Goal: Task Accomplishment & Management: Use online tool/utility

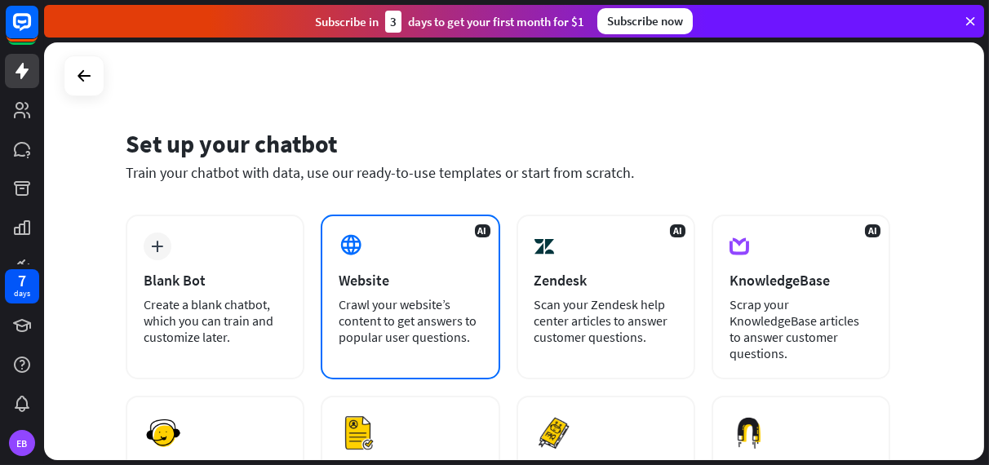
click at [381, 286] on div "Website" at bounding box center [410, 280] width 143 height 19
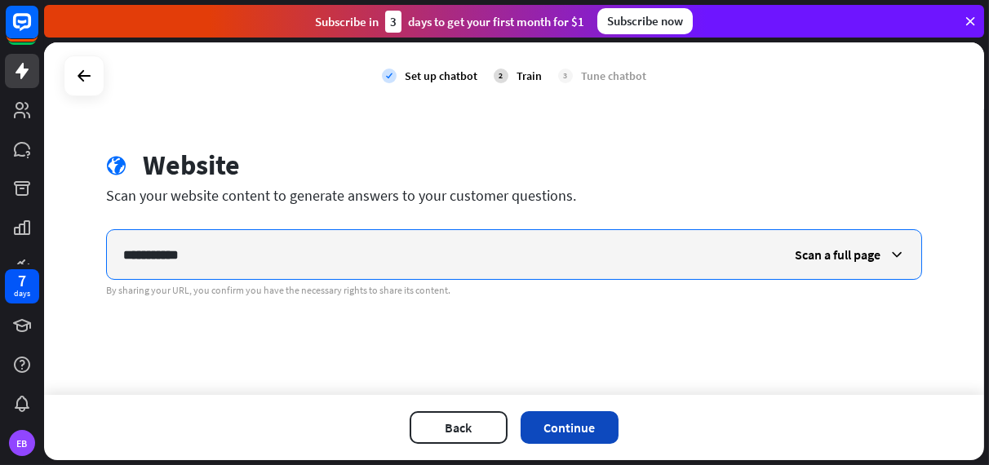
type input "**********"
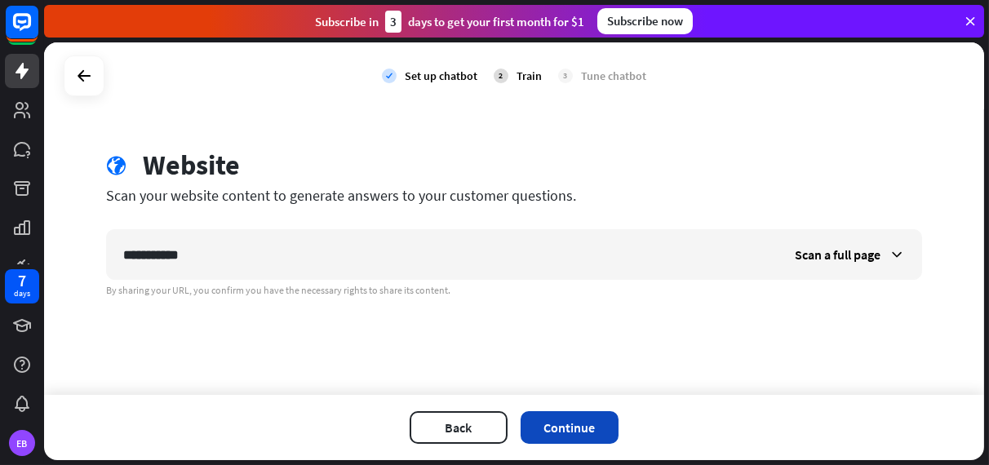
click at [561, 428] on button "Continue" at bounding box center [570, 427] width 98 height 33
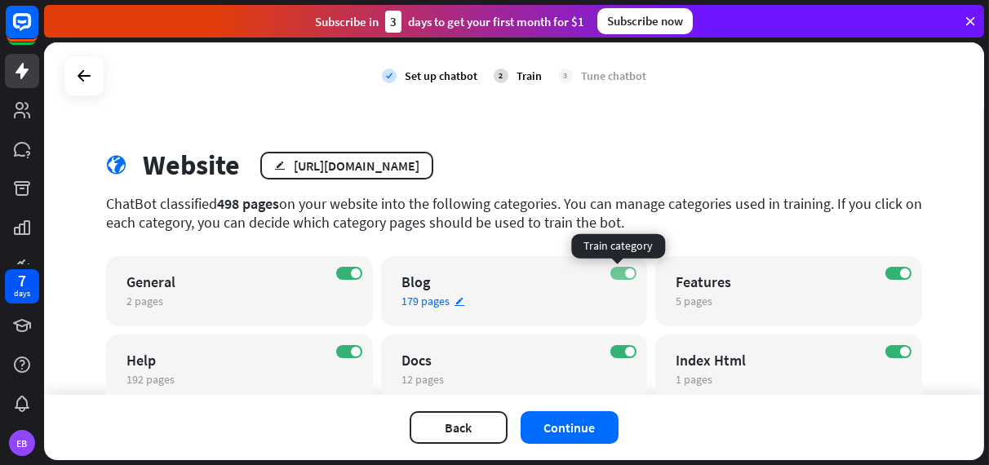
click at [613, 276] on label "ON" at bounding box center [623, 273] width 26 height 13
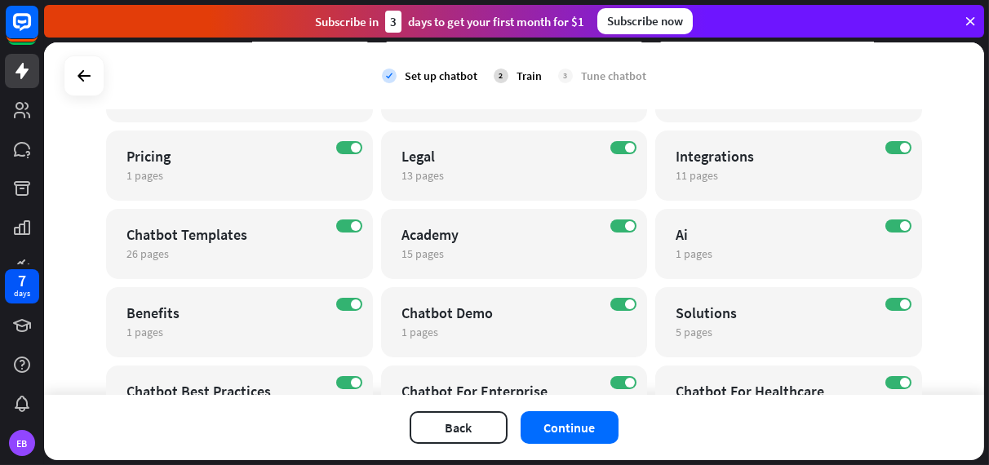
scroll to position [275, 0]
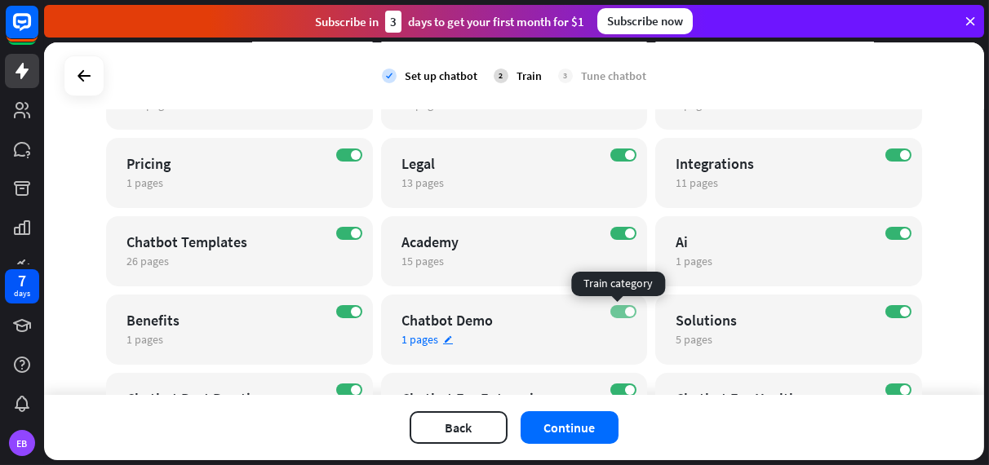
click at [625, 309] on span at bounding box center [630, 312] width 10 height 10
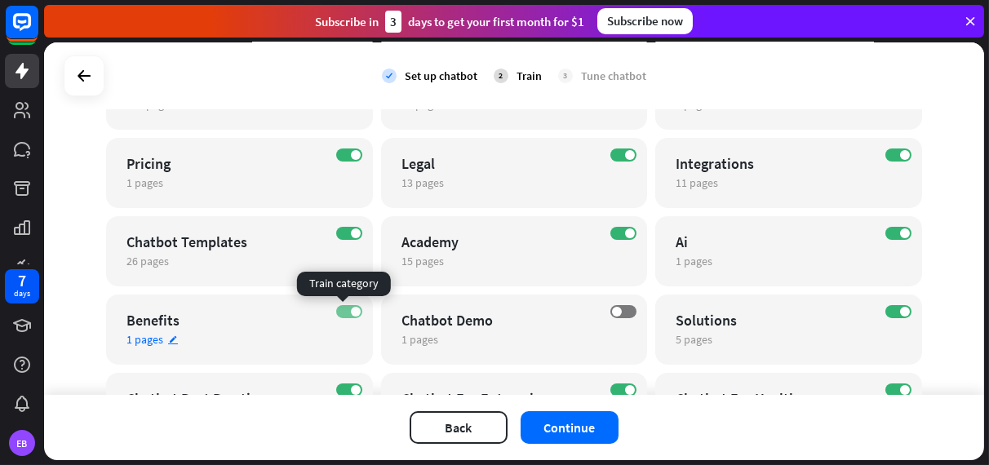
click at [342, 315] on label "ON" at bounding box center [349, 311] width 26 height 13
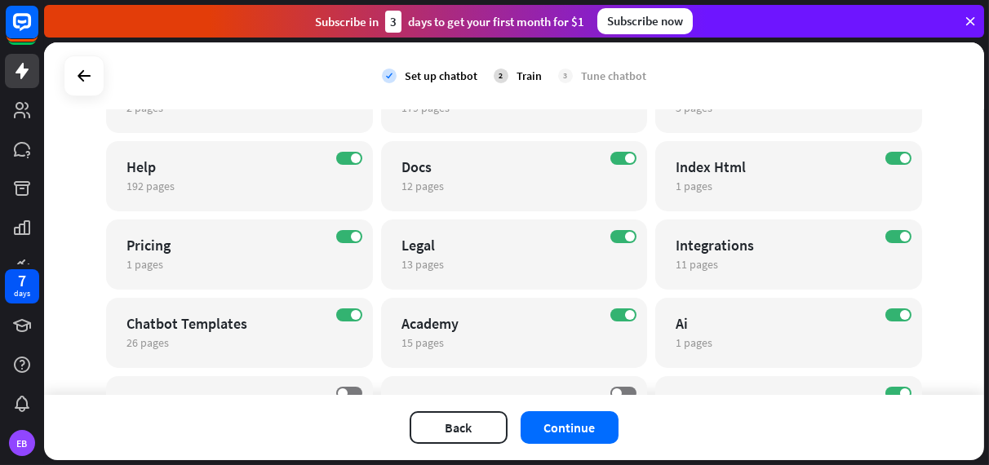
scroll to position [188, 0]
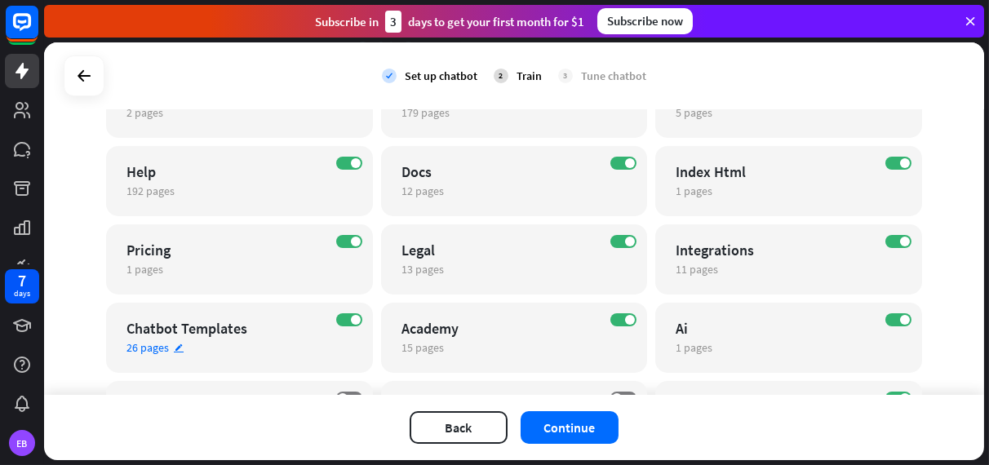
click at [327, 319] on div "ON Chatbot Templates 26 pages edit" at bounding box center [239, 338] width 267 height 70
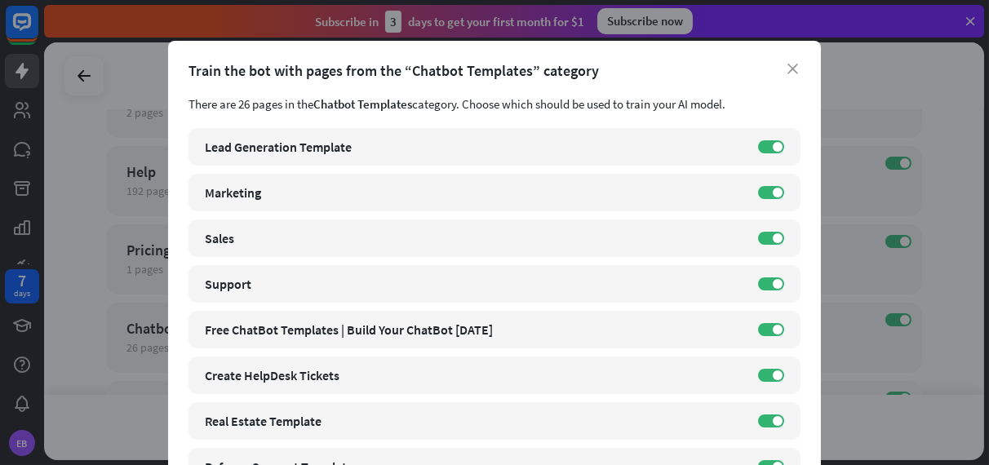
click at [71, 283] on div "close Train the bot with pages from the “Chatbot Templates” category There are …" at bounding box center [494, 232] width 989 height 465
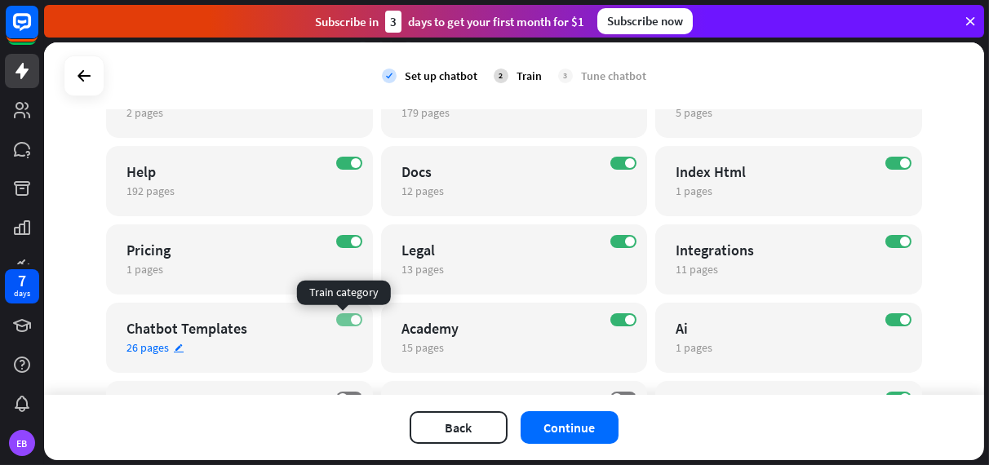
click at [344, 320] on label "ON" at bounding box center [349, 319] width 26 height 13
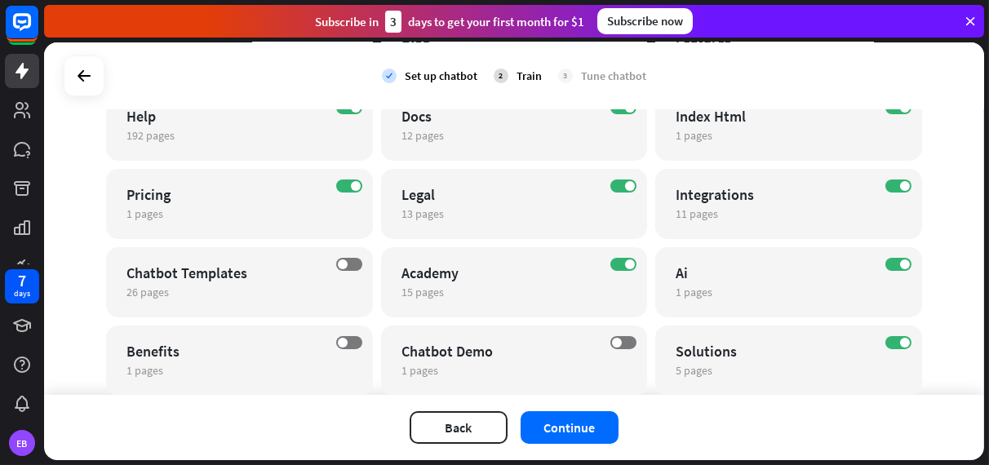
scroll to position [0, 0]
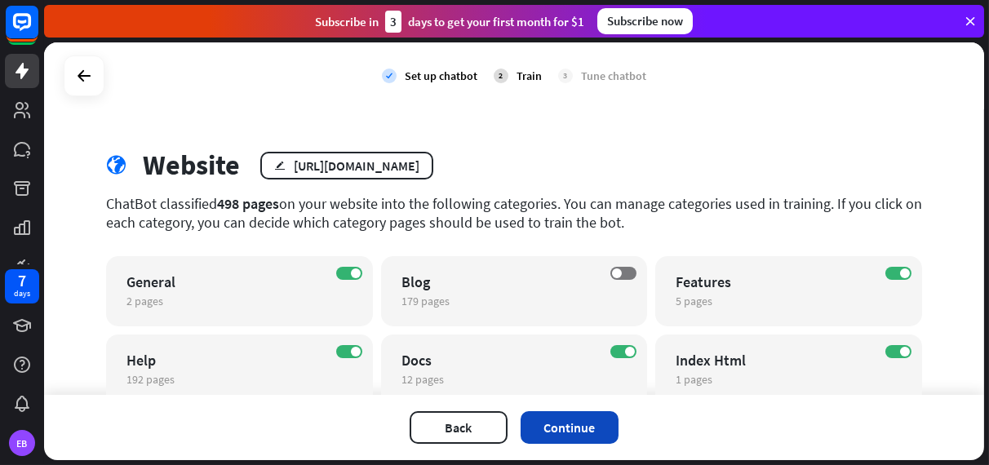
click at [609, 424] on button "Continue" at bounding box center [570, 427] width 98 height 33
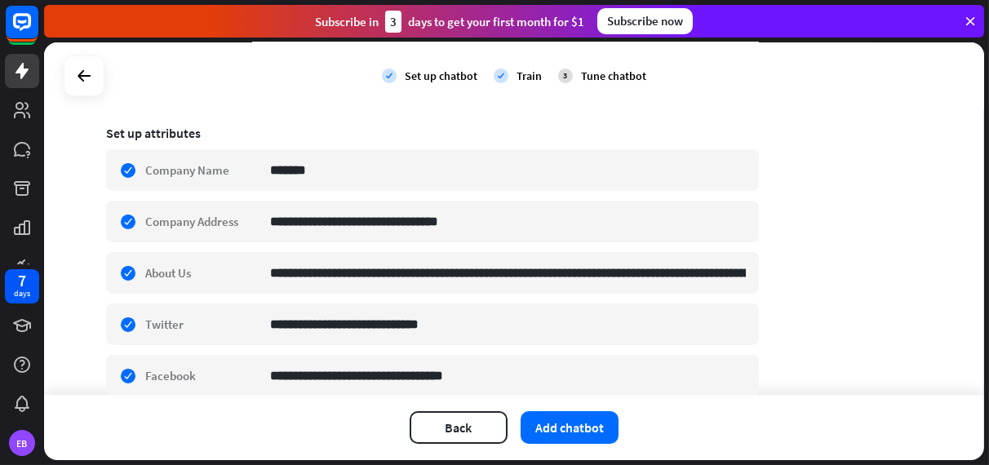
scroll to position [261, 0]
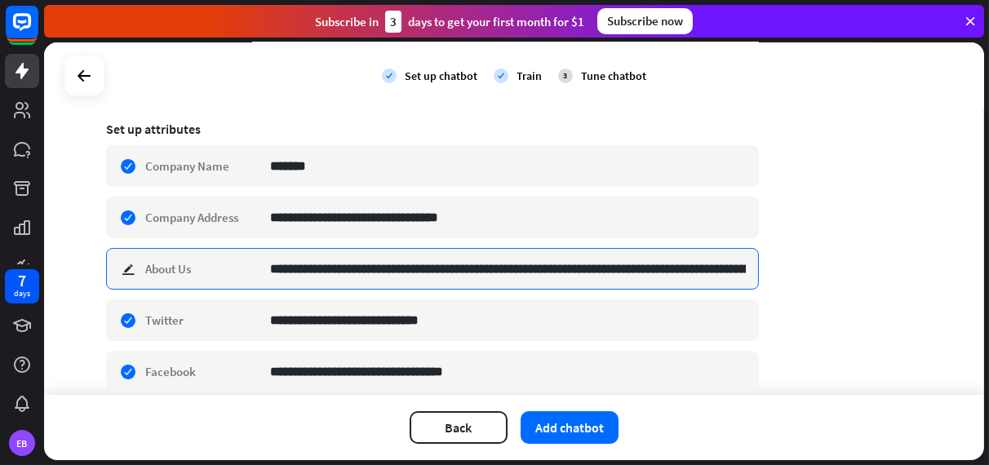
click at [714, 271] on input "**********" at bounding box center [508, 269] width 476 height 40
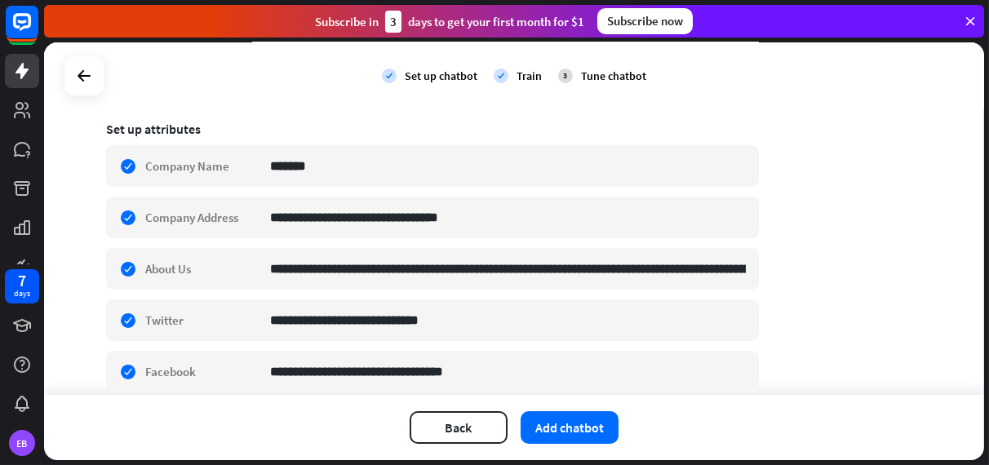
click at [818, 196] on div "**********" at bounding box center [514, 356] width 816 height 938
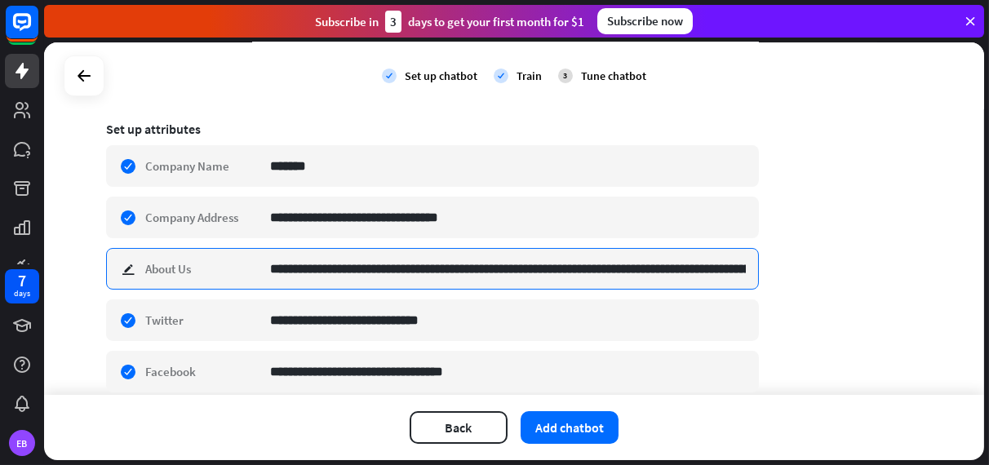
click at [338, 260] on input "**********" at bounding box center [508, 269] width 476 height 40
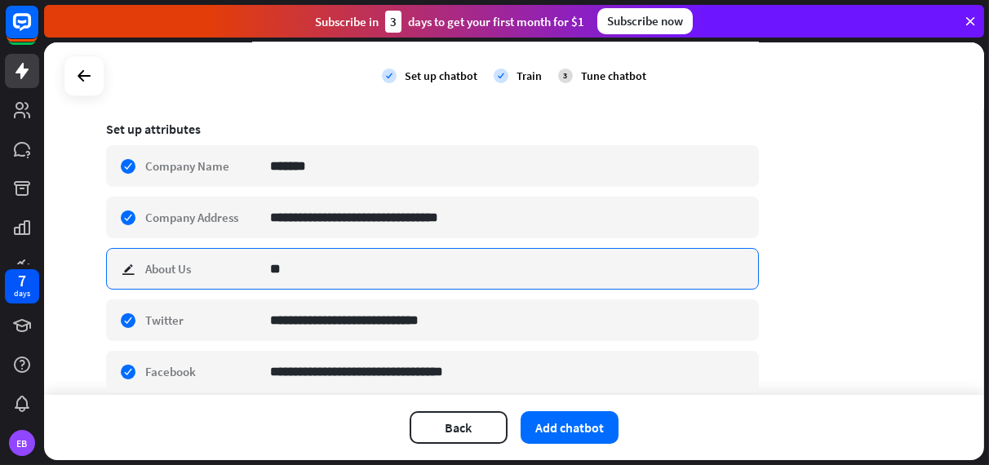
type input "*"
type input "****"
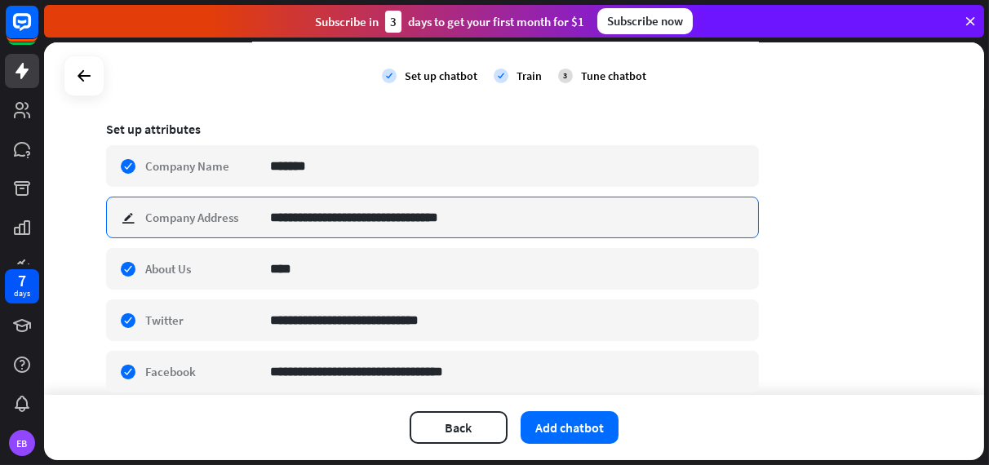
click at [383, 215] on input "**********" at bounding box center [508, 217] width 476 height 40
type input "***"
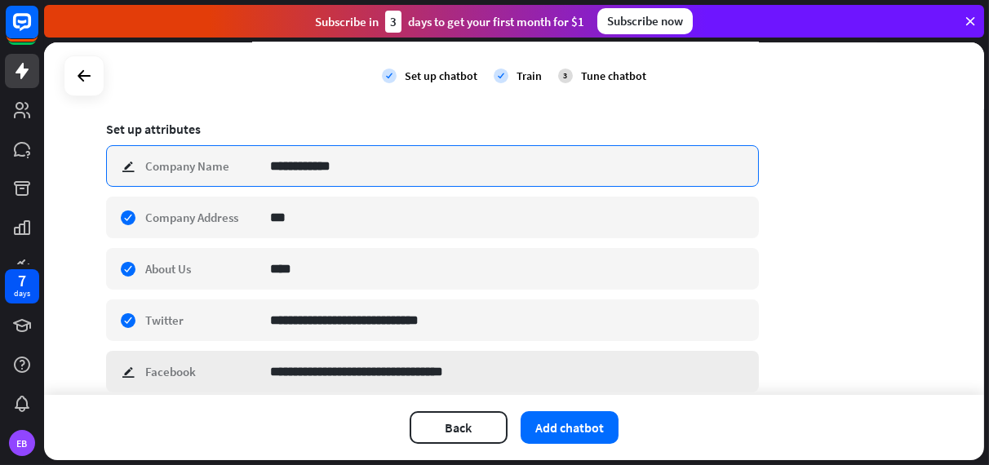
type input "**********"
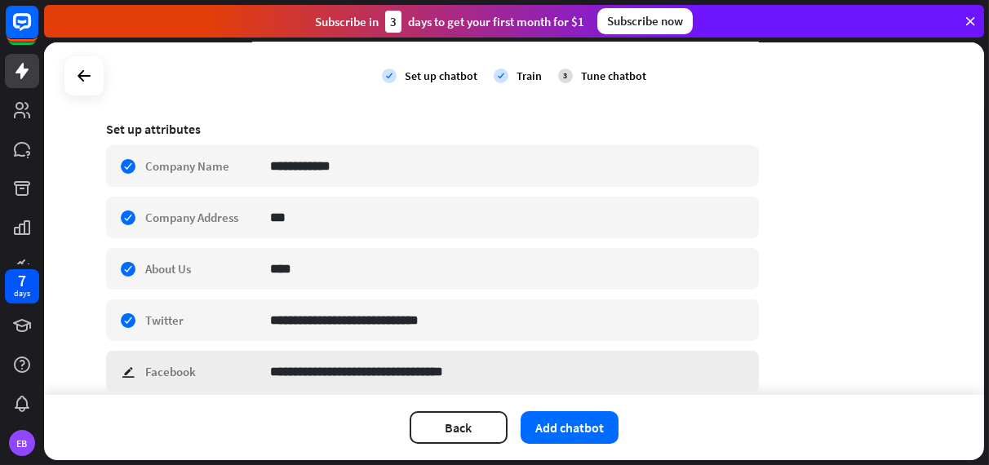
click at [120, 372] on div "**********" at bounding box center [432, 372] width 653 height 42
click at [72, 317] on div "**********" at bounding box center [514, 218] width 940 height 352
click at [580, 432] on button "Add chatbot" at bounding box center [570, 427] width 98 height 33
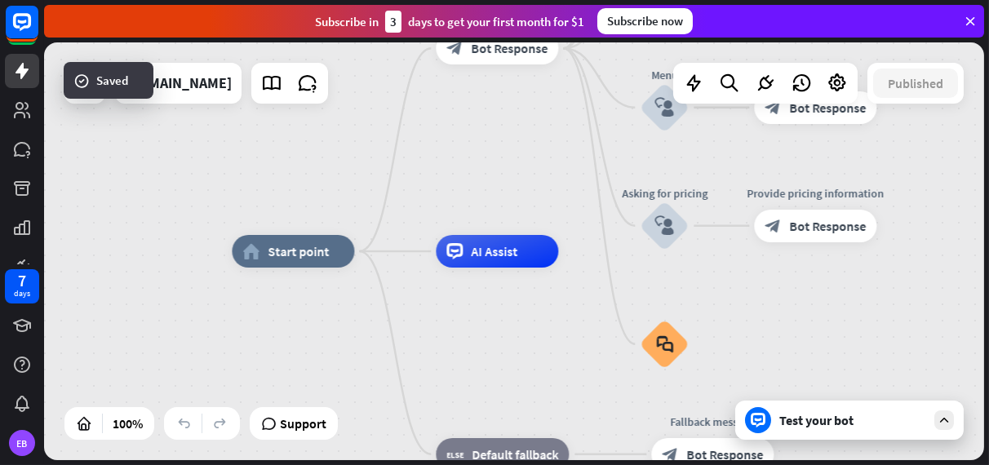
click at [809, 419] on div "Test your bot" at bounding box center [852, 420] width 147 height 16
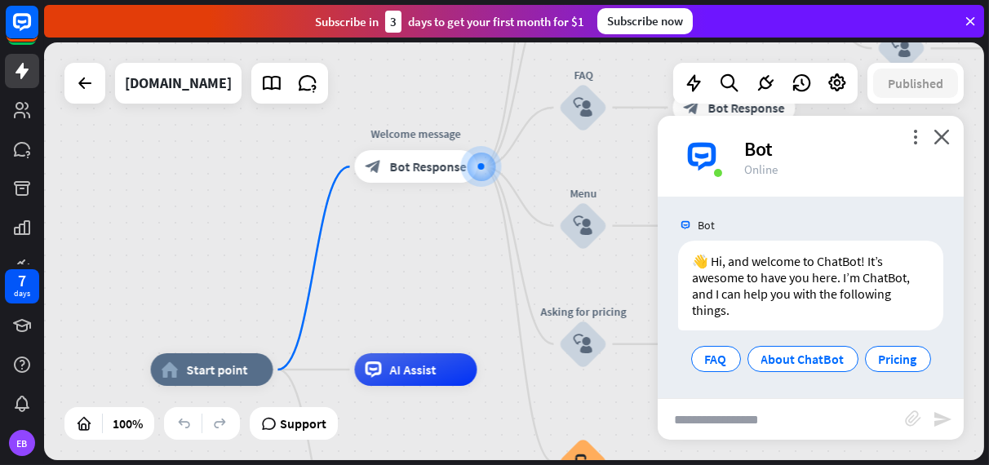
scroll to position [4, 0]
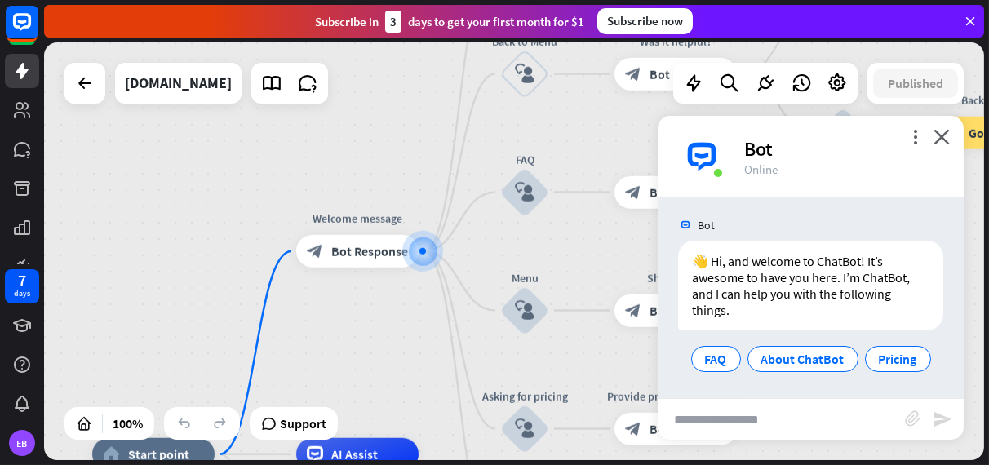
click at [792, 420] on input "text" at bounding box center [781, 419] width 247 height 41
click at [924, 144] on div "Bot" at bounding box center [844, 148] width 200 height 25
click at [920, 142] on icon "more_vert" at bounding box center [915, 137] width 16 height 16
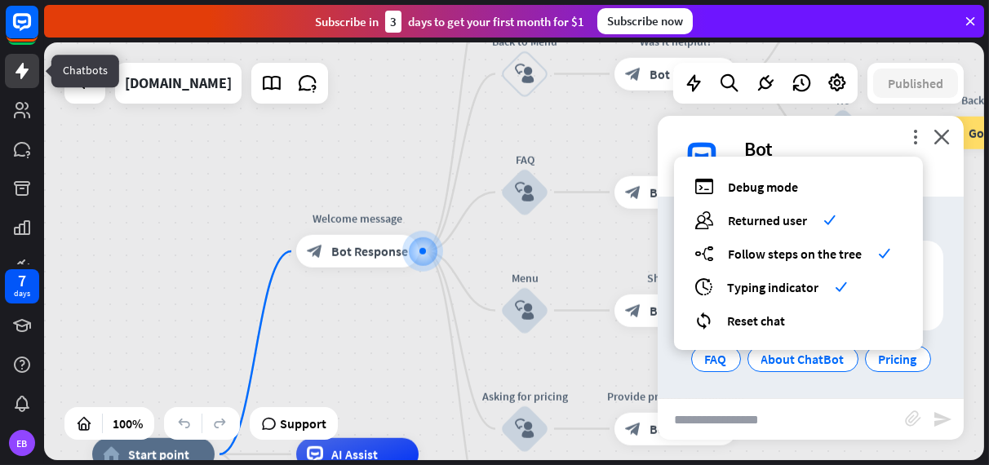
click at [28, 69] on icon at bounding box center [22, 71] width 13 height 16
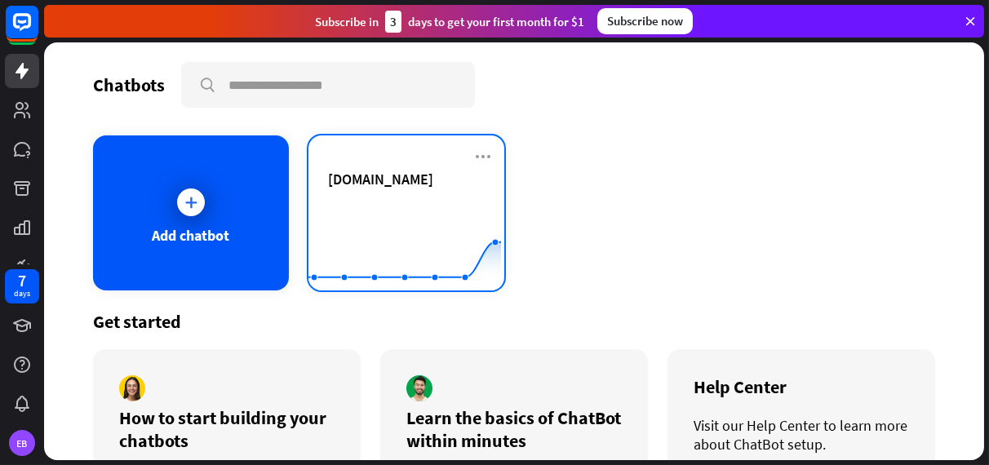
scroll to position [19, 0]
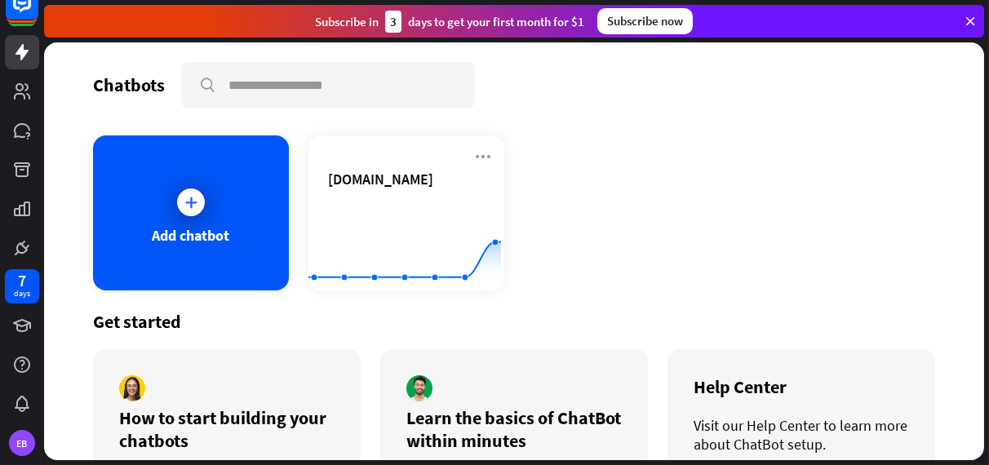
click at [650, 182] on div "Add chatbot [DOMAIN_NAME] Created with Highcharts 10.1.0 0 1 2" at bounding box center [514, 212] width 842 height 155
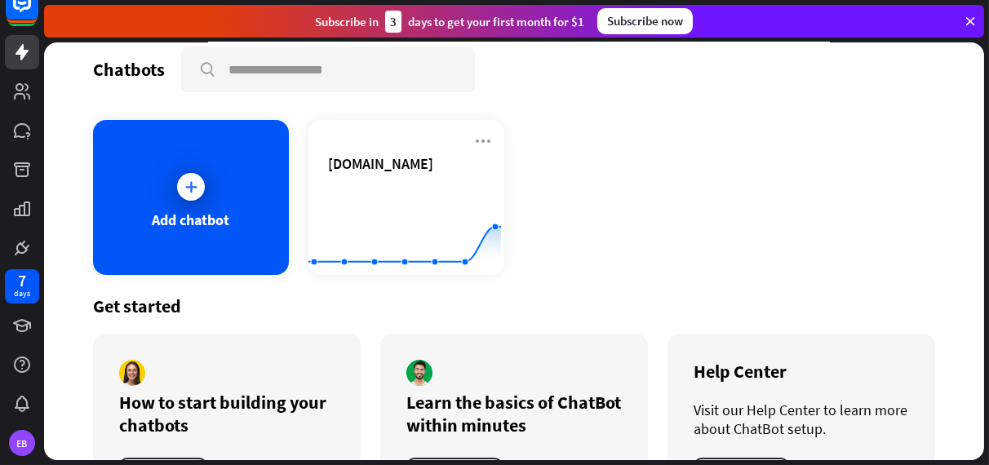
scroll to position [0, 0]
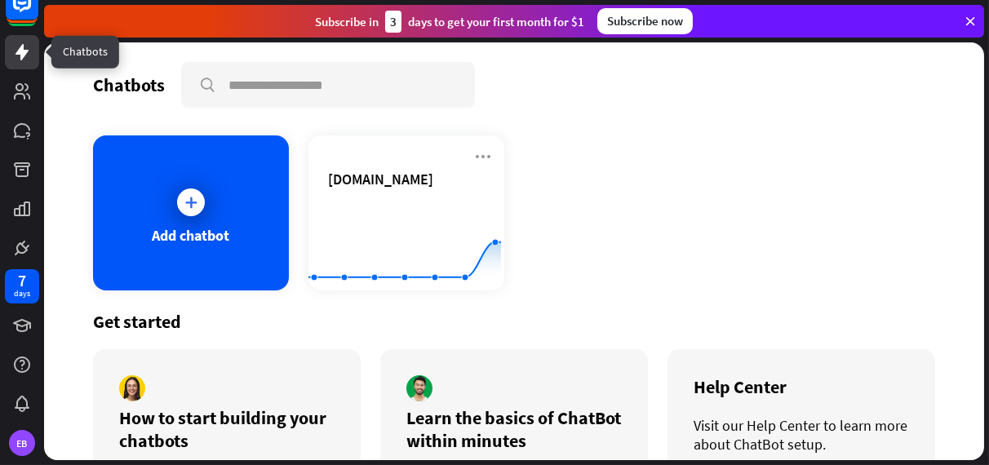
click at [24, 54] on icon at bounding box center [22, 52] width 13 height 16
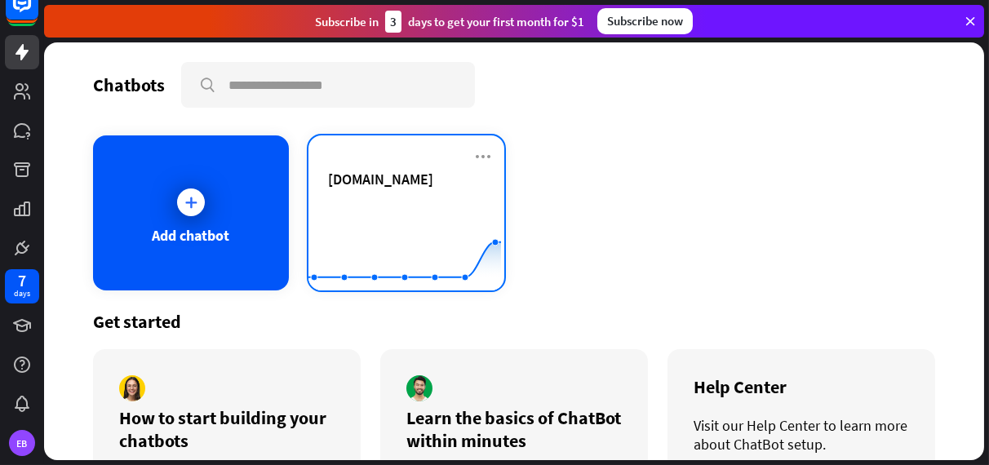
click at [401, 190] on div "[DOMAIN_NAME]" at bounding box center [406, 198] width 157 height 57
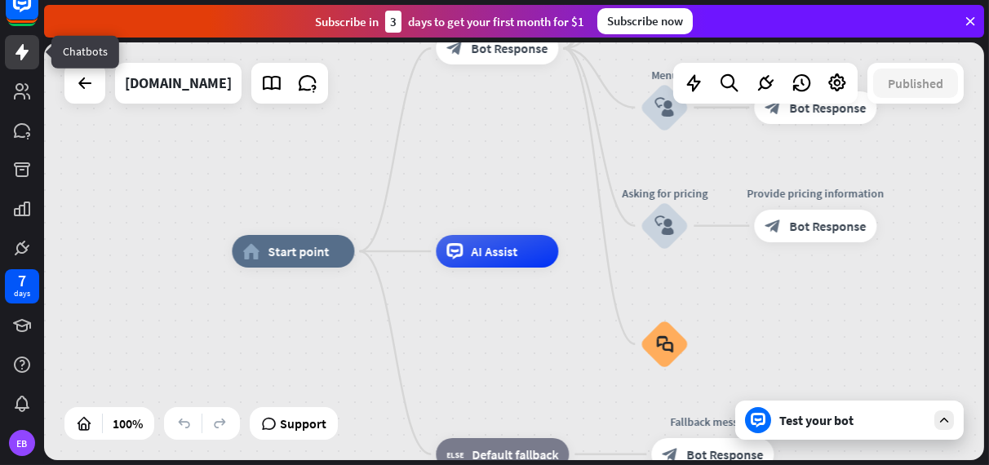
click at [22, 64] on link at bounding box center [22, 52] width 34 height 34
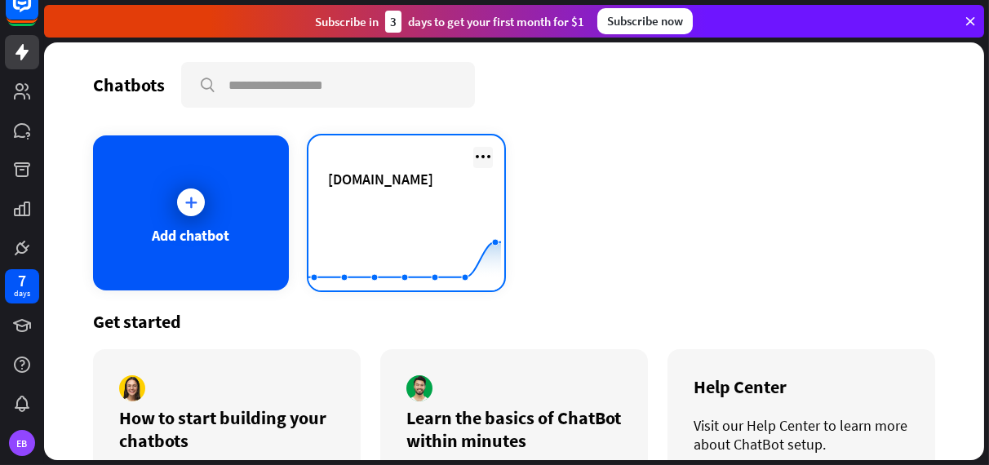
click at [476, 155] on icon at bounding box center [483, 157] width 20 height 20
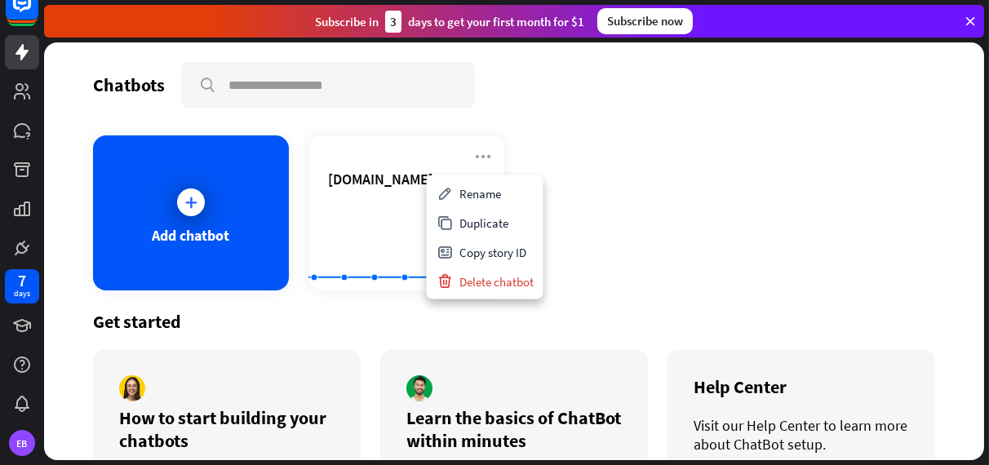
click at [602, 250] on div "Add chatbot [DOMAIN_NAME] Created with Highcharts 10.1.0 0 1 2" at bounding box center [514, 212] width 842 height 155
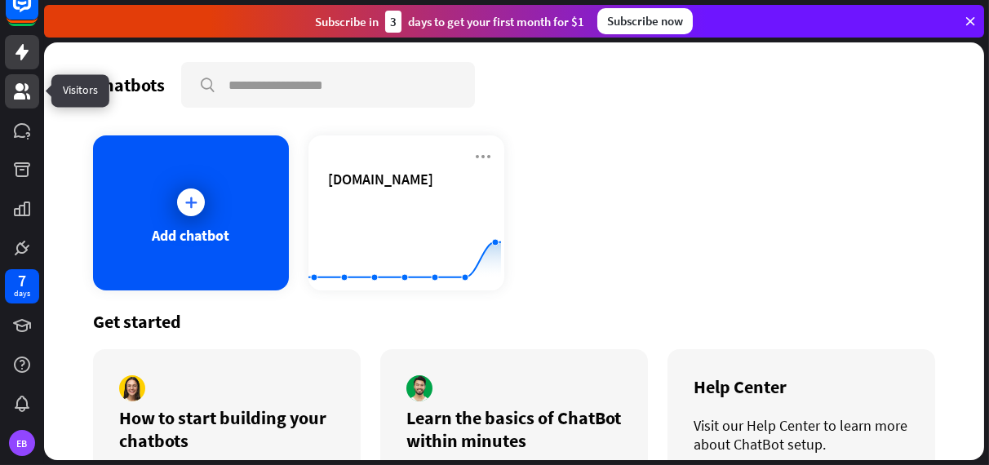
click at [25, 78] on link at bounding box center [22, 91] width 34 height 34
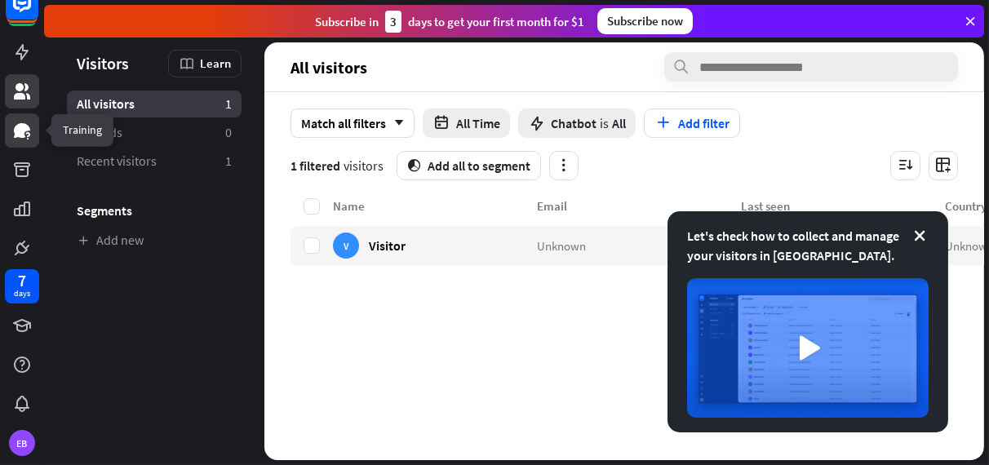
click at [26, 135] on icon at bounding box center [22, 131] width 20 height 20
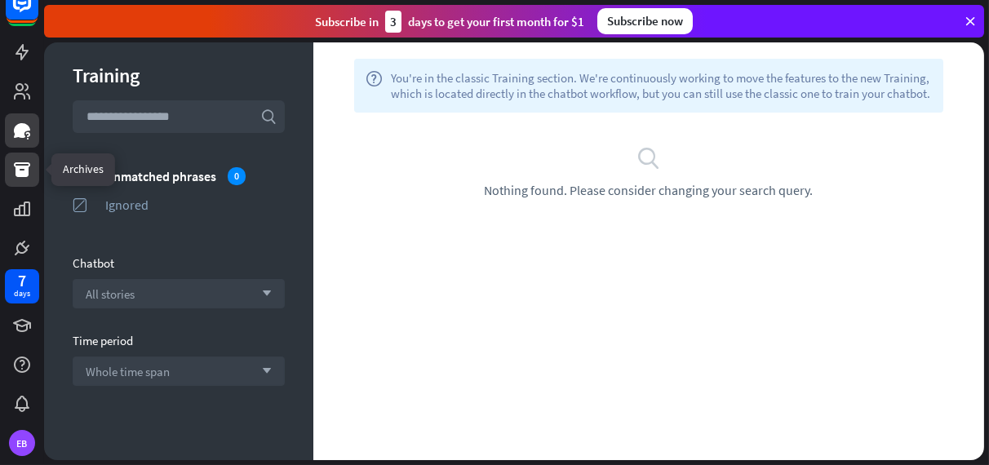
click at [24, 175] on icon at bounding box center [22, 169] width 16 height 15
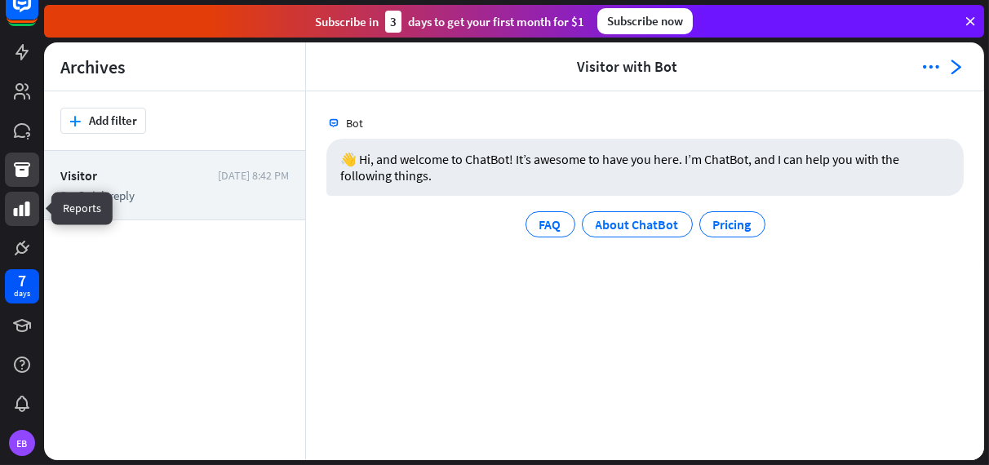
click at [26, 206] on icon at bounding box center [22, 209] width 16 height 15
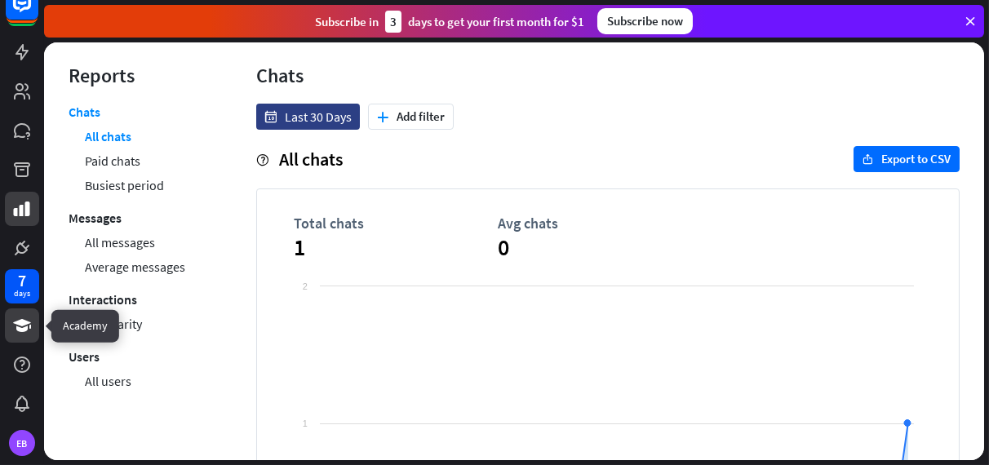
click at [29, 321] on icon at bounding box center [22, 326] width 20 height 20
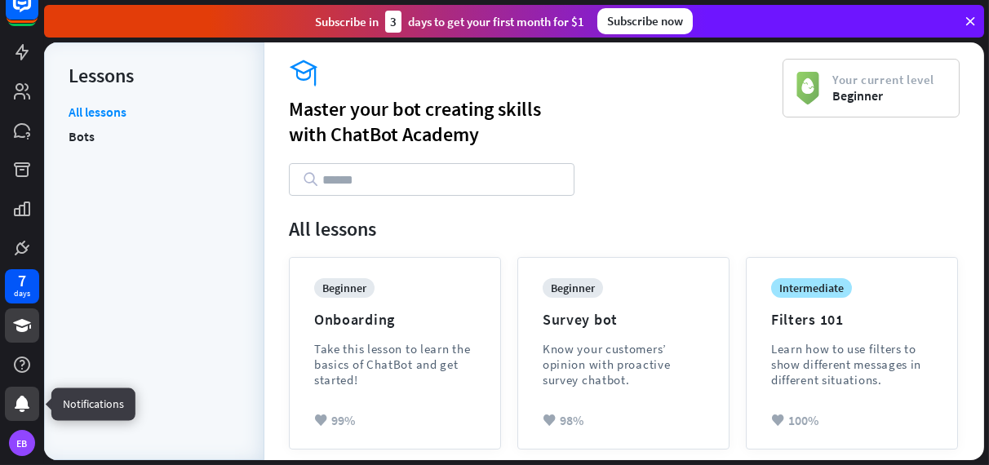
click at [20, 406] on icon at bounding box center [22, 404] width 15 height 16
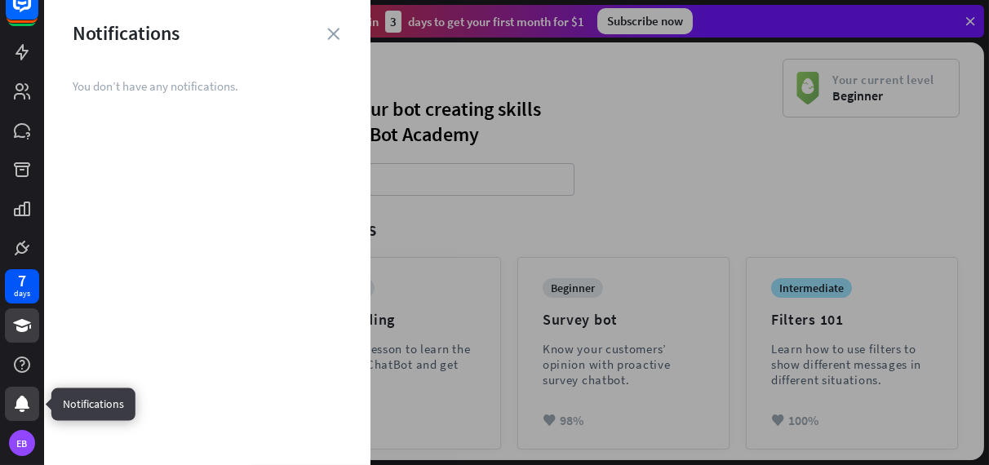
click at [20, 406] on icon at bounding box center [22, 404] width 15 height 16
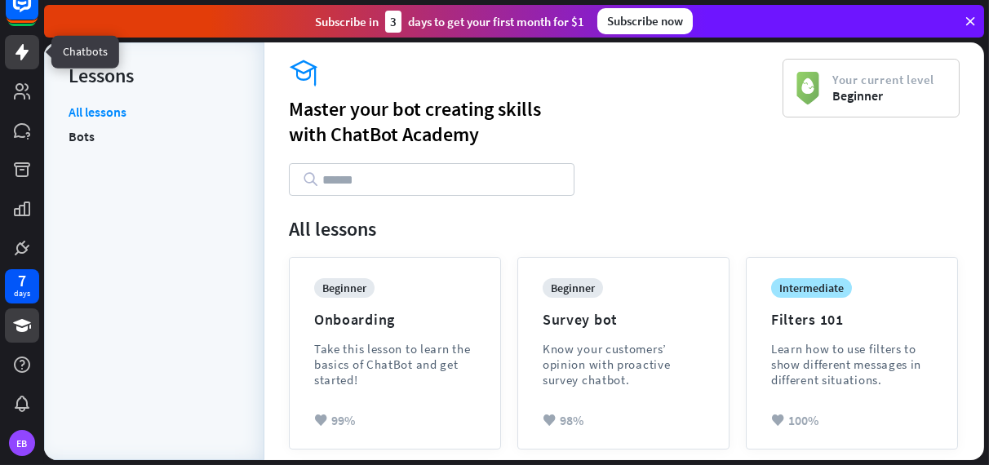
click at [25, 48] on icon at bounding box center [22, 52] width 20 height 20
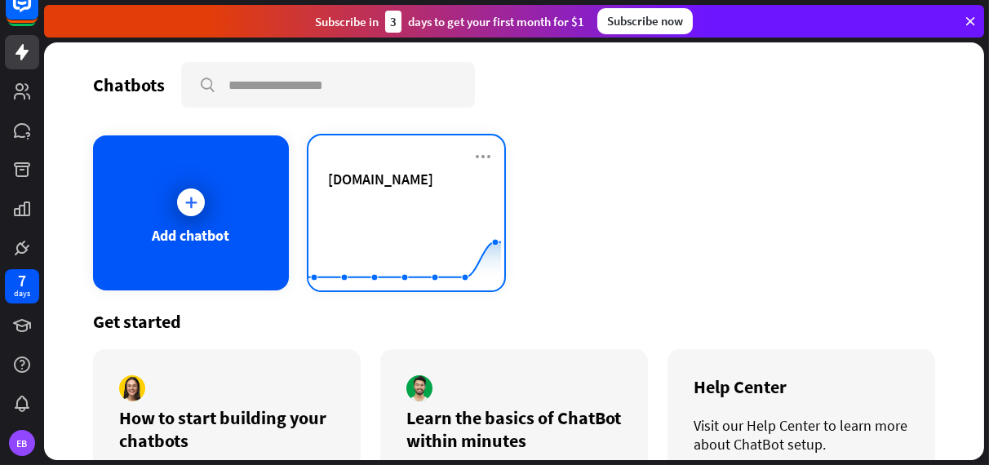
click at [398, 157] on div "[DOMAIN_NAME] Created with Highcharts 10.1.0 0 1 2" at bounding box center [406, 212] width 196 height 155
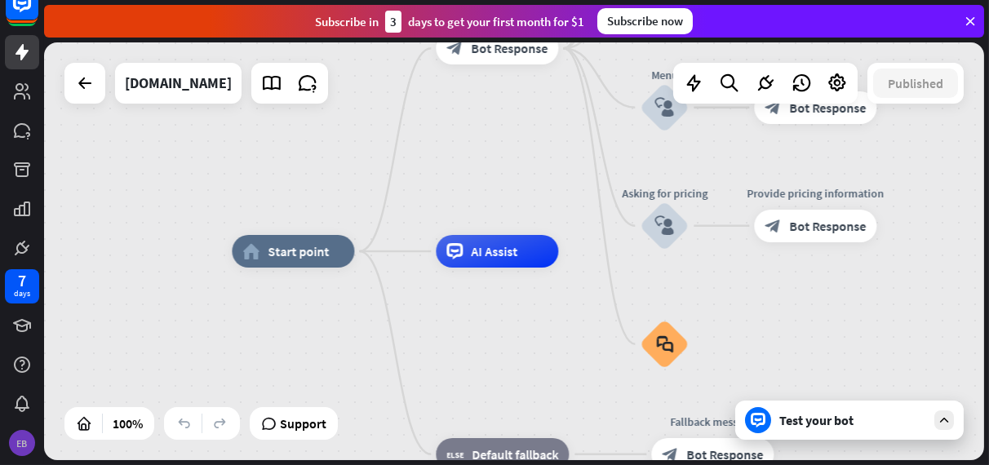
click at [38, 437] on div "EB" at bounding box center [22, 443] width 34 height 34
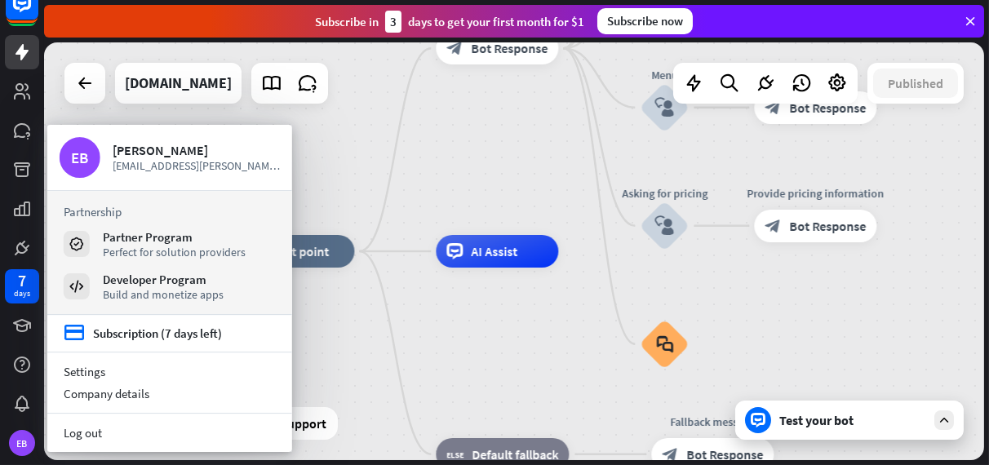
click at [472, 138] on div "home_2 Start point Welcome message block_bot_response Bot Response About us blo…" at bounding box center [514, 251] width 940 height 418
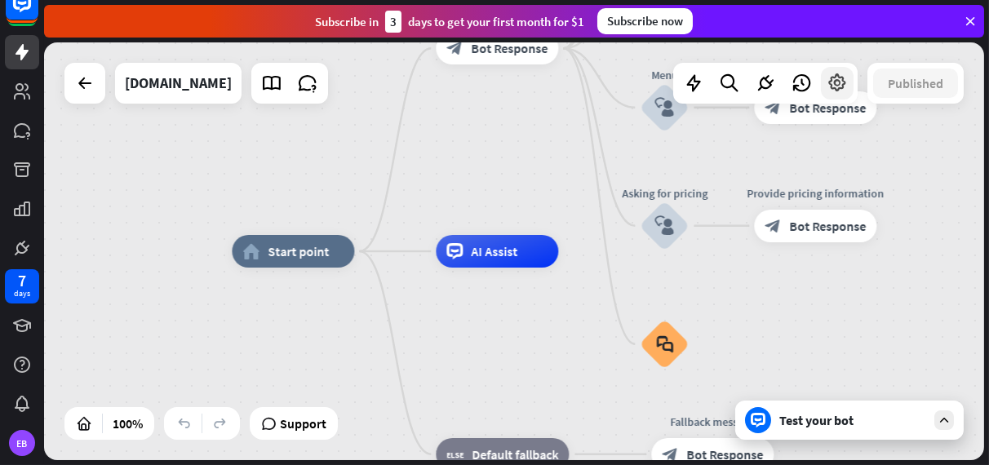
click at [844, 86] on icon at bounding box center [837, 83] width 21 height 21
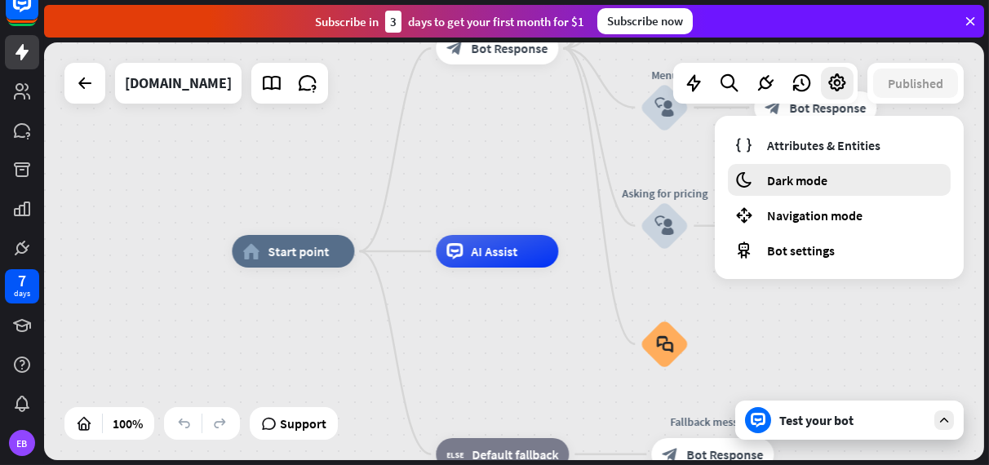
click at [829, 176] on div "moon Dark mode" at bounding box center [839, 180] width 223 height 32
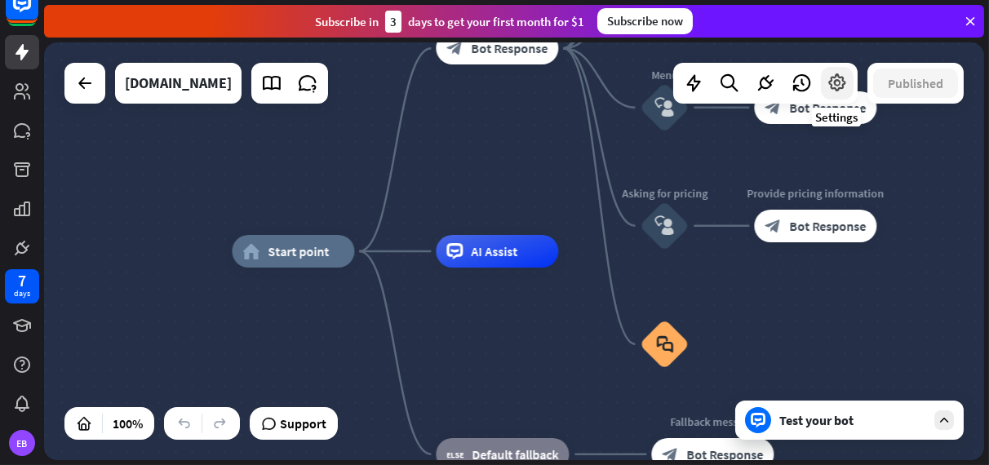
click at [829, 90] on icon at bounding box center [837, 83] width 21 height 21
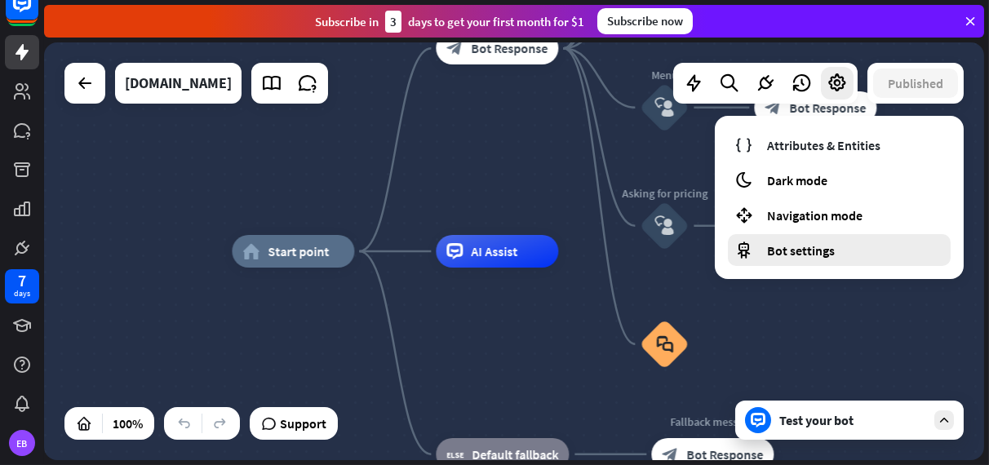
click at [790, 253] on span "Bot settings" at bounding box center [801, 250] width 68 height 16
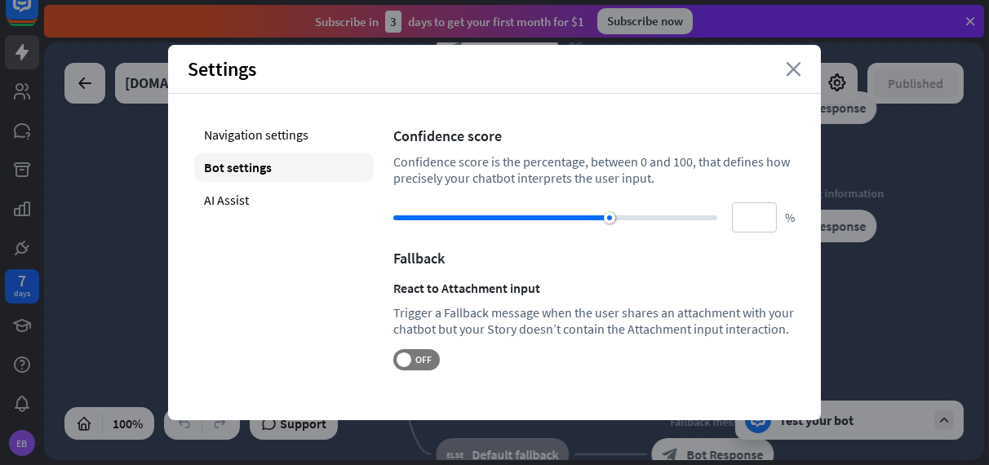
click at [798, 66] on icon "close" at bounding box center [794, 69] width 16 height 15
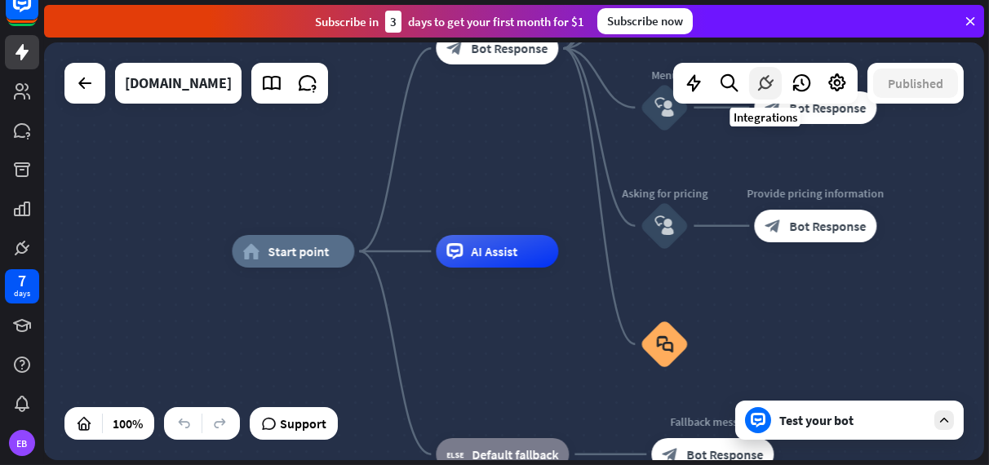
click at [766, 81] on icon at bounding box center [765, 83] width 21 height 21
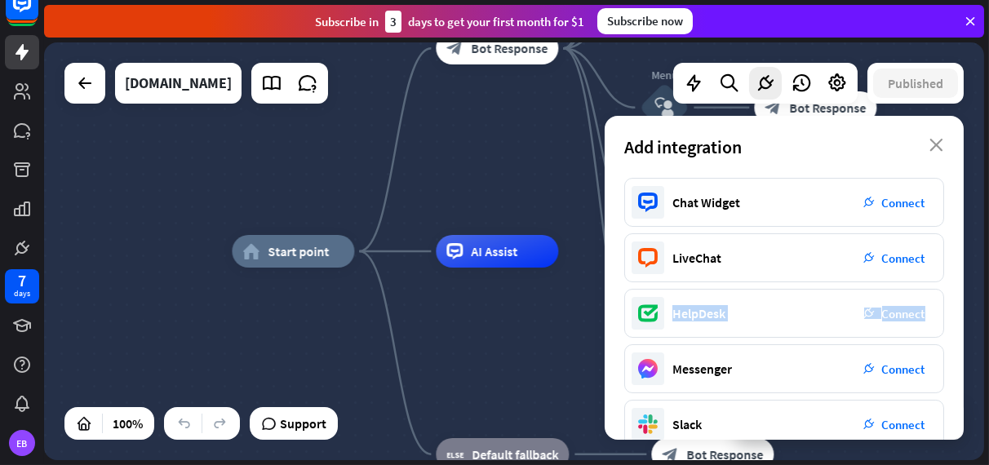
drag, startPoint x: 946, startPoint y: 286, endPoint x: 956, endPoint y: 232, distance: 54.7
click at [956, 232] on div "Chat Widget plug_integration Connect LiveChat plug_integration Connect HelpDesk…" at bounding box center [784, 309] width 359 height 262
drag, startPoint x: 956, startPoint y: 232, endPoint x: 942, endPoint y: 140, distance: 92.4
click at [942, 140] on icon "close" at bounding box center [936, 145] width 14 height 13
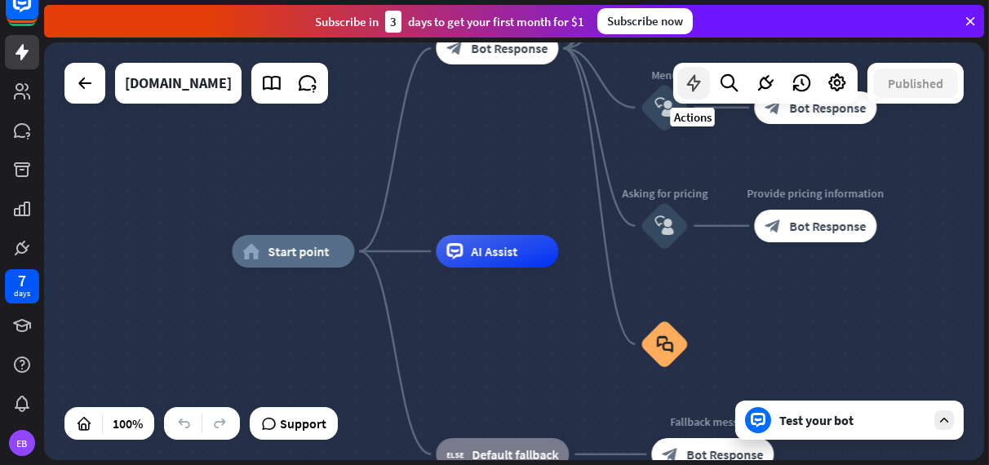
click at [690, 86] on icon at bounding box center [693, 83] width 21 height 21
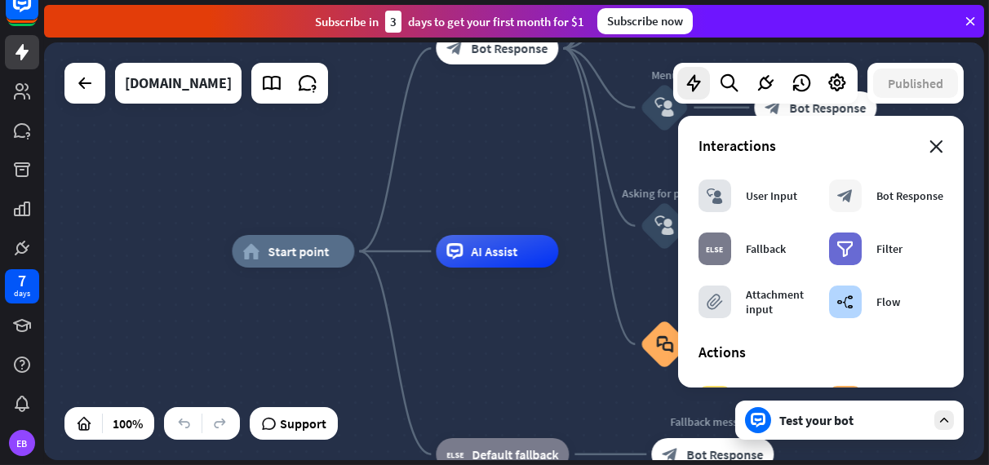
click at [929, 147] on icon "close" at bounding box center [936, 146] width 14 height 13
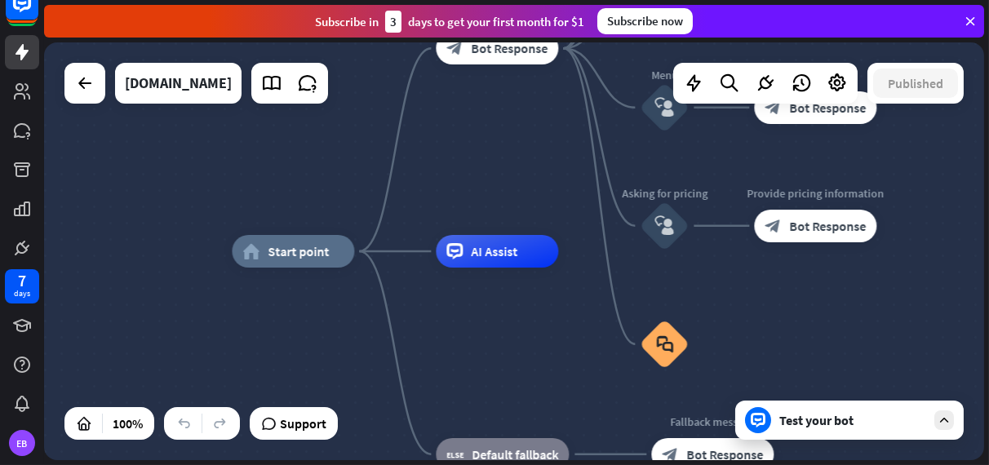
click at [819, 418] on div "Test your bot" at bounding box center [852, 420] width 147 height 16
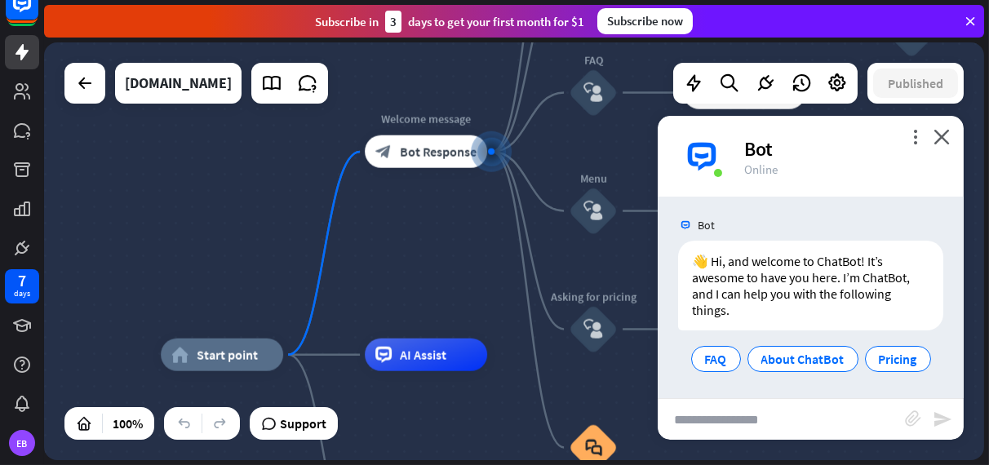
scroll to position [4, 0]
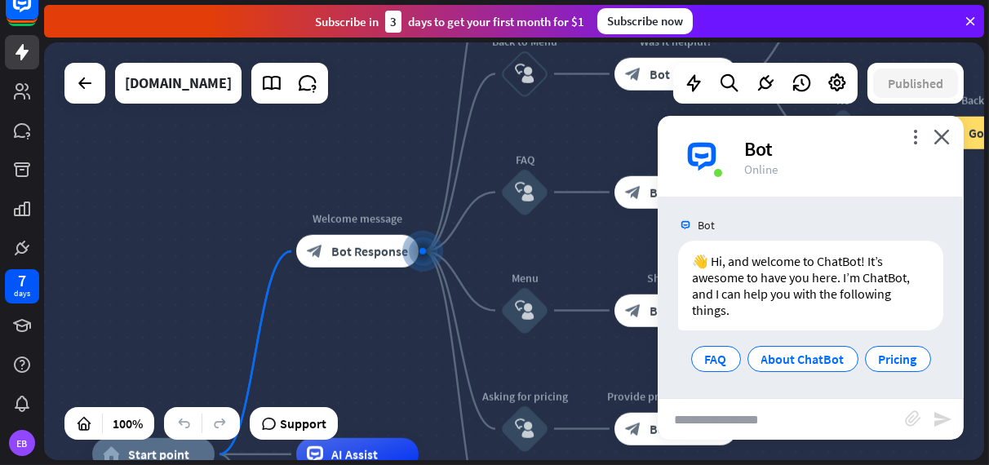
click at [725, 421] on input "text" at bounding box center [781, 419] width 247 height 41
click at [911, 140] on icon "more_vert" at bounding box center [915, 137] width 16 height 16
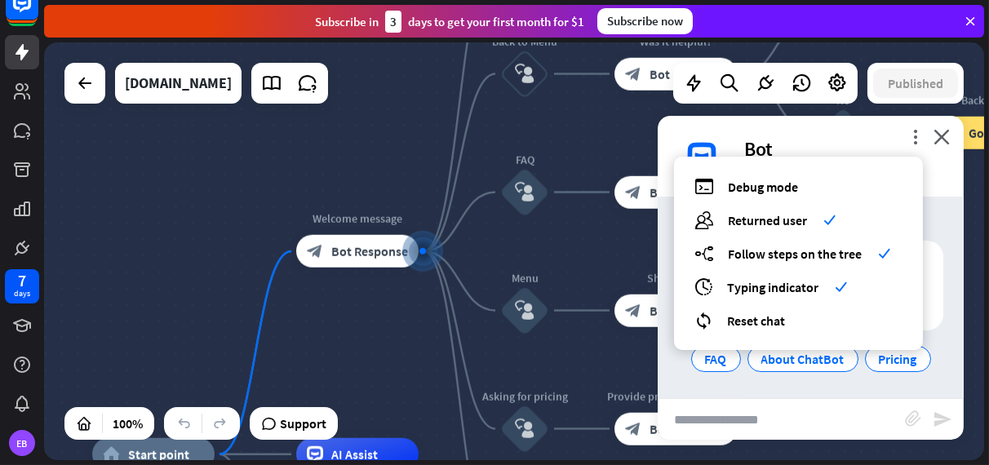
click at [320, 166] on div "home_2 Start point Welcome message block_bot_response Bot Response About us blo…" at bounding box center [514, 251] width 940 height 418
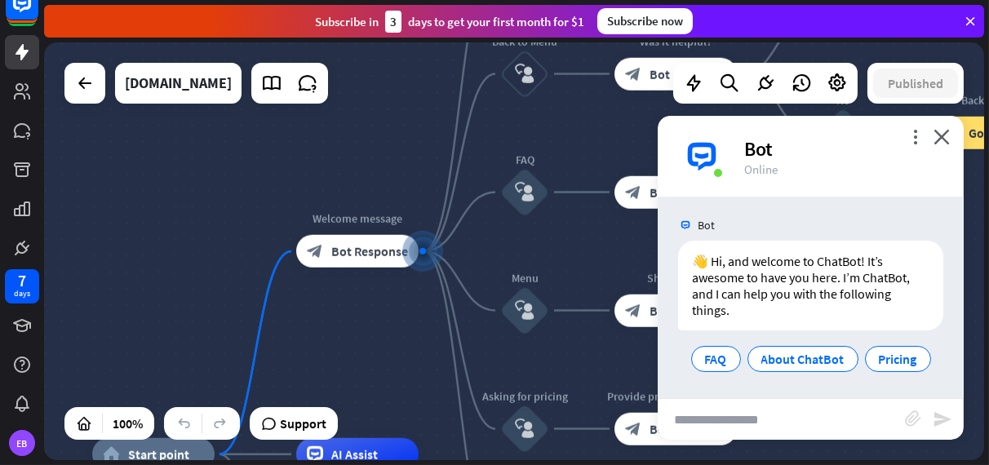
click at [211, 336] on div "home_2 Start point Welcome message block_bot_response Bot Response About us blo…" at bounding box center [514, 251] width 940 height 418
click at [229, 189] on div "home_2 Start point Welcome message block_bot_response Bot Response About us blo…" at bounding box center [514, 251] width 940 height 418
click at [787, 429] on input "text" at bounding box center [781, 419] width 247 height 41
type input "*"
type input "*****"
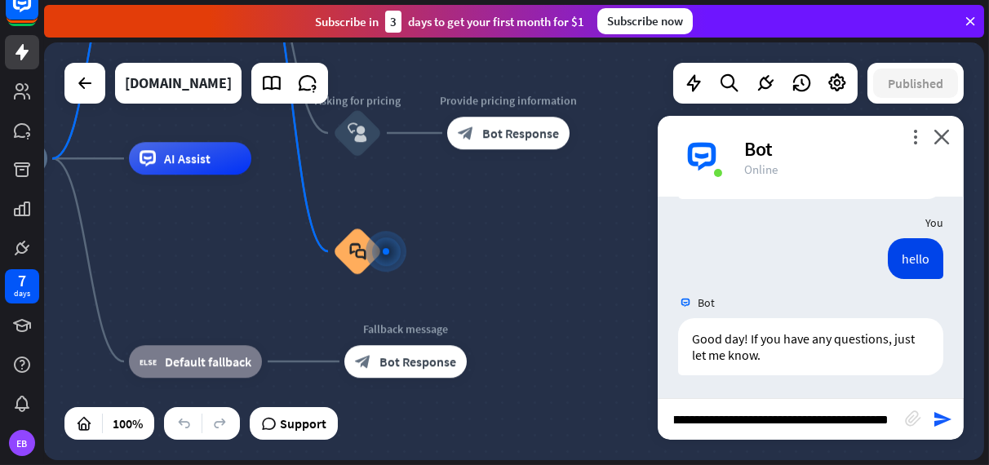
scroll to position [0, 73]
type input "**********"
click at [946, 411] on icon "send" at bounding box center [943, 420] width 20 height 20
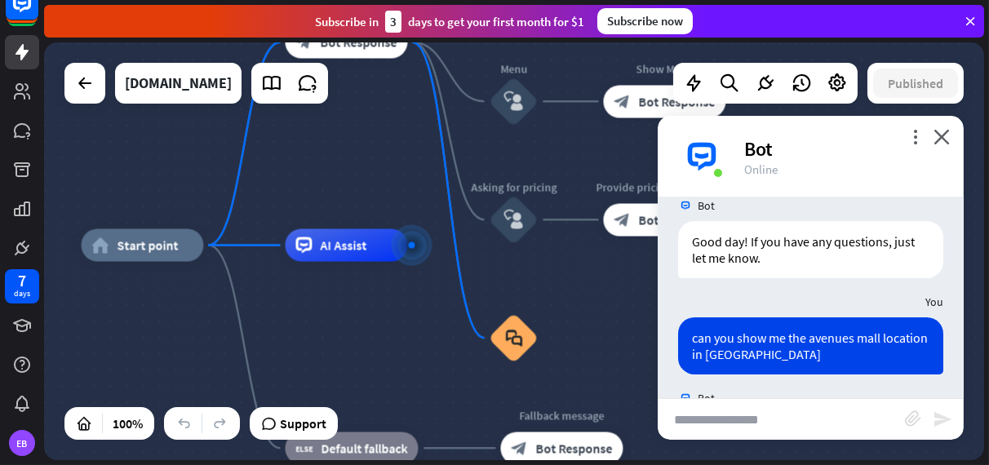
scroll to position [361, 0]
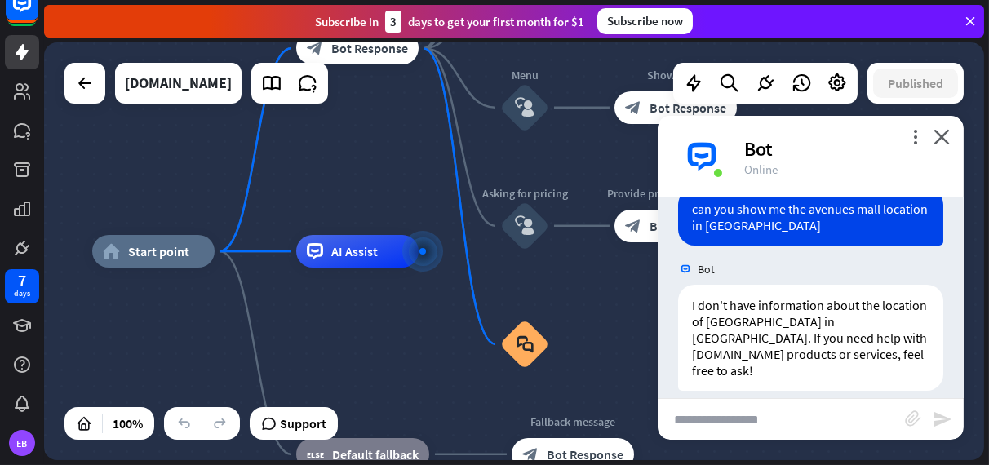
click at [805, 412] on input "text" at bounding box center [781, 419] width 247 height 41
click at [801, 78] on icon at bounding box center [801, 83] width 21 height 21
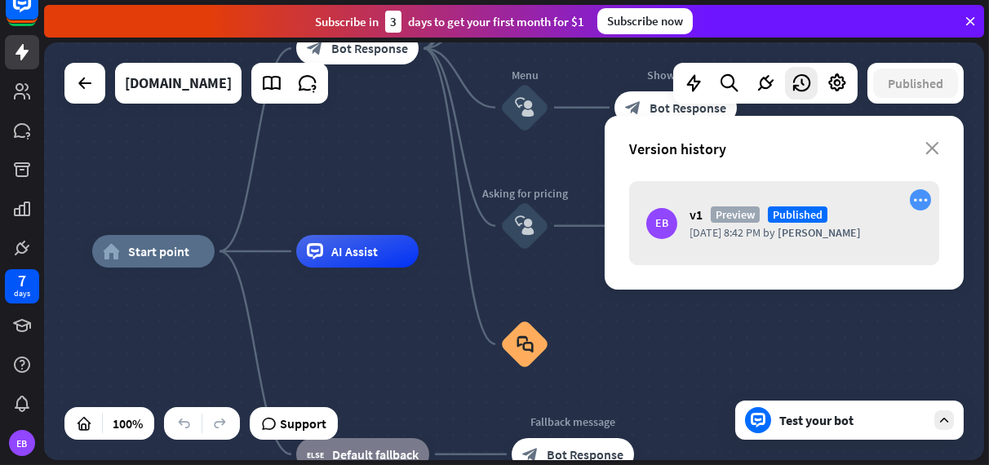
click at [929, 202] on div "more_horiz" at bounding box center [920, 199] width 21 height 21
click at [920, 199] on icon "more_horiz" at bounding box center [920, 200] width 15 height 14
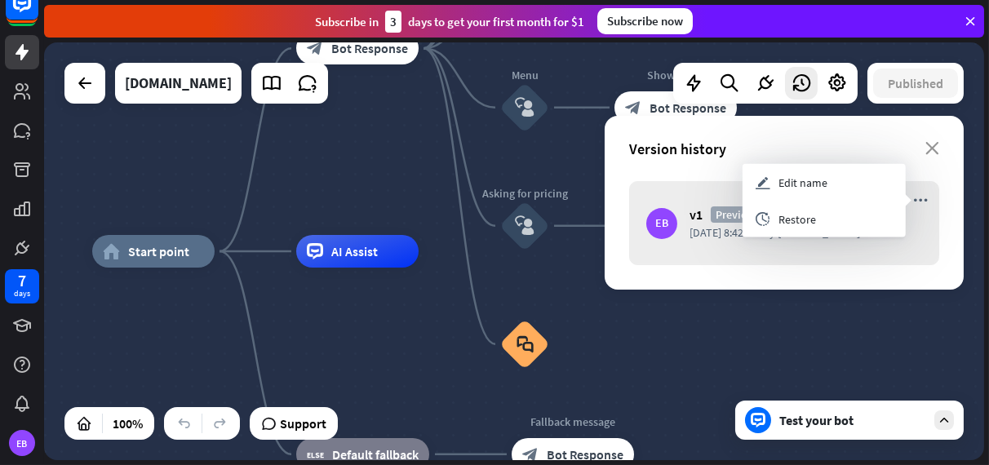
click at [729, 303] on div "home_2 Start point Welcome message block_bot_response Bot Response About us blo…" at bounding box center [562, 460] width 940 height 418
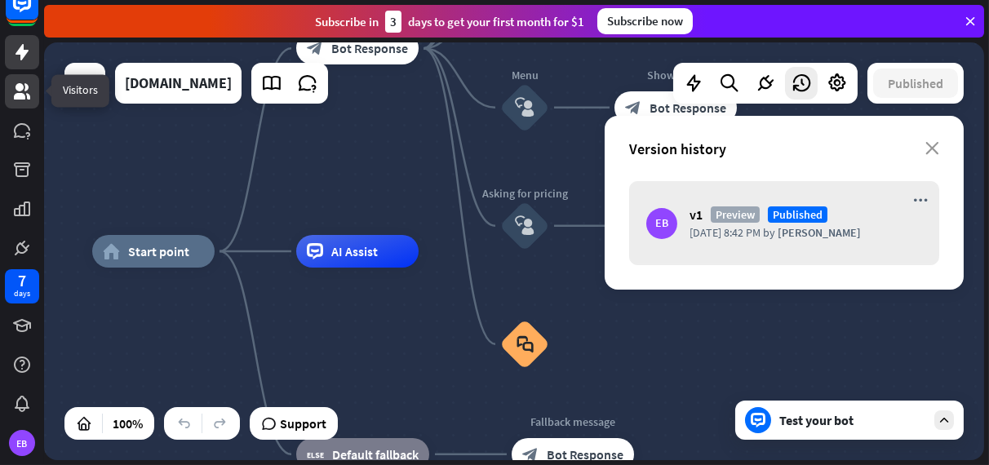
click at [22, 94] on icon at bounding box center [22, 91] width 16 height 16
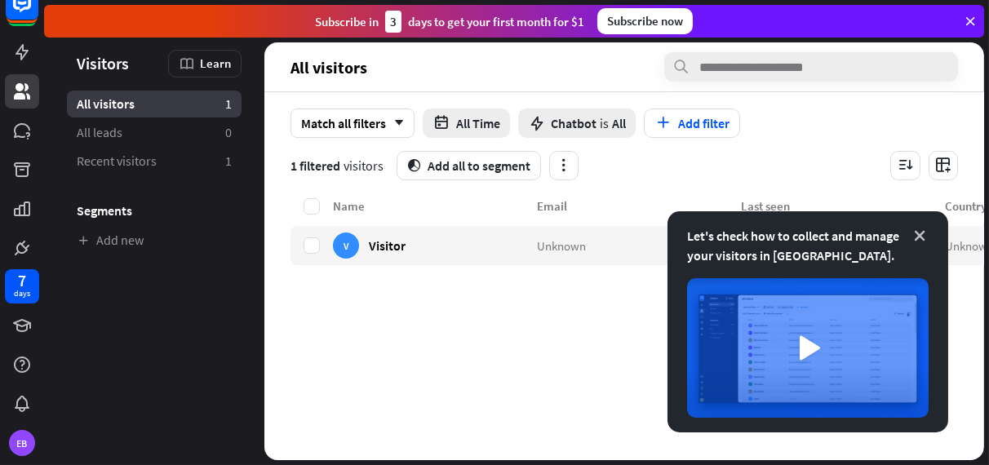
click at [919, 237] on icon at bounding box center [919, 236] width 16 height 16
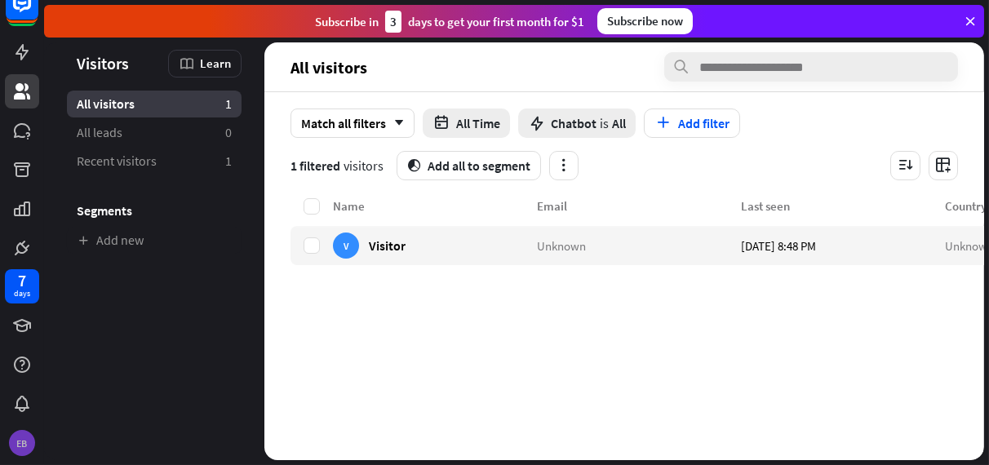
click at [23, 451] on div "EB" at bounding box center [22, 443] width 26 height 26
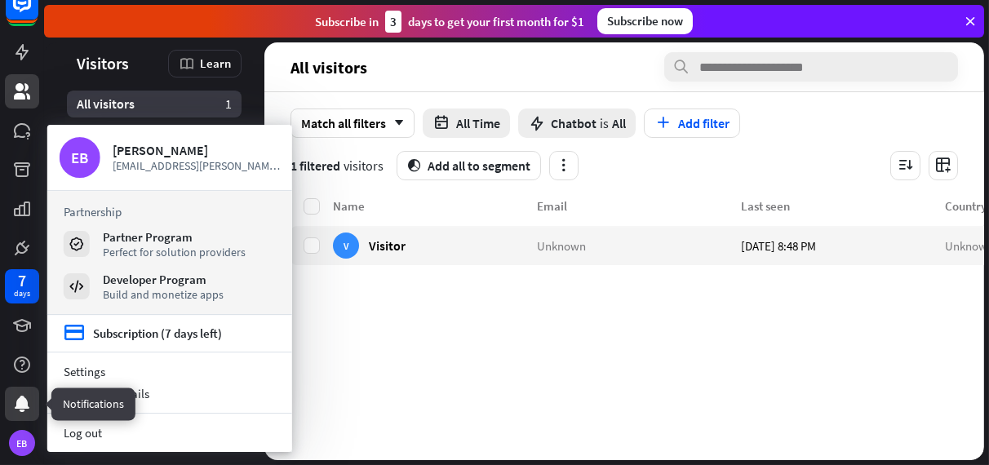
click at [27, 410] on icon at bounding box center [22, 404] width 20 height 20
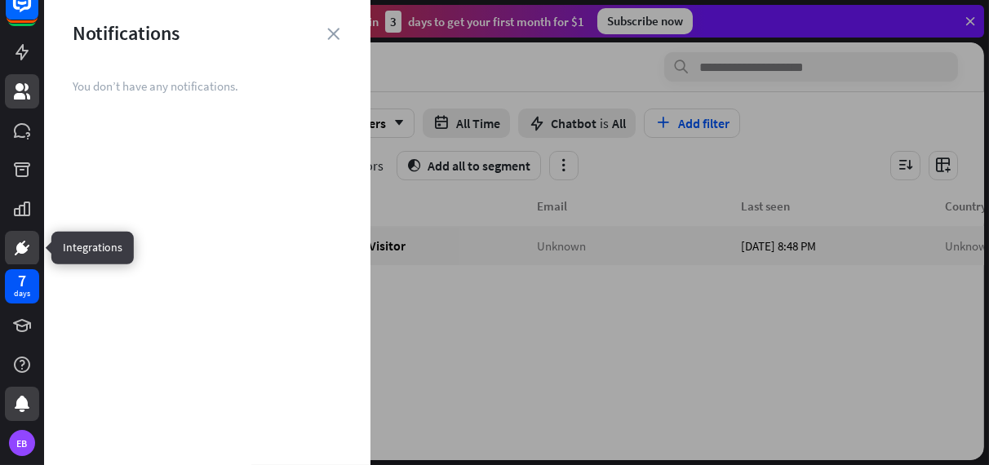
click at [19, 244] on icon at bounding box center [22, 248] width 10 height 10
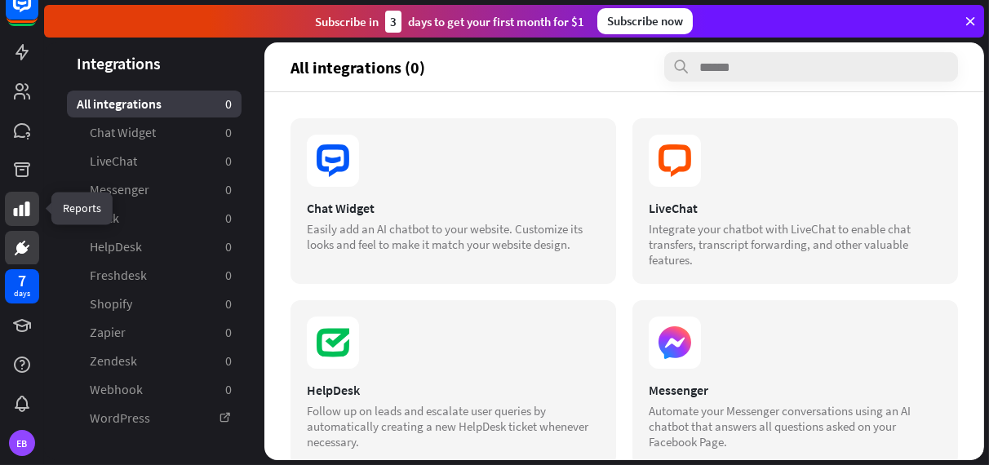
click at [29, 213] on icon at bounding box center [22, 209] width 20 height 20
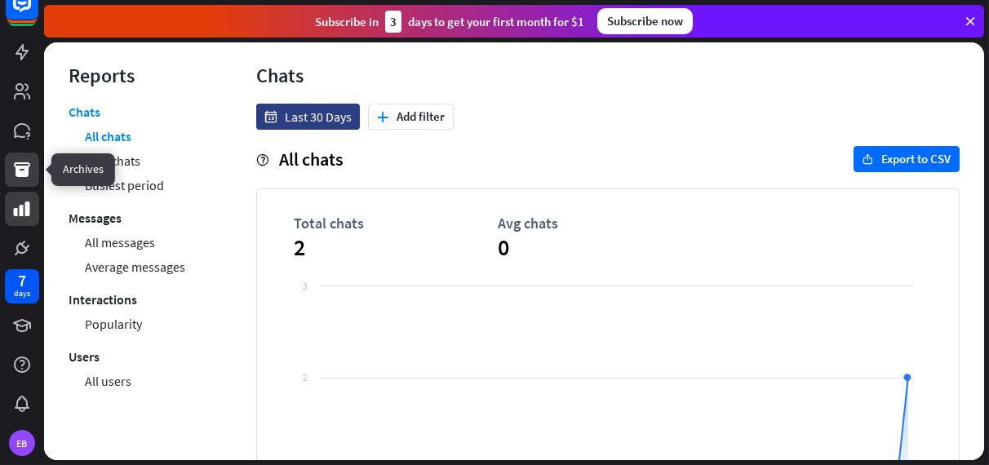
click at [20, 175] on icon at bounding box center [22, 169] width 16 height 15
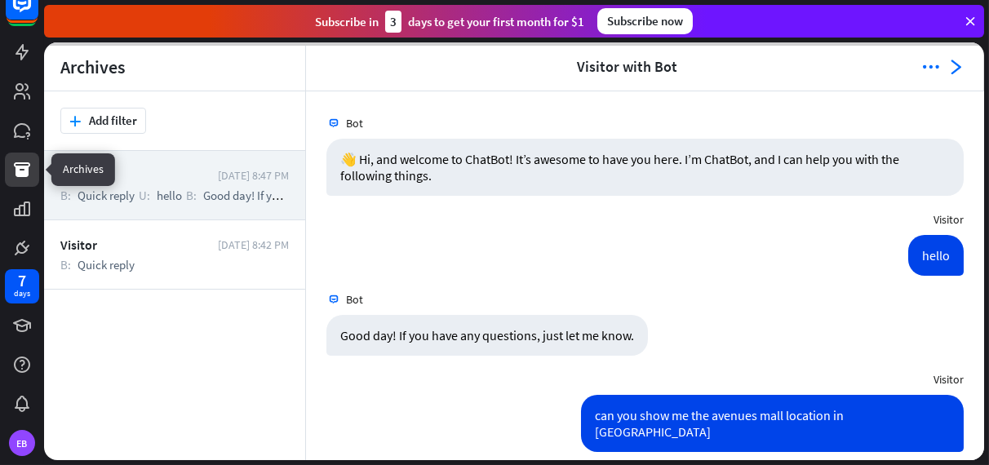
scroll to position [96, 0]
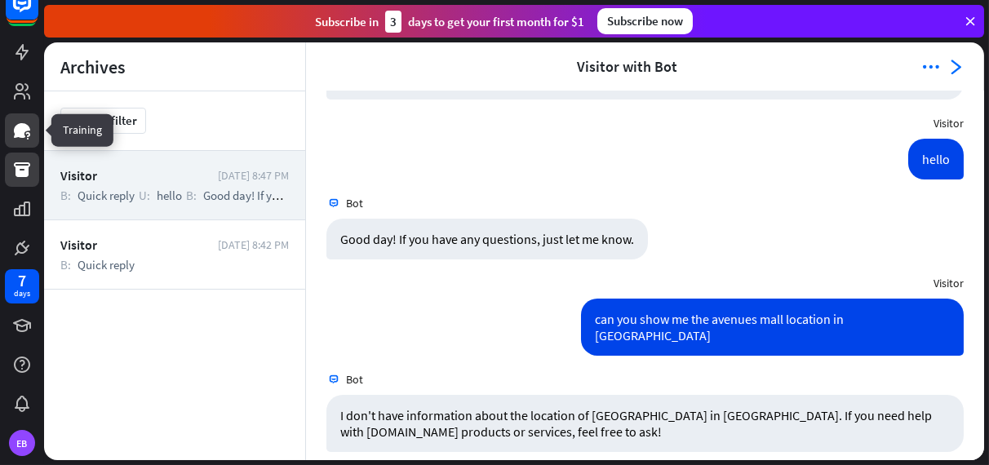
click at [27, 124] on icon at bounding box center [22, 131] width 20 height 20
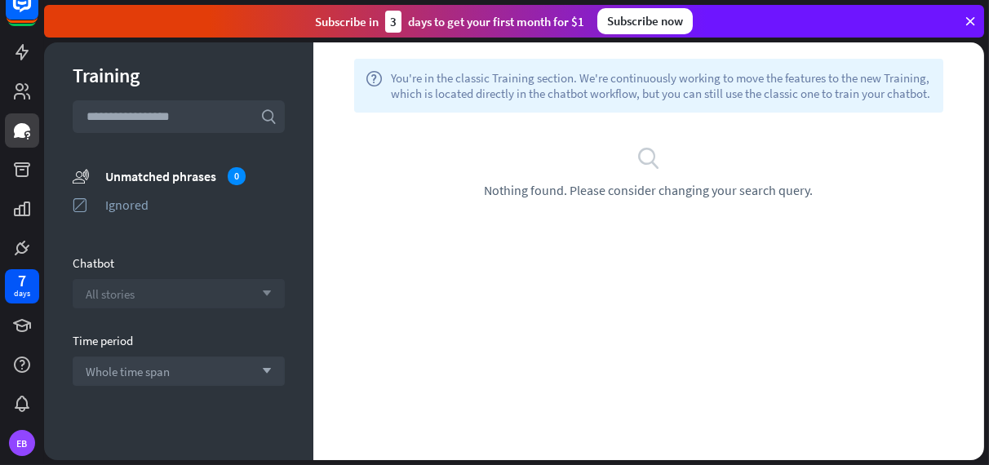
click at [131, 286] on span "All stories" at bounding box center [110, 294] width 49 height 16
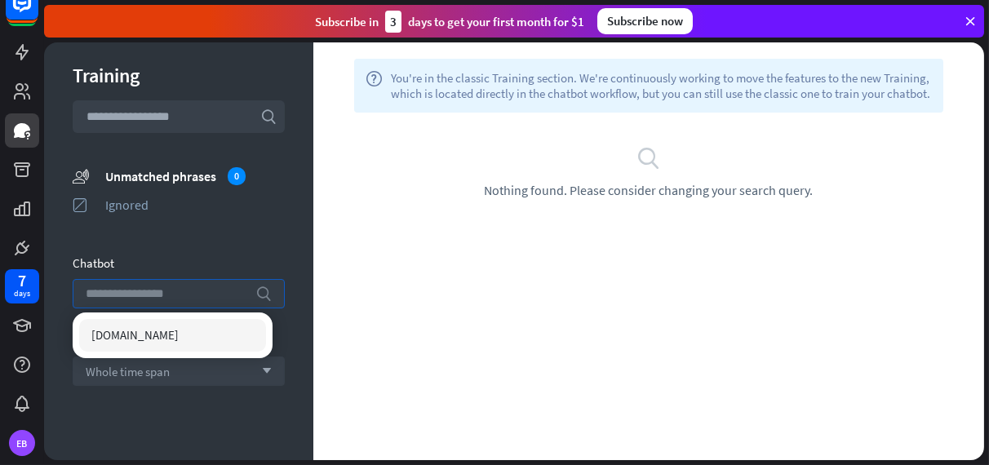
click at [190, 255] on div "Chatbot" at bounding box center [179, 263] width 212 height 16
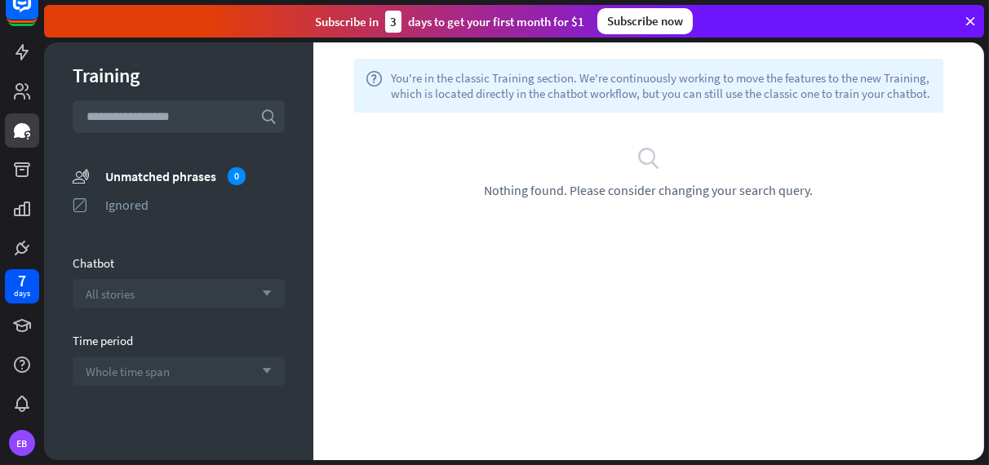
click at [147, 369] on span "Whole time span" at bounding box center [128, 372] width 84 height 16
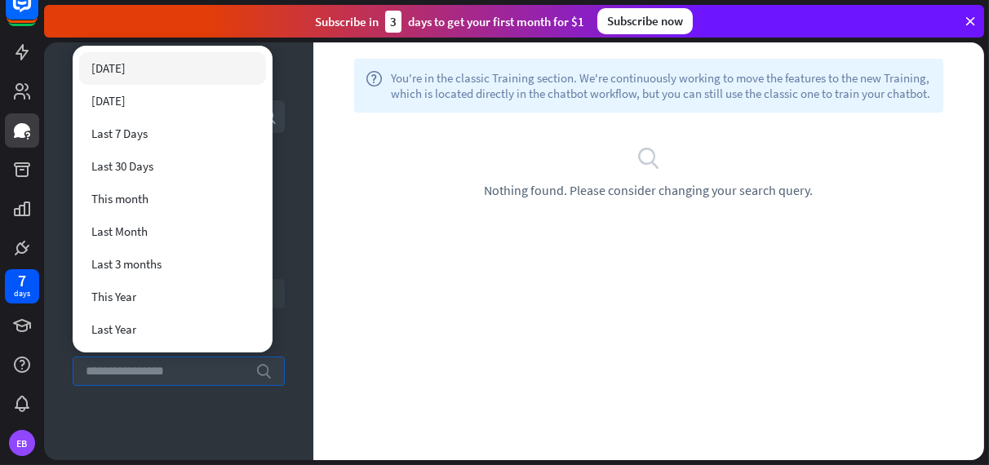
click at [158, 437] on div "Training search unmatched_phrases Unmatched phrases 0 ignored Ignored Chatbot A…" at bounding box center [178, 251] width 269 height 418
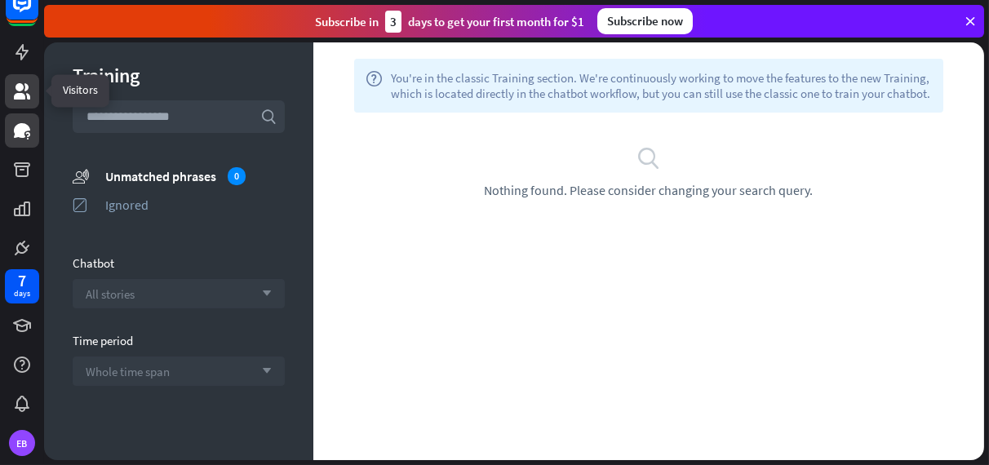
click at [28, 98] on icon at bounding box center [22, 91] width 16 height 16
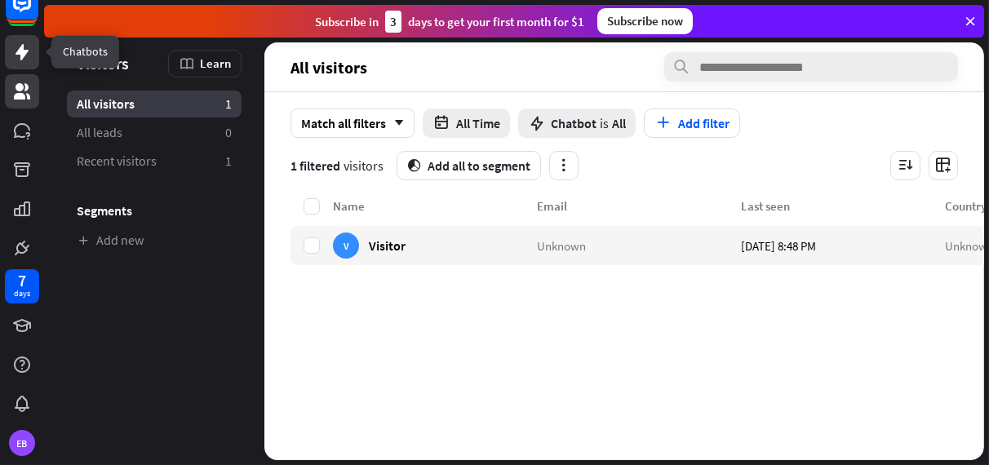
click at [16, 54] on icon at bounding box center [22, 52] width 20 height 20
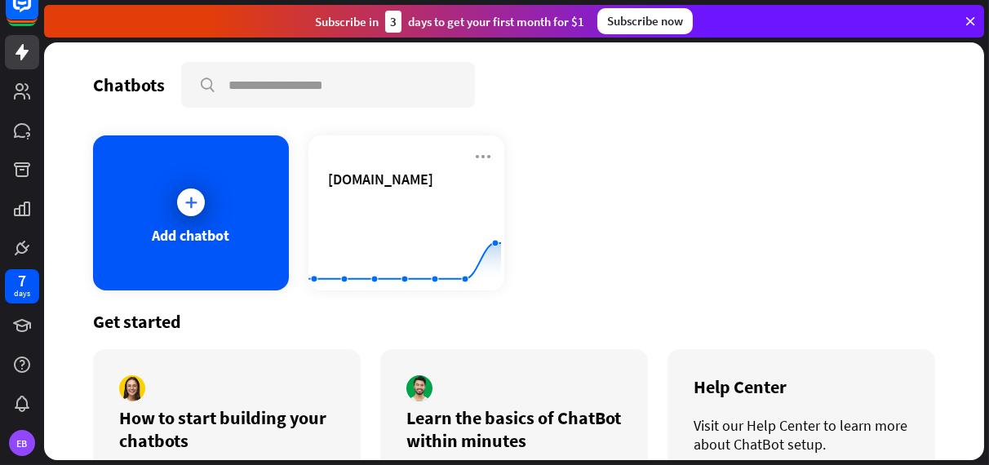
click at [587, 199] on div "Add chatbot [DOMAIN_NAME] Created with Highcharts 10.1.0 0 2 4" at bounding box center [514, 212] width 842 height 155
click at [26, 8] on icon at bounding box center [22, 3] width 20 height 20
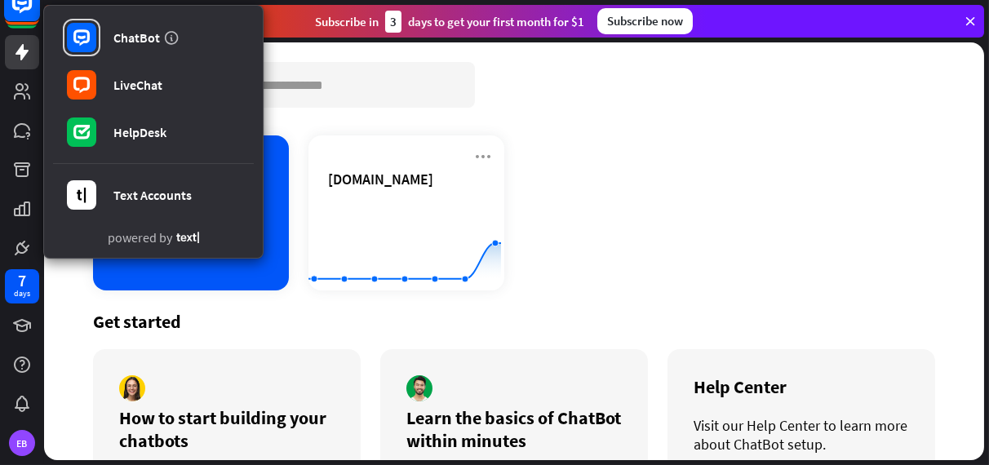
click at [26, 8] on icon at bounding box center [22, 3] width 20 height 20
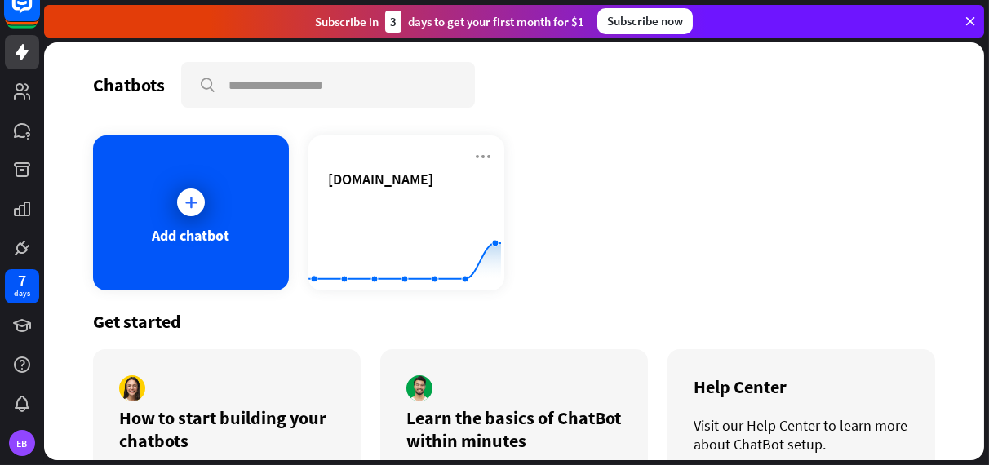
click at [26, 8] on icon at bounding box center [22, 3] width 20 height 20
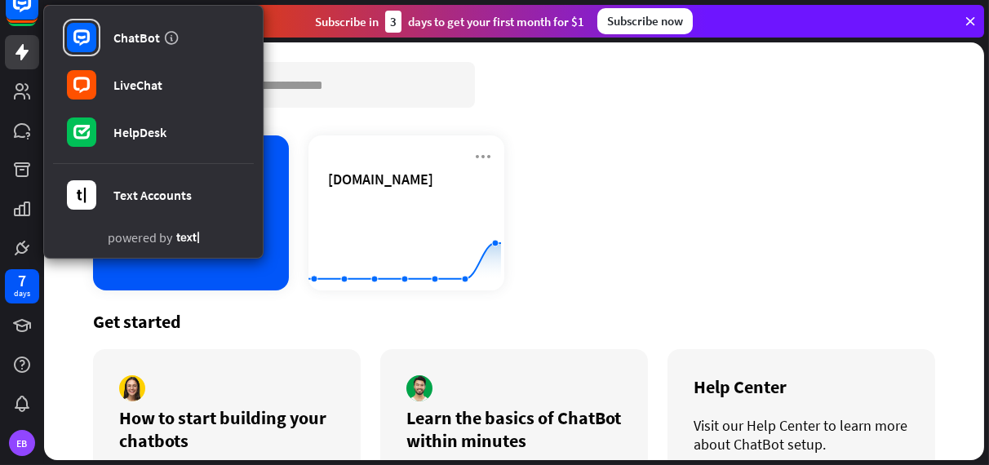
click at [771, 128] on div "Chatbots search Add chatbot [DOMAIN_NAME] Created with Highcharts 10.1.0 0 2 4 …" at bounding box center [514, 251] width 940 height 418
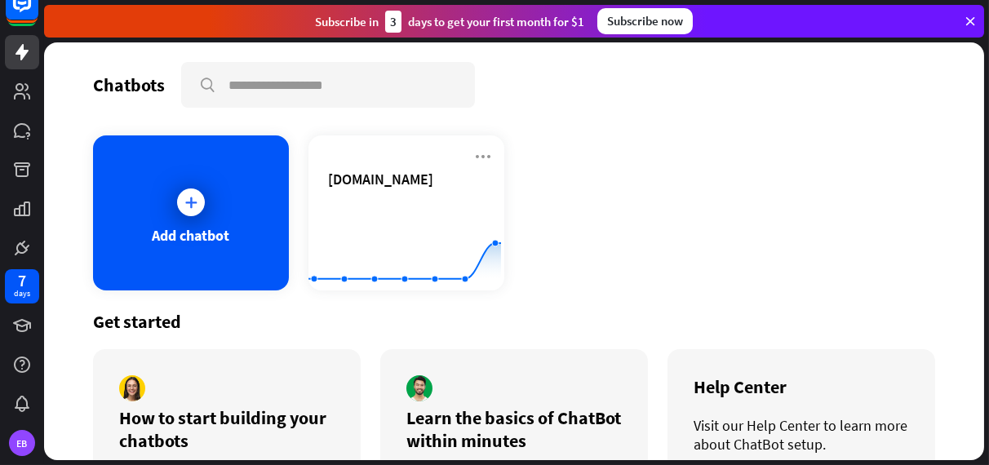
click at [969, 16] on icon at bounding box center [970, 21] width 15 height 15
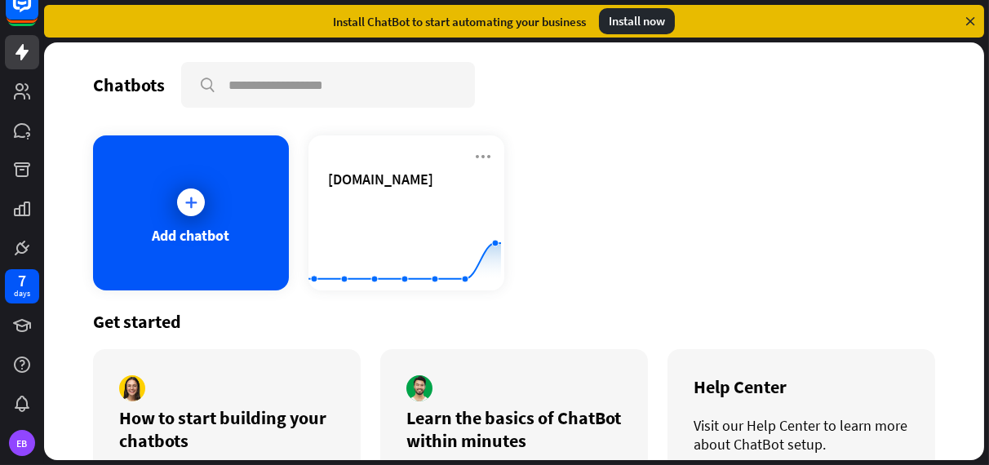
click at [967, 20] on icon at bounding box center [970, 21] width 15 height 15
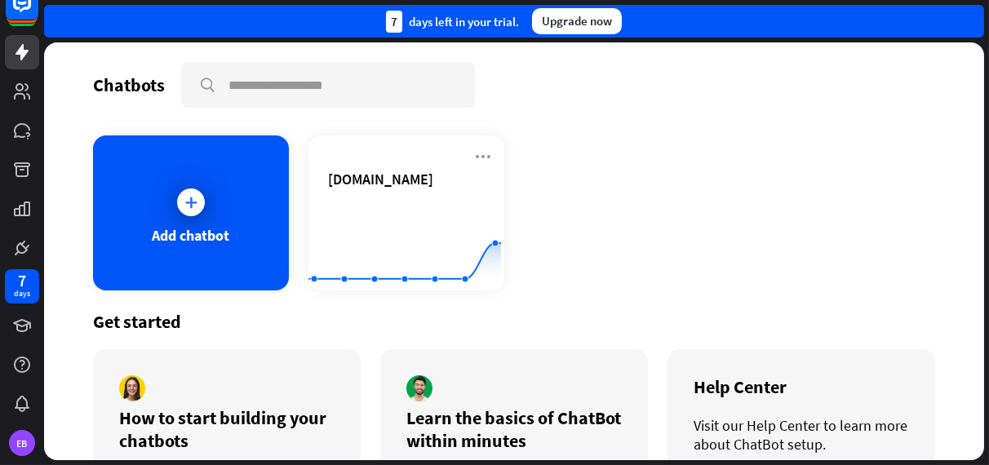
click at [967, 24] on div "7 days left in your trial. Upgrade now" at bounding box center [514, 21] width 940 height 33
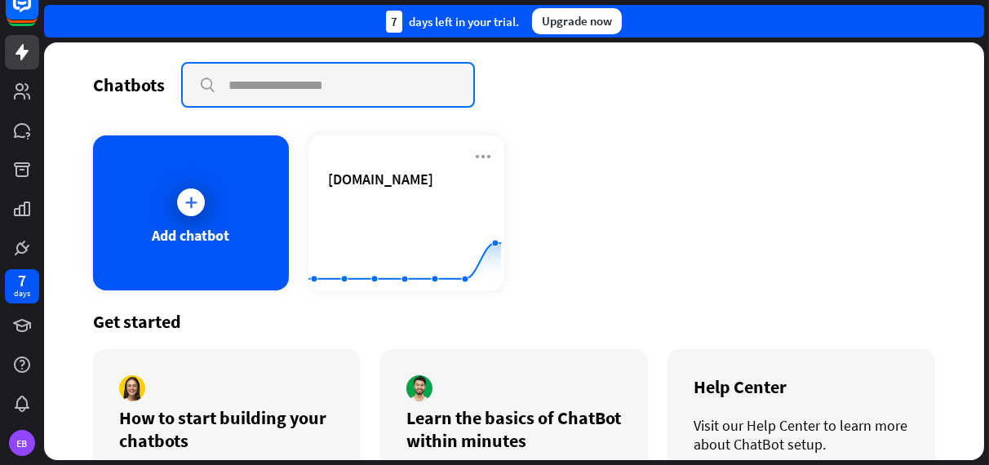
click at [428, 92] on input "text" at bounding box center [328, 85] width 290 height 42
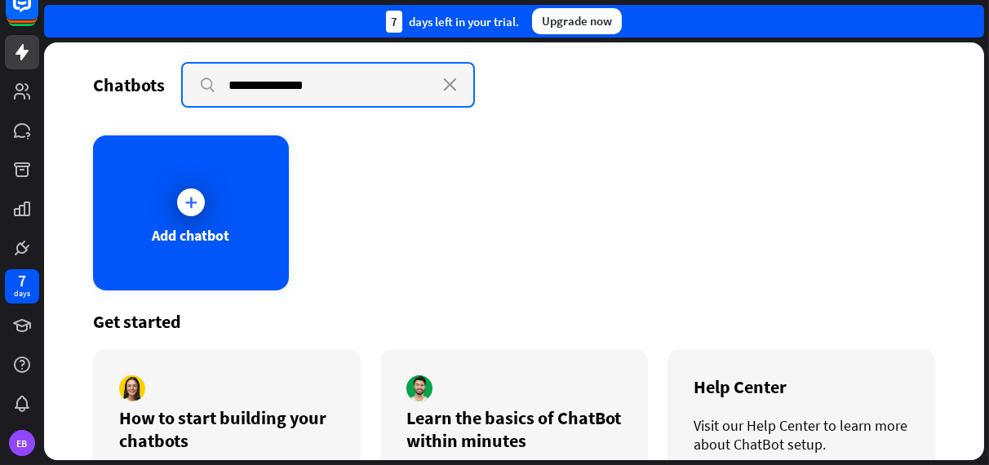
click at [392, 84] on input "**********" at bounding box center [328, 85] width 290 height 42
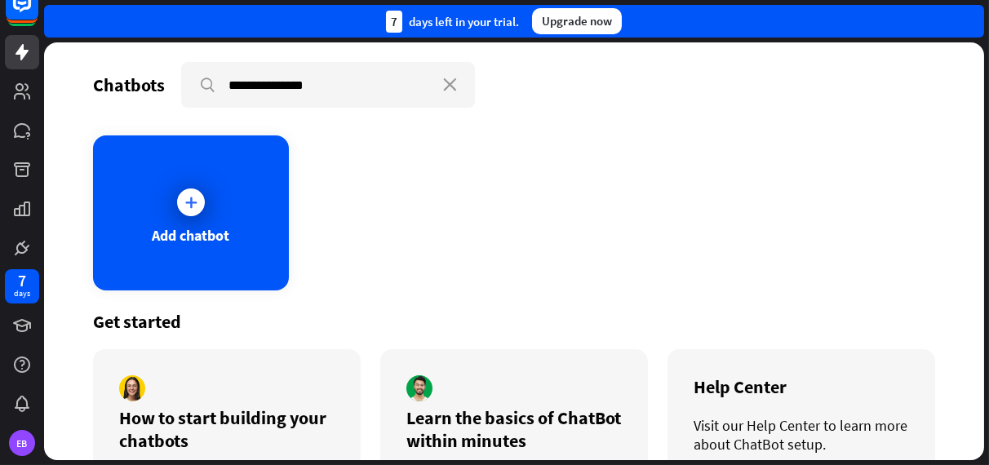
click at [580, 77] on div "**********" at bounding box center [514, 85] width 842 height 46
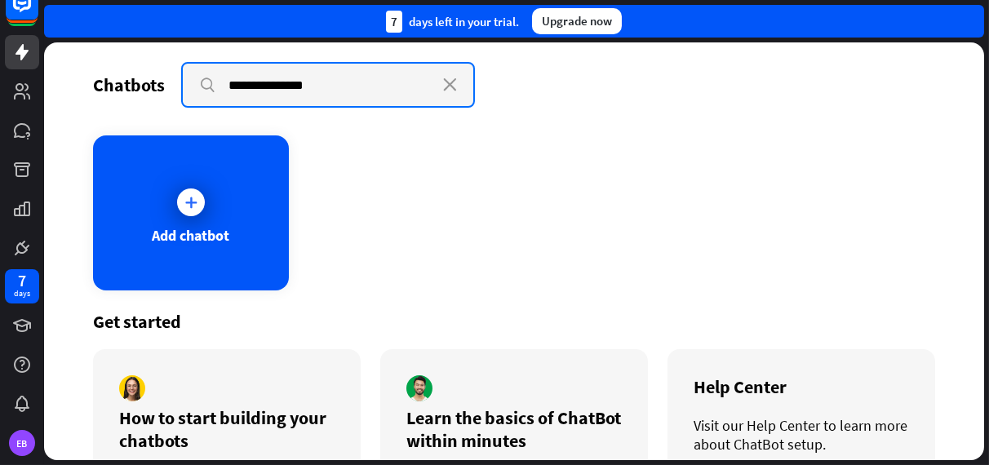
click at [290, 95] on input "**********" at bounding box center [328, 85] width 290 height 42
type input "*******"
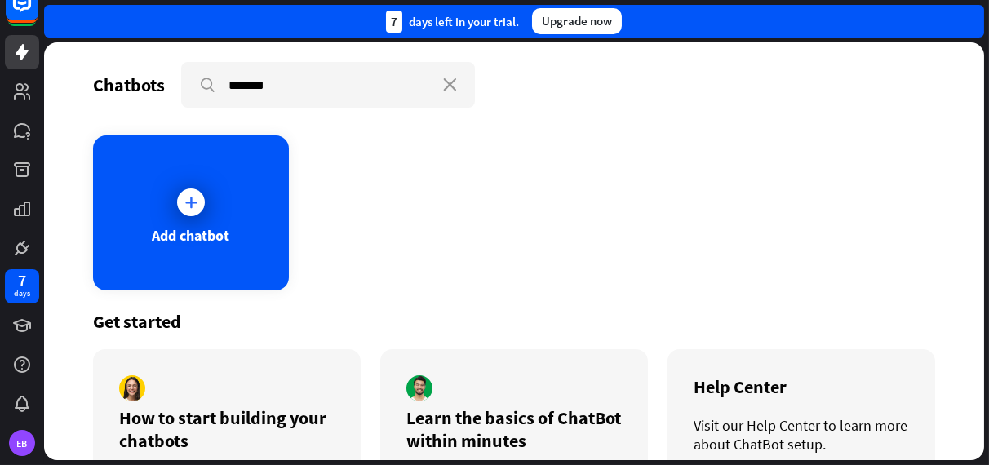
click at [508, 110] on div "Chatbots search ******* close Add chatbot Get started How to start building you…" at bounding box center [514, 251] width 940 height 418
click at [11, 51] on link at bounding box center [22, 52] width 34 height 34
click at [20, 53] on icon at bounding box center [22, 52] width 13 height 16
click at [193, 204] on icon at bounding box center [191, 202] width 16 height 16
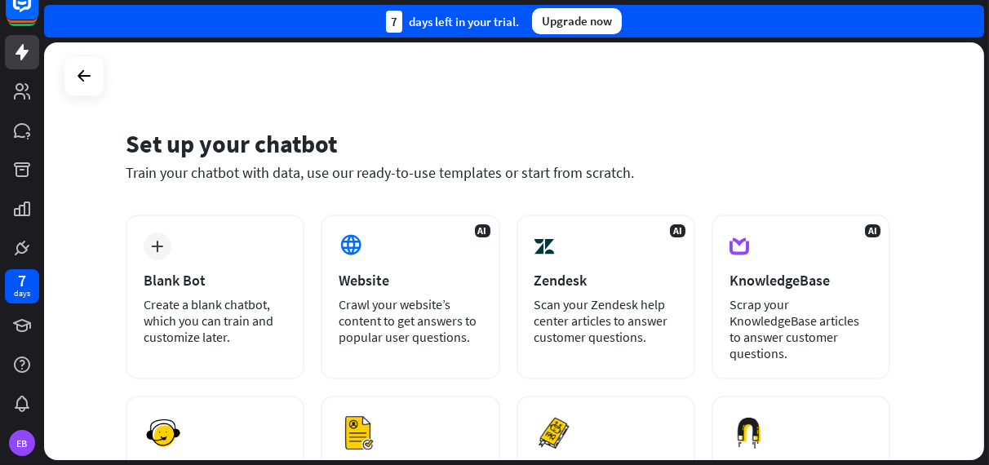
drag, startPoint x: 970, startPoint y: 126, endPoint x: 969, endPoint y: 216, distance: 90.6
click at [969, 216] on div "Set up your chatbot Train your chatbot with data, use our ready-to-use template…" at bounding box center [514, 251] width 940 height 418
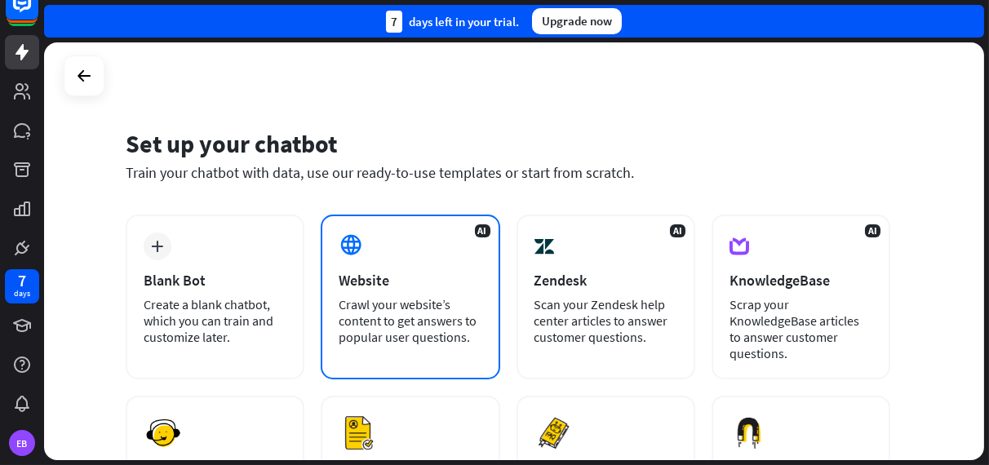
click at [446, 273] on div "Website" at bounding box center [410, 280] width 143 height 19
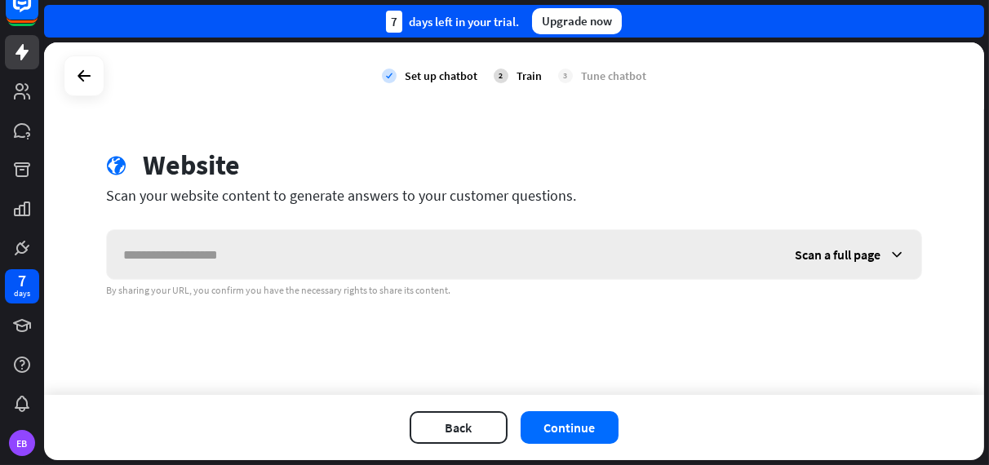
click at [381, 264] on input "text" at bounding box center [443, 254] width 672 height 49
click at [869, 254] on span "Scan a full page" at bounding box center [838, 254] width 86 height 16
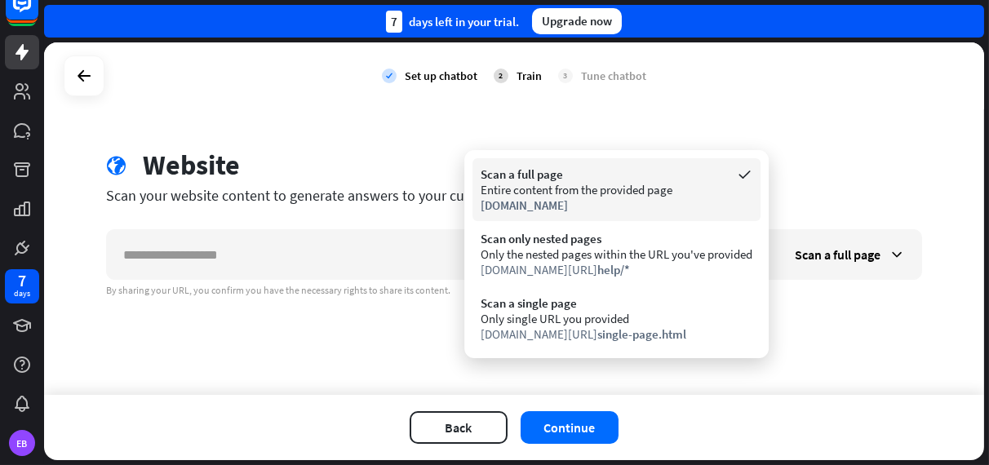
click at [638, 197] on div "[DOMAIN_NAME]" at bounding box center [617, 205] width 272 height 16
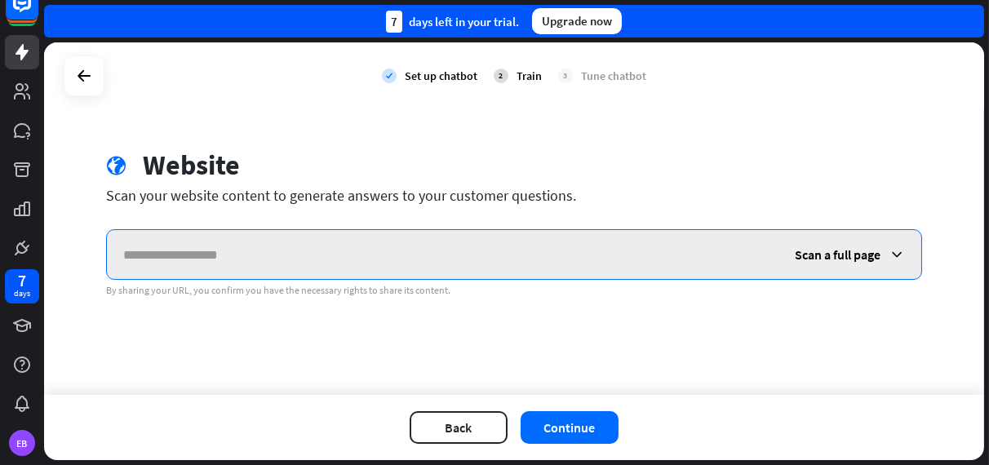
click at [287, 240] on input "text" at bounding box center [443, 254] width 672 height 49
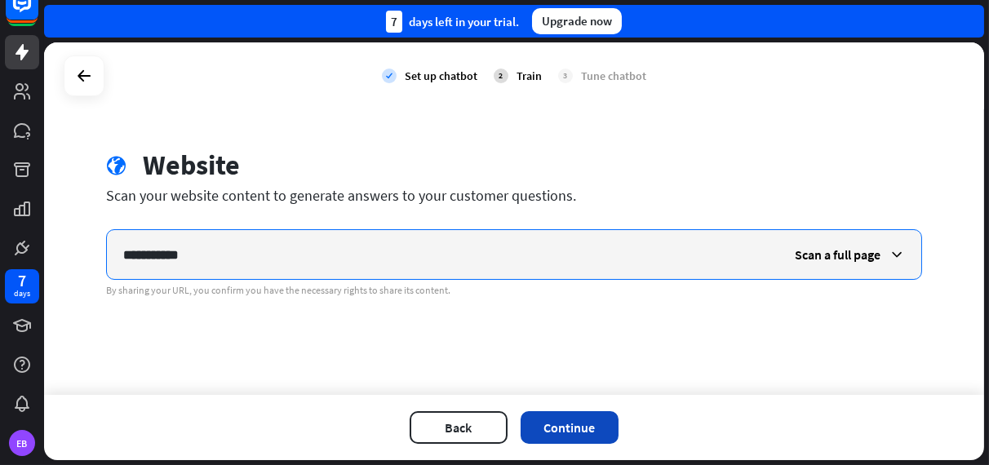
type input "**********"
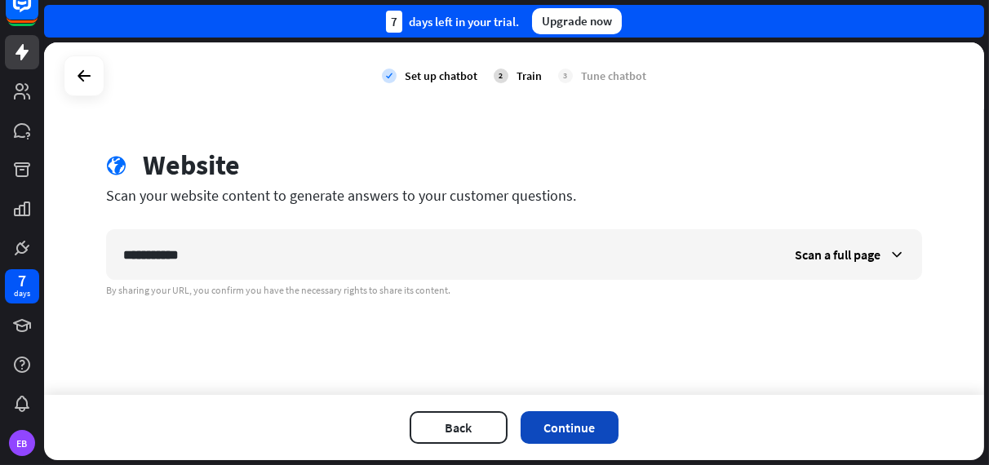
click at [592, 430] on button "Continue" at bounding box center [570, 427] width 98 height 33
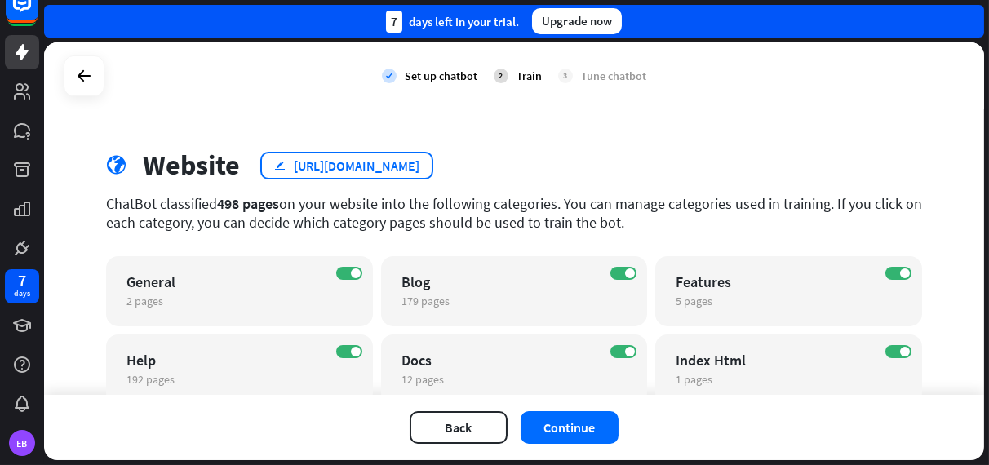
click at [383, 165] on div "[URL][DOMAIN_NAME]" at bounding box center [357, 165] width 126 height 16
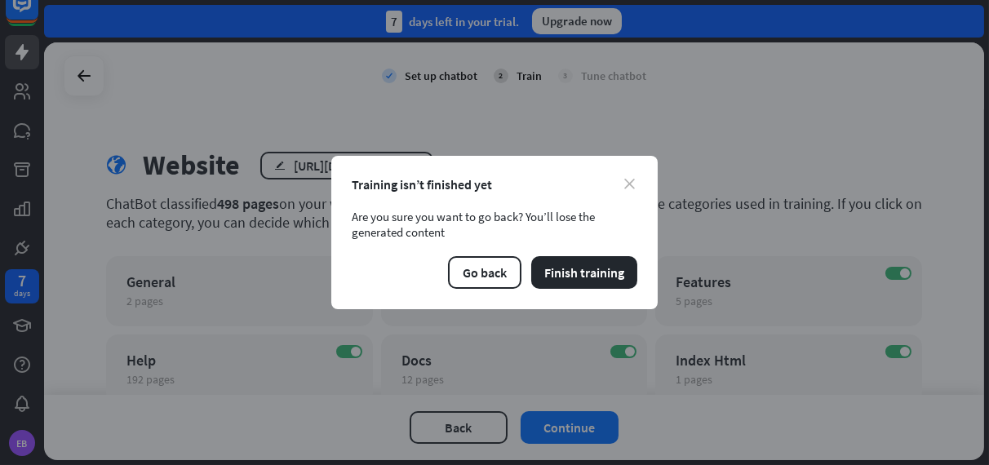
click at [627, 185] on icon "close" at bounding box center [629, 184] width 11 height 11
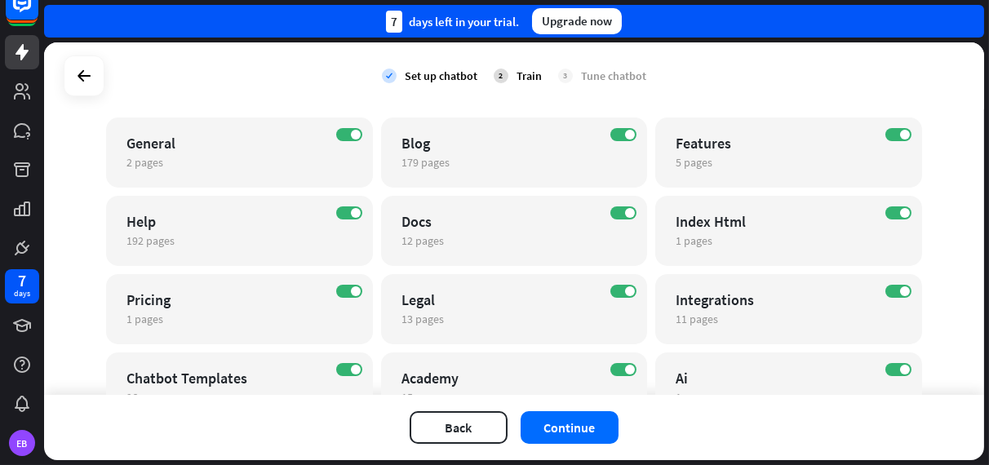
scroll to position [142, 0]
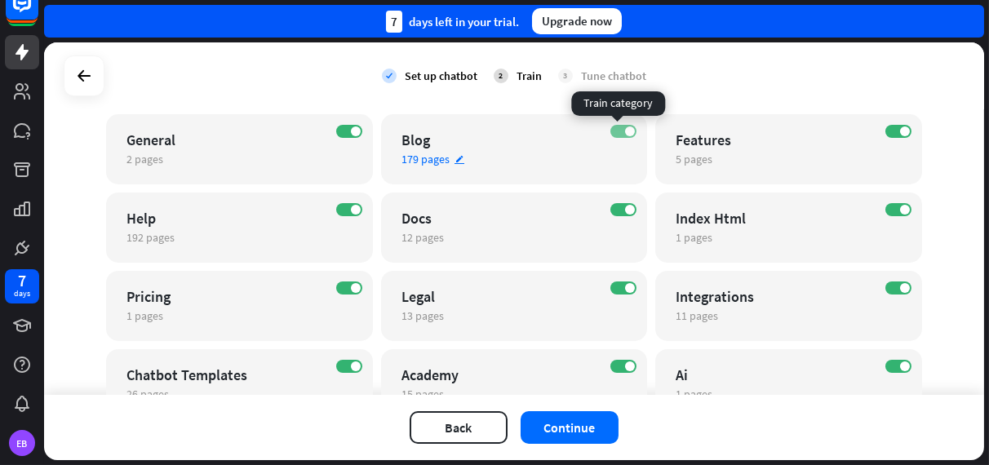
click at [615, 132] on label "ON" at bounding box center [623, 131] width 26 height 13
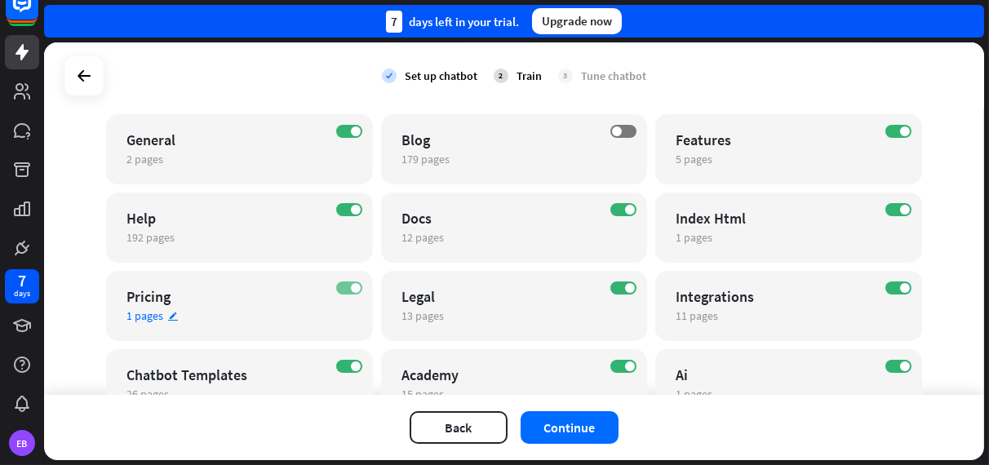
click at [343, 286] on label "ON" at bounding box center [349, 288] width 26 height 13
click at [340, 370] on label "ON" at bounding box center [349, 366] width 26 height 13
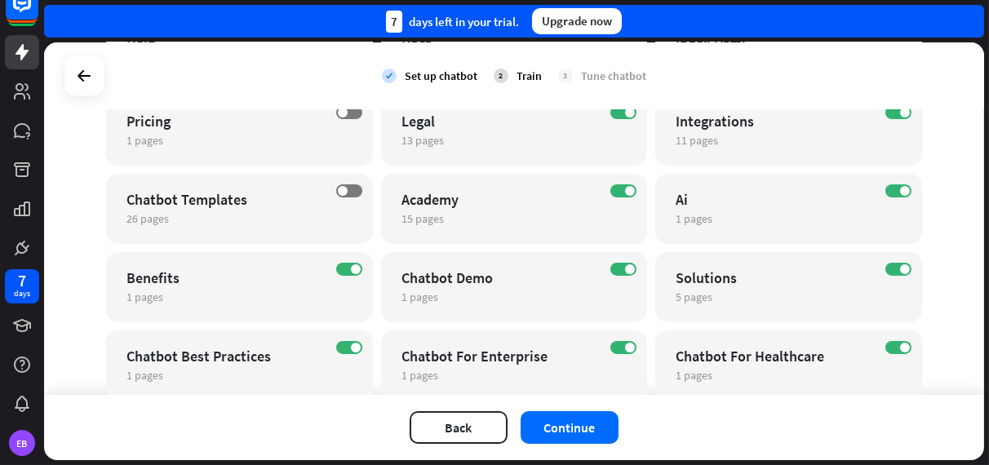
scroll to position [321, 0]
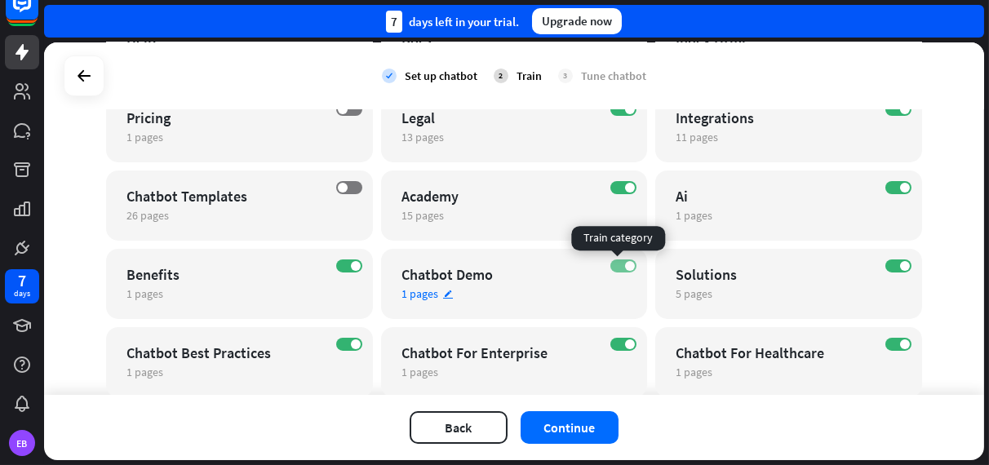
click at [610, 267] on label "ON" at bounding box center [623, 265] width 26 height 13
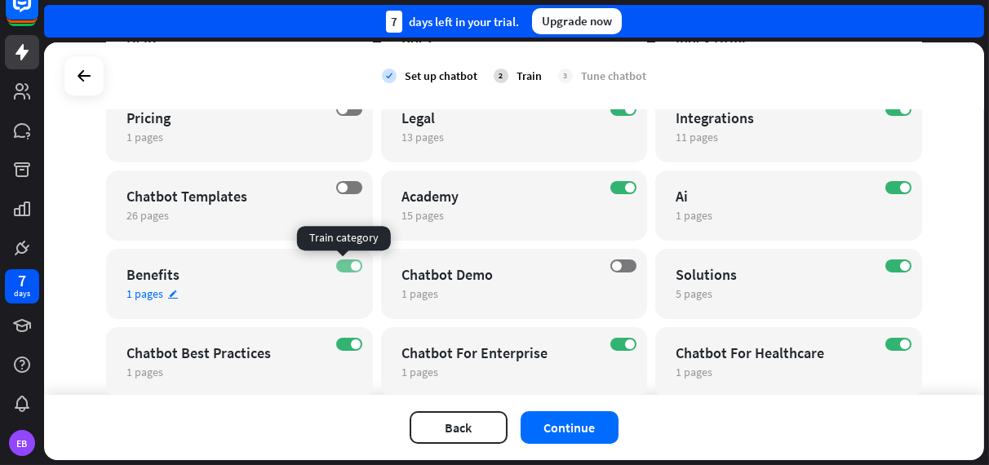
click at [343, 264] on label "ON" at bounding box center [349, 265] width 26 height 13
click at [343, 264] on label "OFF" at bounding box center [349, 265] width 26 height 13
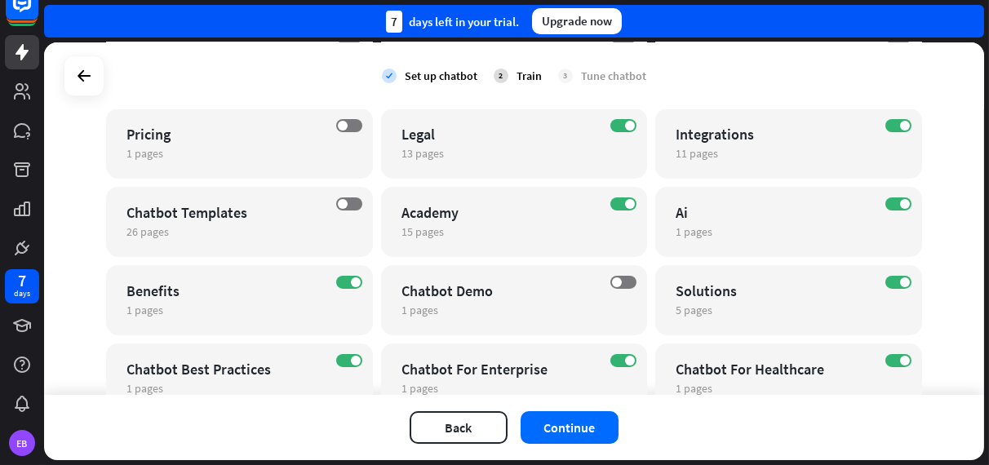
scroll to position [301, 0]
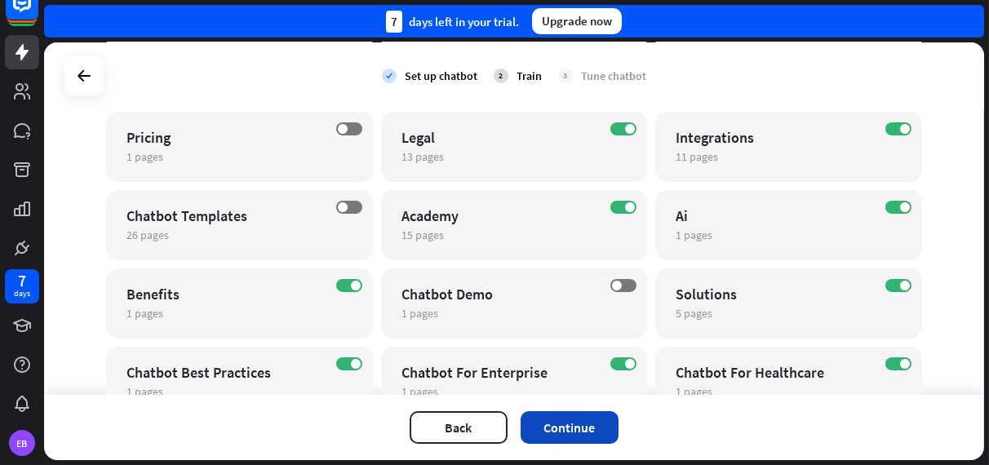
click at [561, 433] on button "Continue" at bounding box center [570, 427] width 98 height 33
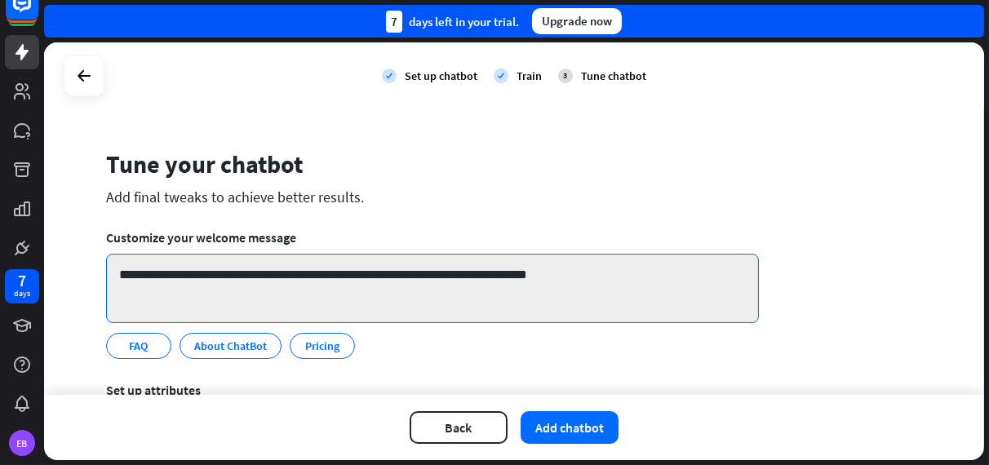
click at [606, 282] on textarea "**********" at bounding box center [432, 288] width 653 height 69
drag, startPoint x: 627, startPoint y: 282, endPoint x: 132, endPoint y: 274, distance: 494.5
click at [132, 274] on textarea "**********" at bounding box center [432, 288] width 653 height 69
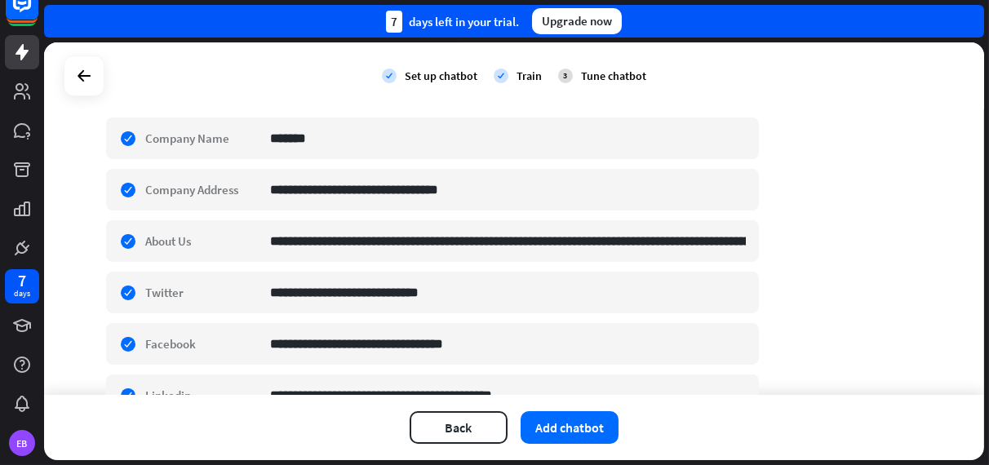
scroll to position [286, 0]
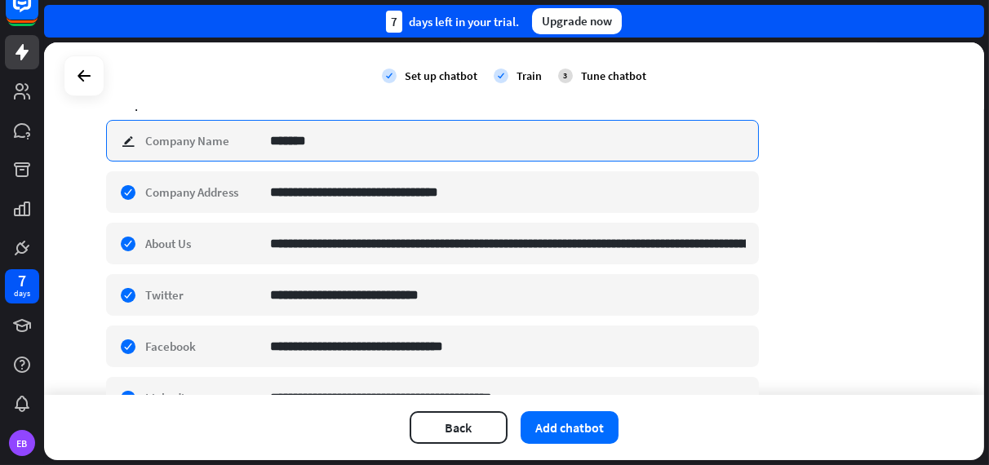
click at [330, 153] on input "*******" at bounding box center [508, 141] width 476 height 40
type input "**********"
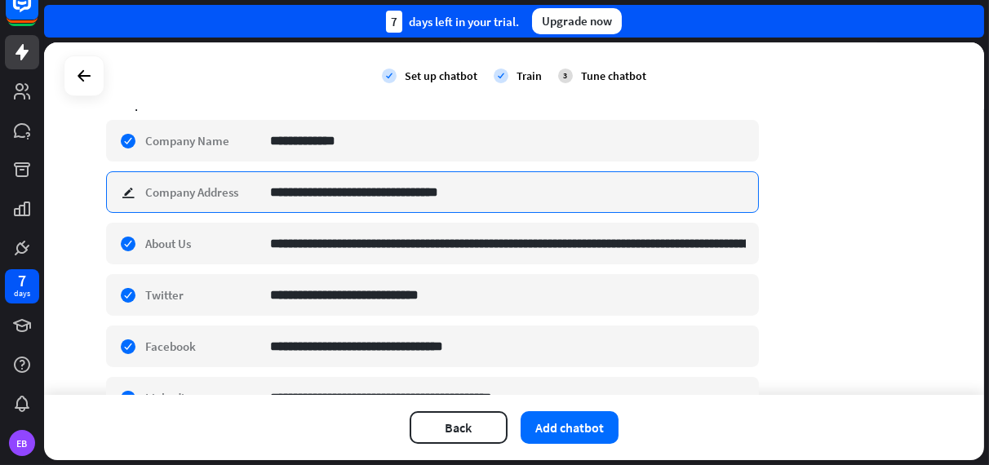
click at [381, 195] on input "**********" at bounding box center [508, 192] width 476 height 40
type input "****"
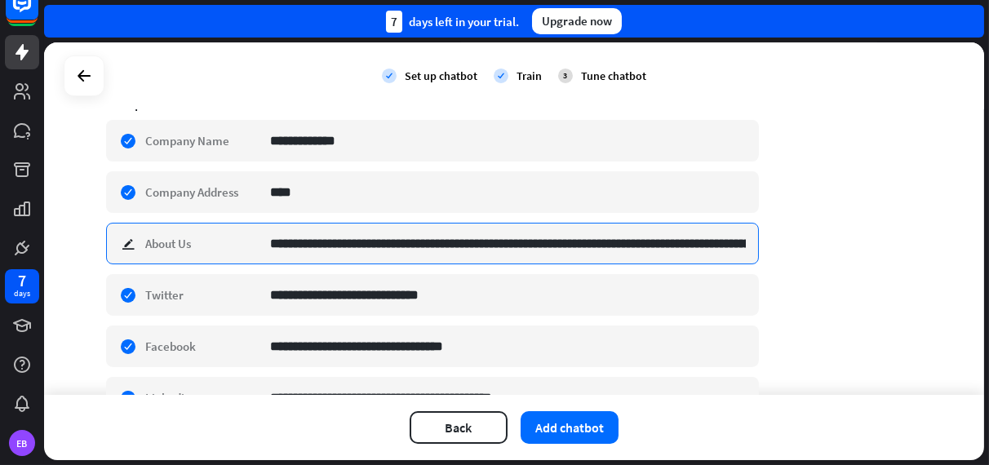
click at [423, 241] on input "**********" at bounding box center [508, 244] width 476 height 40
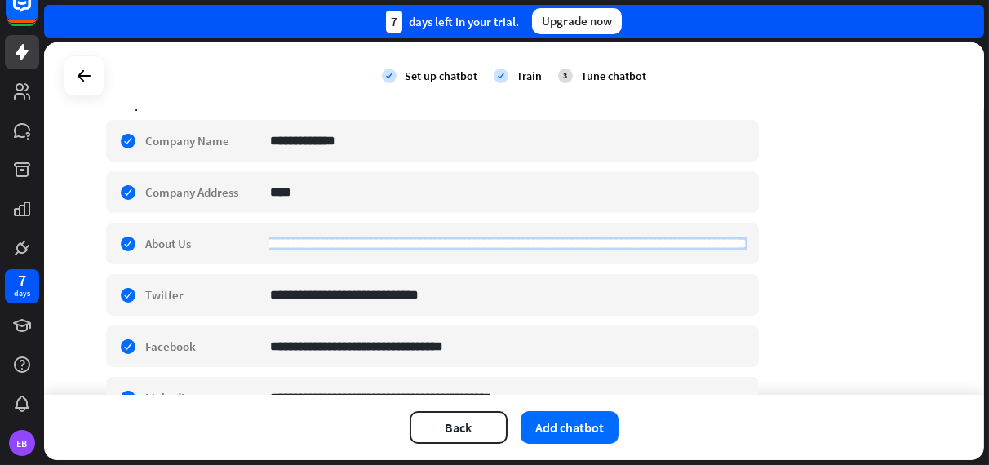
scroll to position [0, 308]
drag, startPoint x: 263, startPoint y: 242, endPoint x: 765, endPoint y: 237, distance: 502.7
click at [765, 237] on div "**********" at bounding box center [514, 331] width 816 height 938
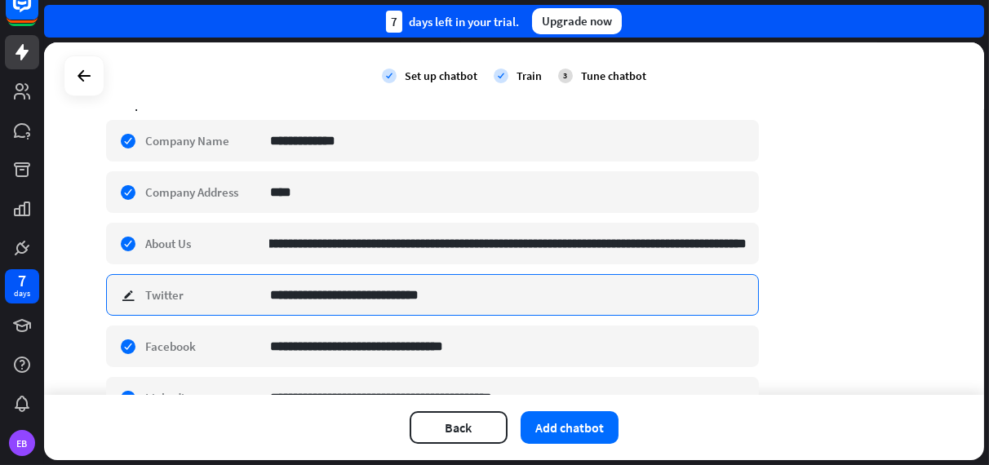
click at [551, 303] on input "**********" at bounding box center [508, 295] width 476 height 40
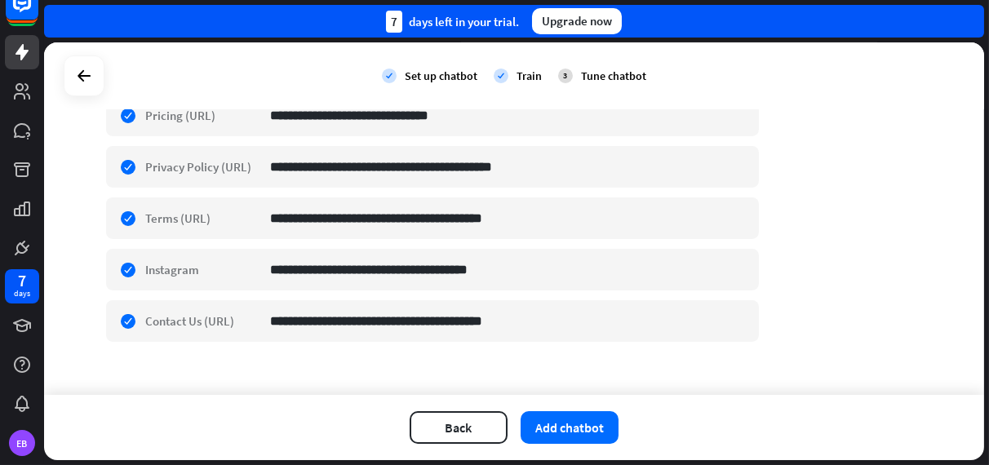
scroll to position [729, 0]
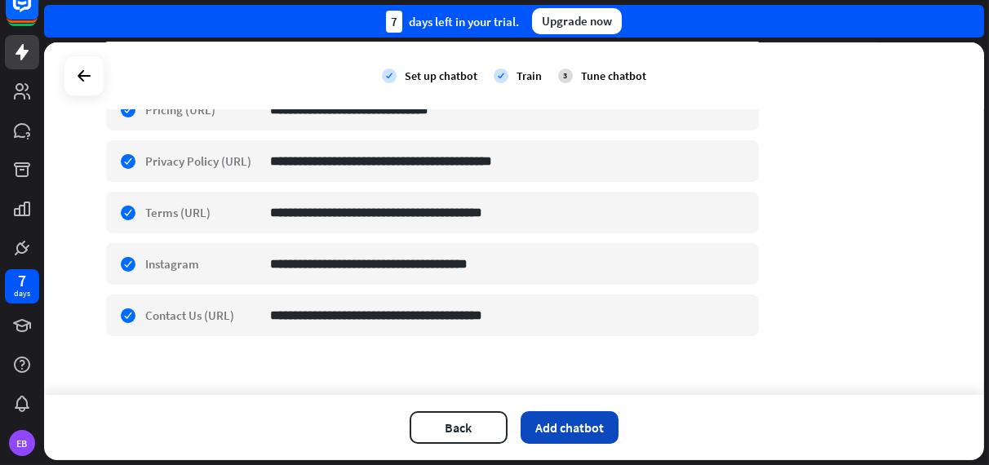
click at [581, 425] on button "Add chatbot" at bounding box center [570, 427] width 98 height 33
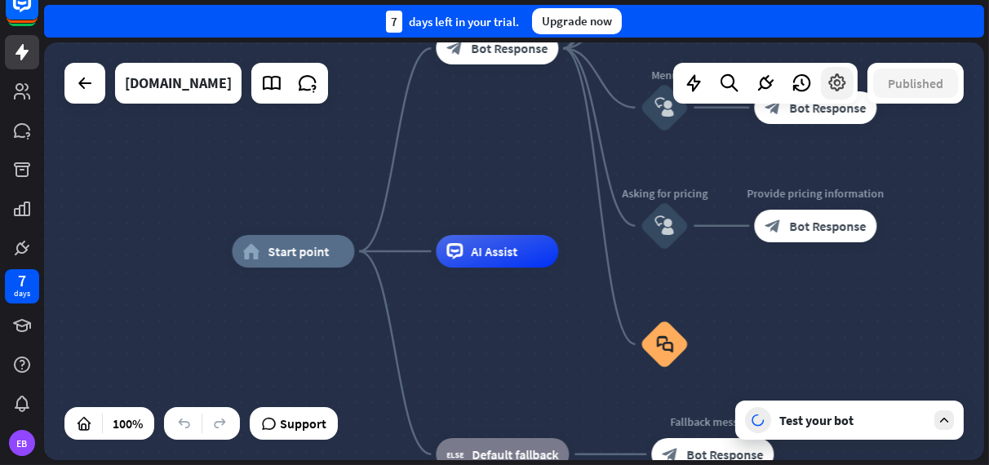
click at [849, 85] on div at bounding box center [837, 83] width 33 height 33
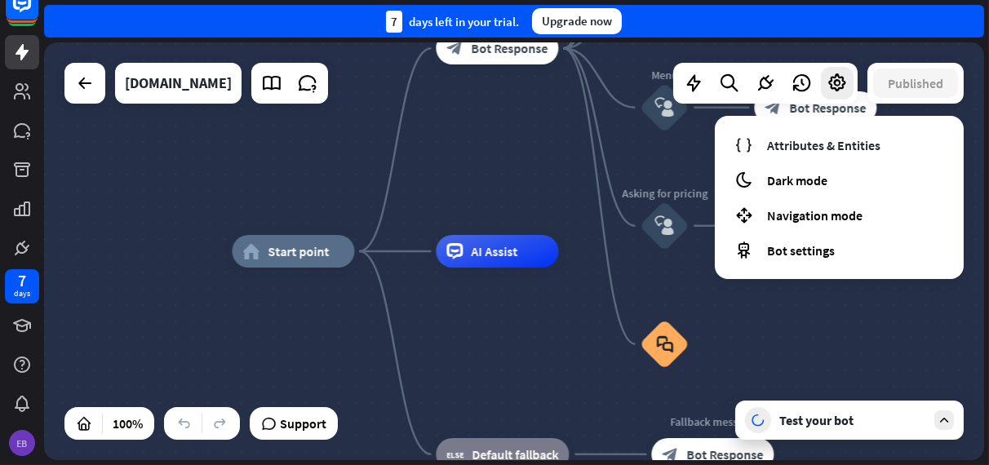
click at [20, 446] on div "EB" at bounding box center [22, 443] width 26 height 26
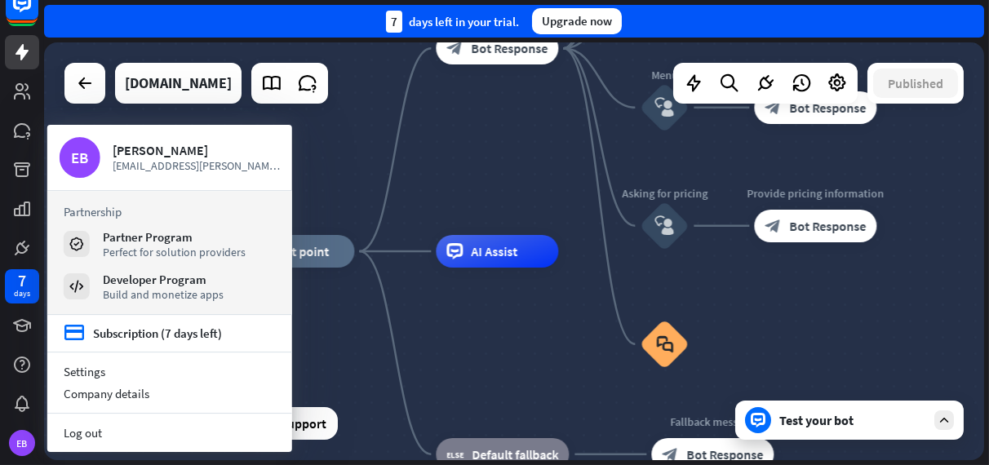
click at [210, 40] on div "7 days left in your trial. Upgrade now" at bounding box center [516, 21] width 945 height 42
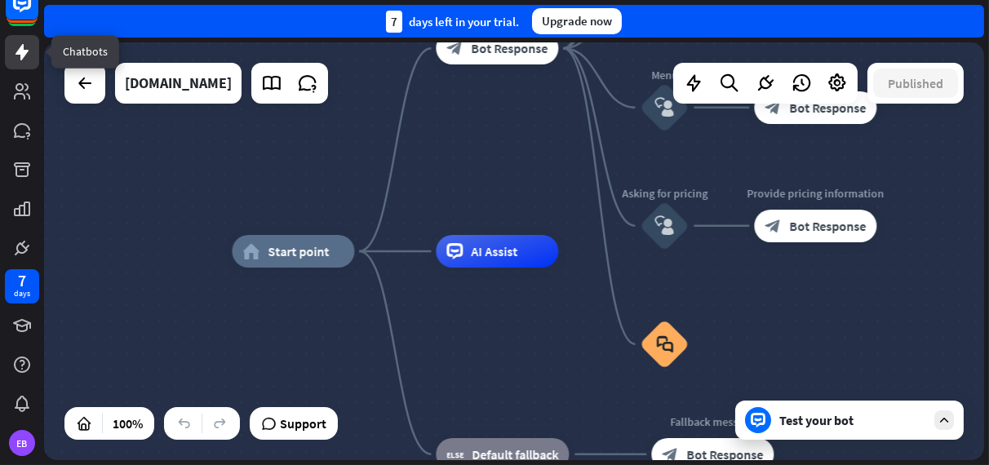
click at [24, 50] on icon at bounding box center [22, 52] width 13 height 16
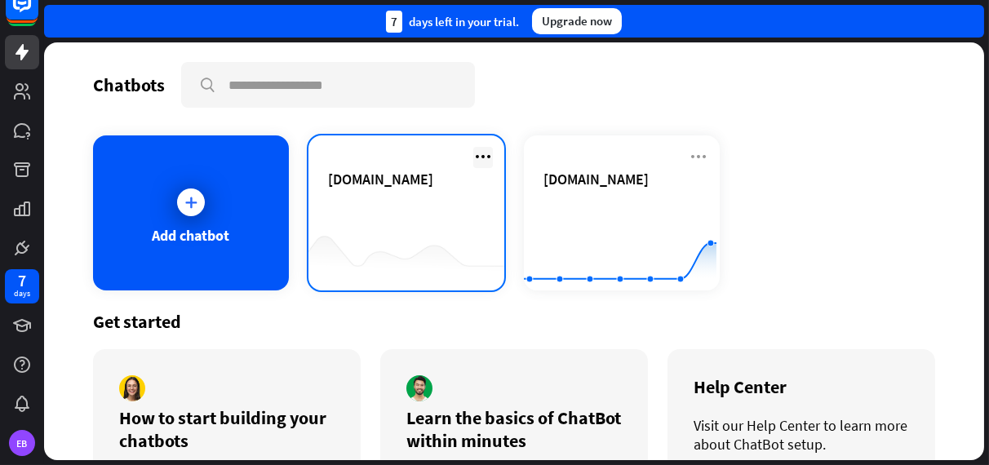
click at [473, 157] on icon at bounding box center [483, 157] width 20 height 20
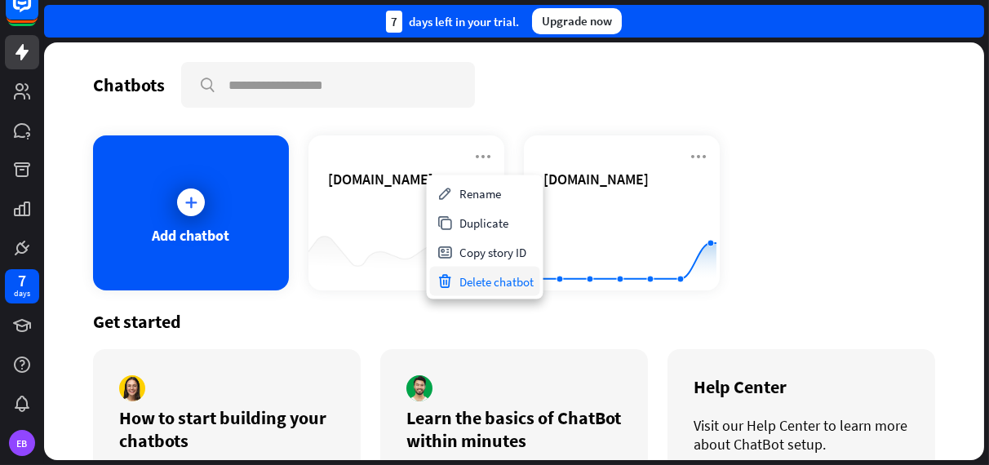
click at [496, 285] on div "Delete chatbot" at bounding box center [485, 281] width 110 height 29
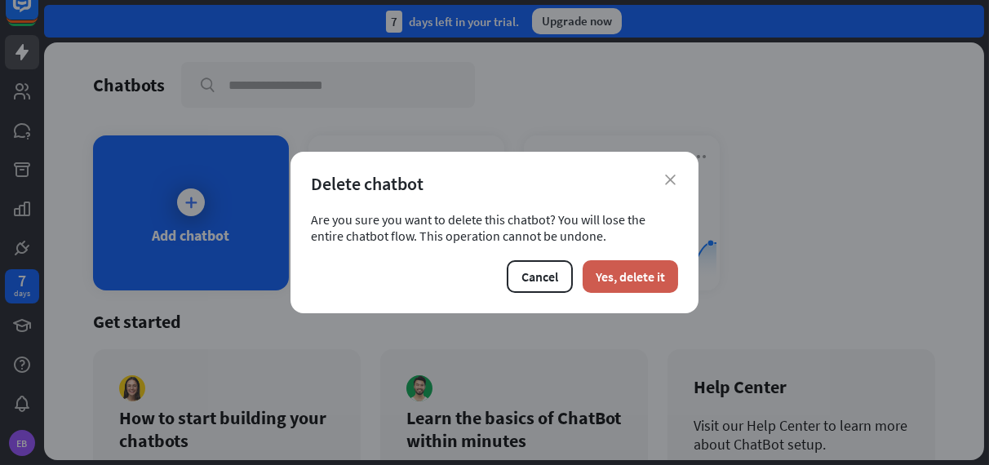
click at [614, 281] on button "Yes, delete it" at bounding box center [630, 276] width 95 height 33
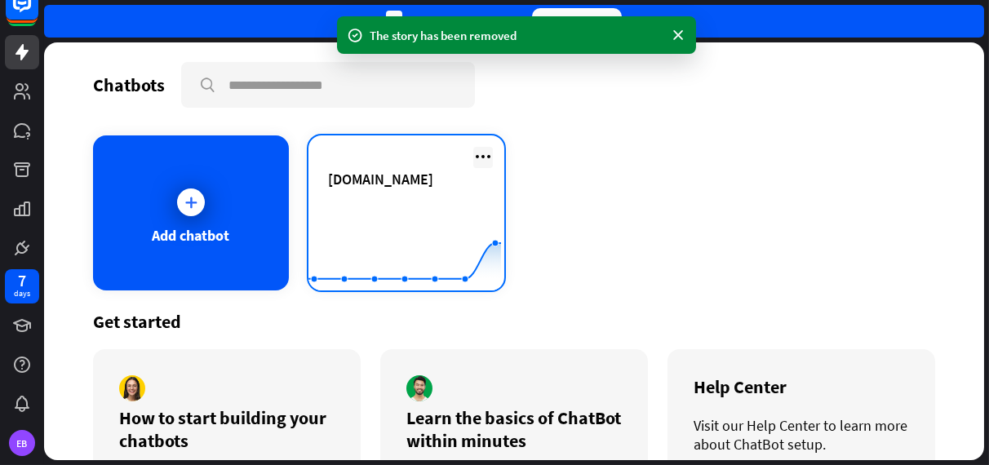
click at [483, 157] on icon at bounding box center [483, 157] width 20 height 20
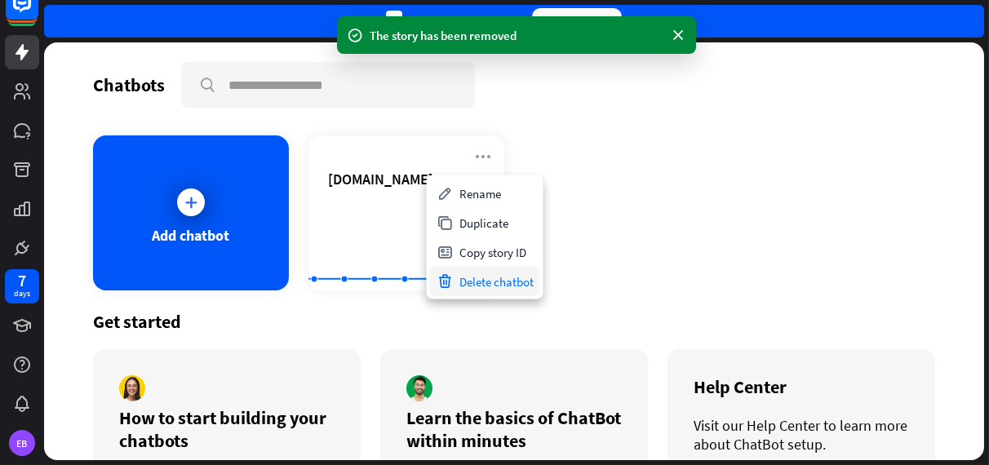
click at [497, 283] on div "Delete chatbot" at bounding box center [485, 281] width 110 height 29
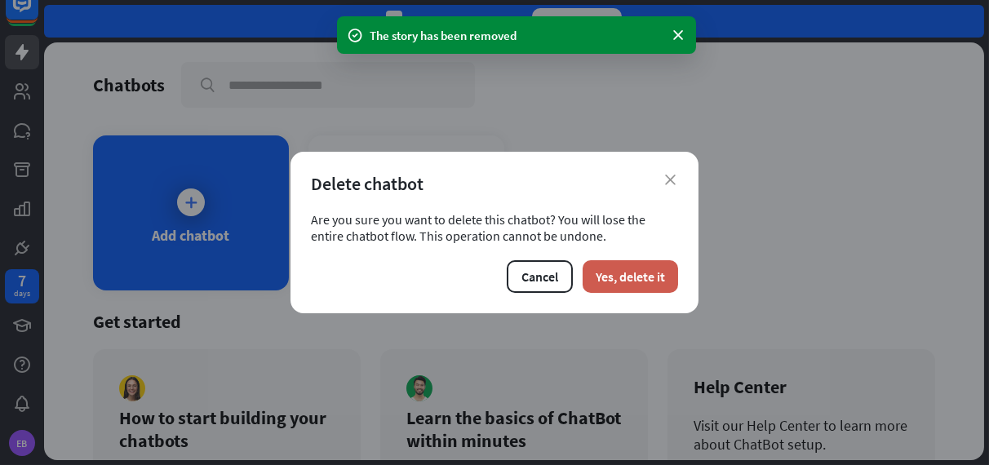
click at [623, 283] on button "Yes, delete it" at bounding box center [630, 276] width 95 height 33
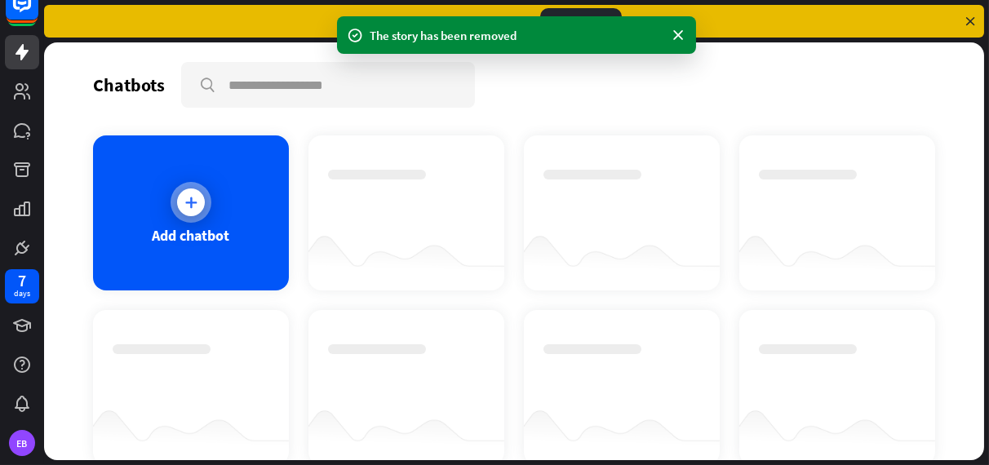
click at [185, 201] on icon at bounding box center [191, 202] width 16 height 16
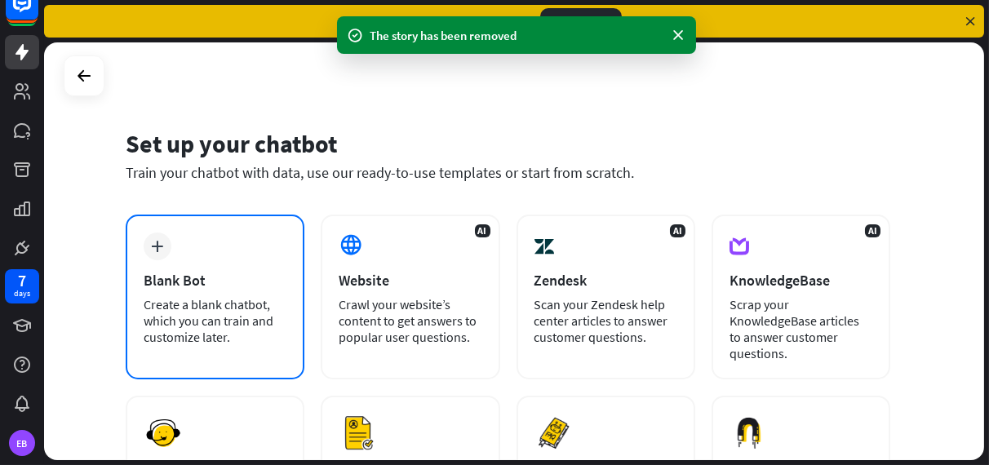
click at [149, 238] on div "plus" at bounding box center [158, 247] width 28 height 28
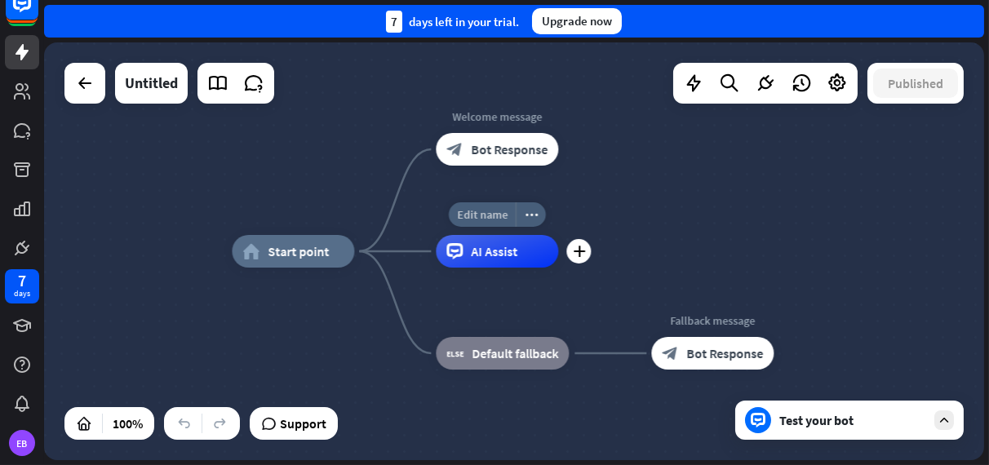
click at [480, 214] on span "Edit name" at bounding box center [482, 214] width 51 height 15
type input "*"
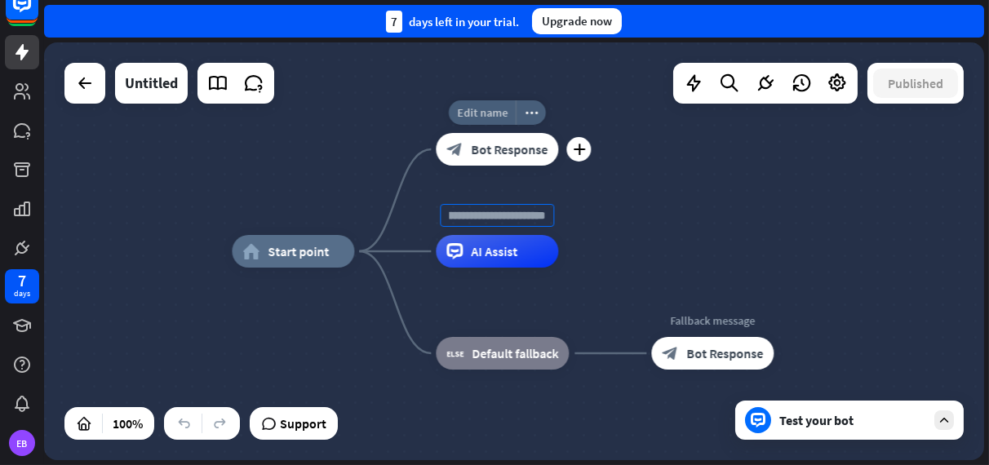
type input "**********"
click at [485, 117] on div "**********" at bounding box center [514, 251] width 940 height 418
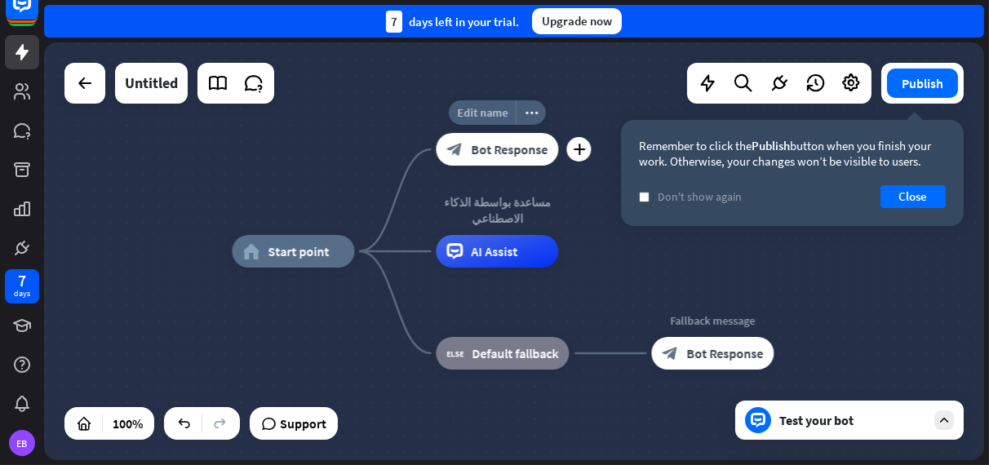
click at [497, 115] on span "Edit name" at bounding box center [482, 112] width 51 height 15
type input "*"
type input "**********"
click at [487, 157] on span "Bot Response" at bounding box center [509, 149] width 77 height 16
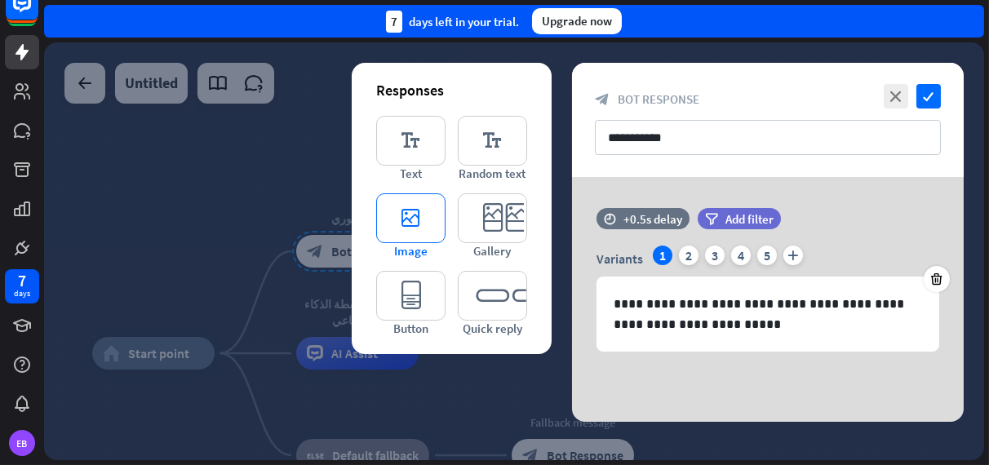
click at [410, 224] on icon "editor_image" at bounding box center [410, 218] width 69 height 50
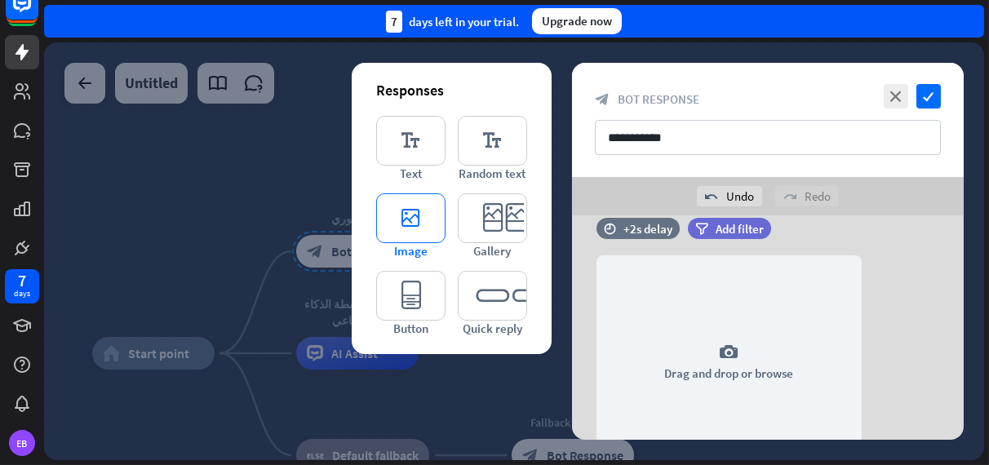
scroll to position [190, 0]
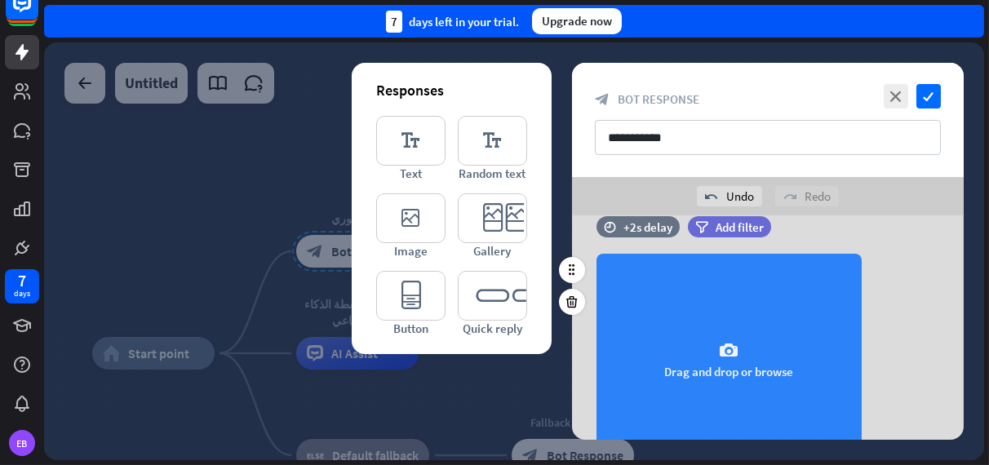
click at [747, 360] on div "camera Drag and drop or browse" at bounding box center [728, 360] width 265 height 212
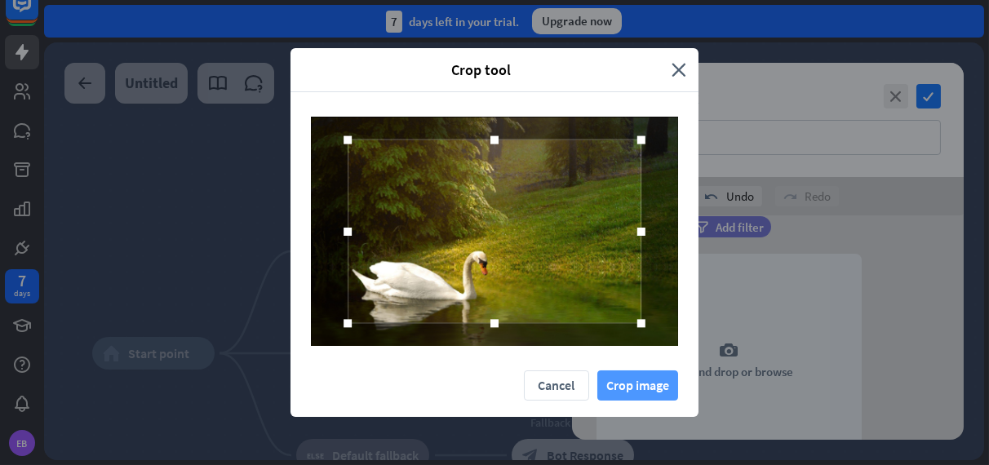
click at [646, 385] on button "Crop image" at bounding box center [637, 385] width 81 height 30
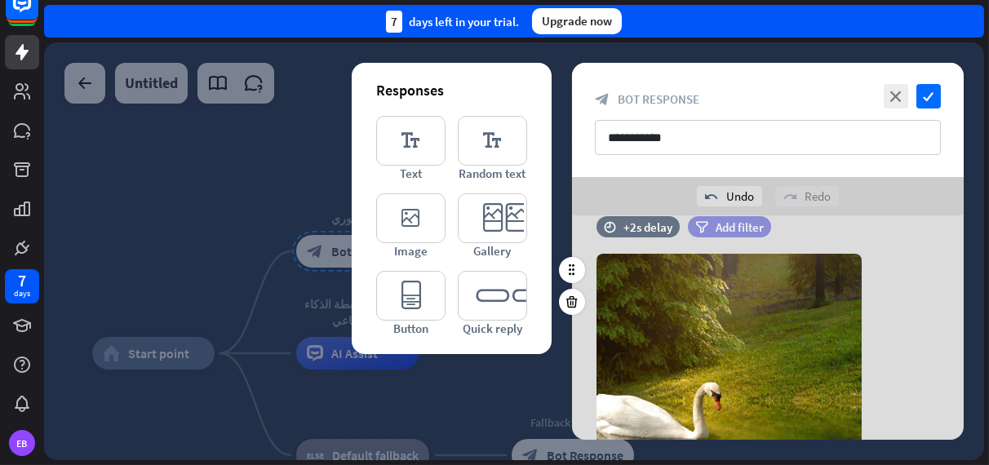
click at [752, 226] on span "Add filter" at bounding box center [740, 227] width 48 height 16
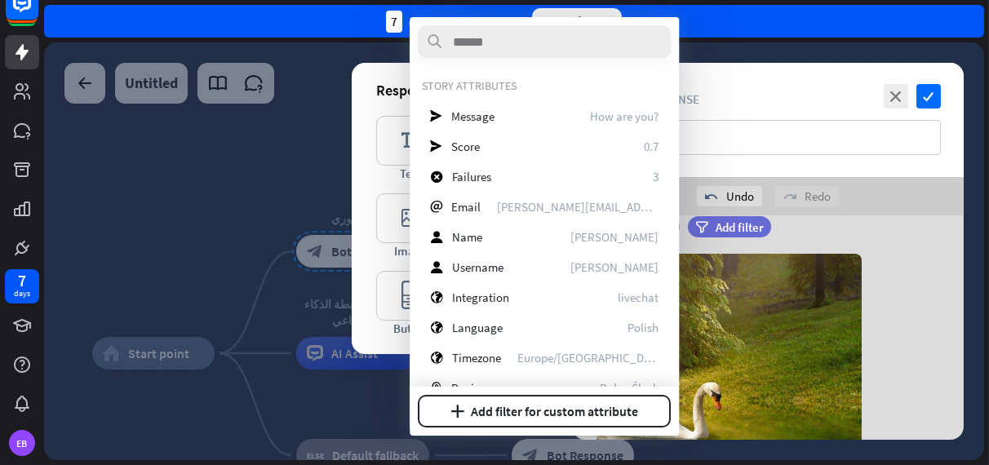
click at [914, 295] on div "camera Choose or remove image" at bounding box center [768, 360] width 392 height 212
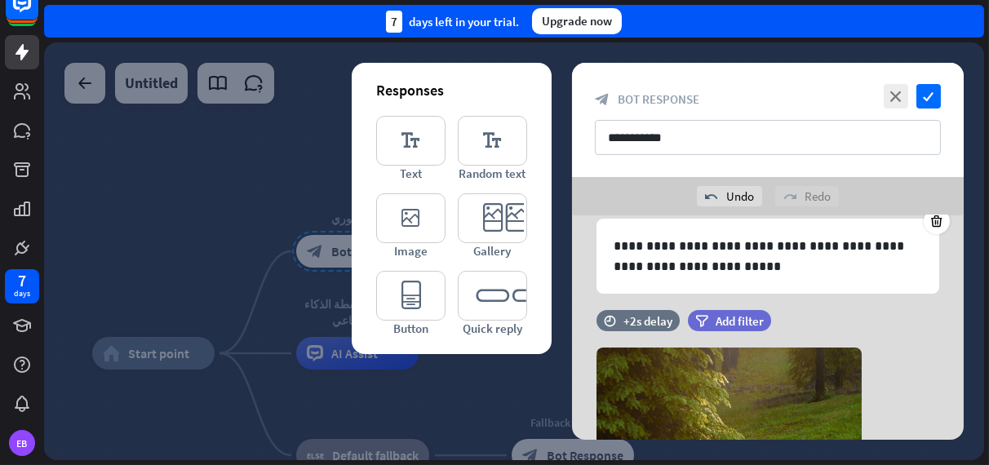
scroll to position [98, 0]
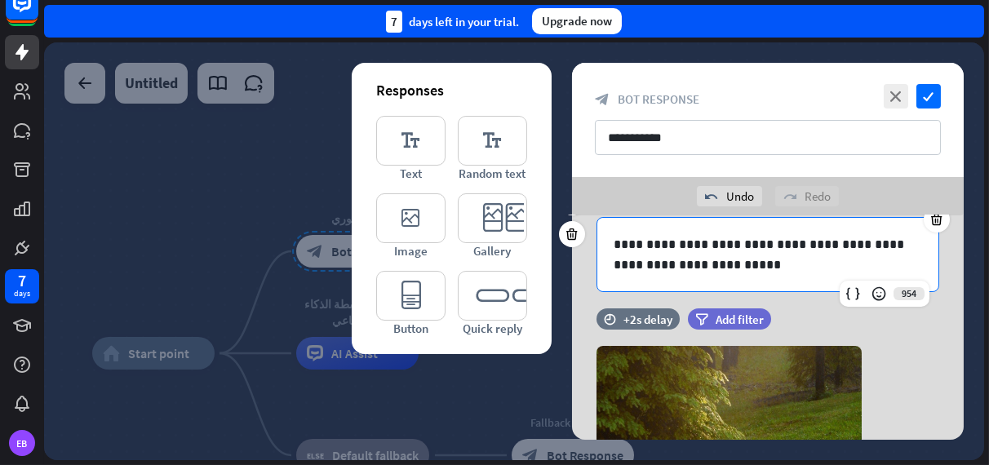
drag, startPoint x: 668, startPoint y: 244, endPoint x: 842, endPoint y: 242, distance: 173.8
click at [842, 242] on p "**********" at bounding box center [768, 254] width 309 height 41
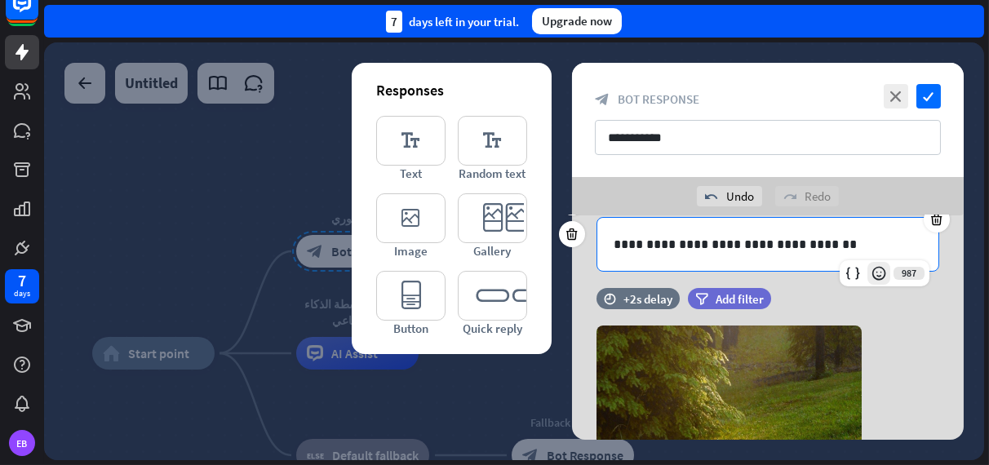
click at [883, 274] on icon at bounding box center [879, 273] width 16 height 16
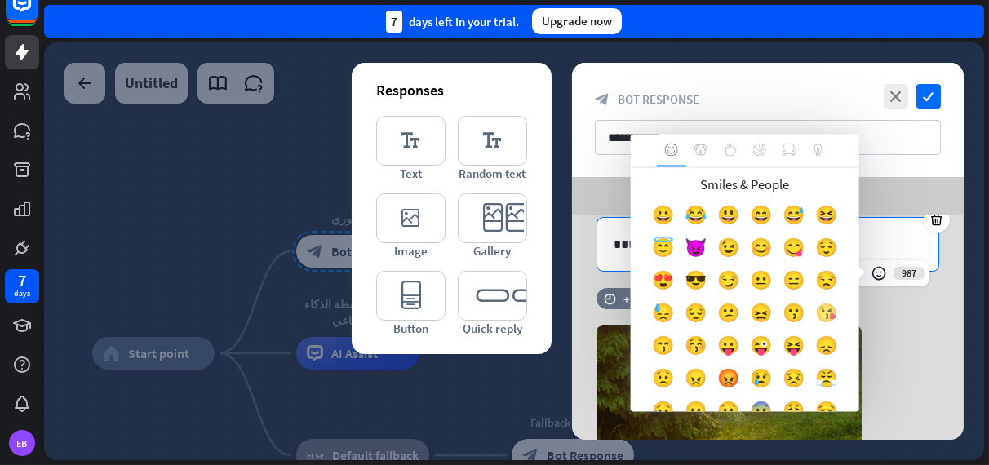
click at [810, 334] on div "😘" at bounding box center [826, 317] width 33 height 33
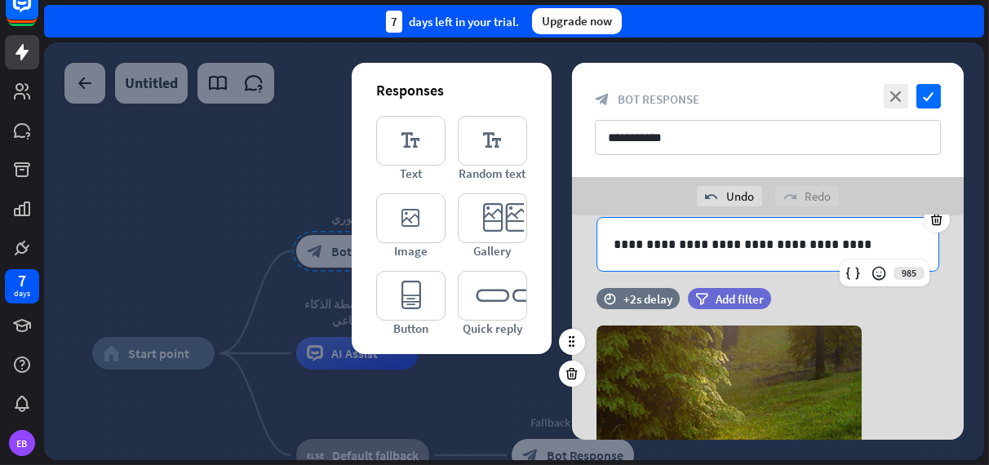
click at [917, 335] on div "camera Choose or remove image" at bounding box center [768, 432] width 392 height 212
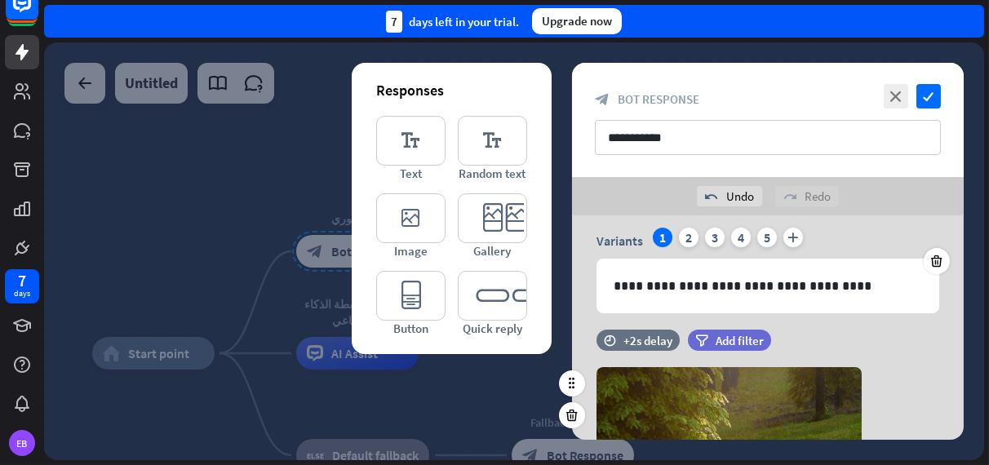
scroll to position [0, 0]
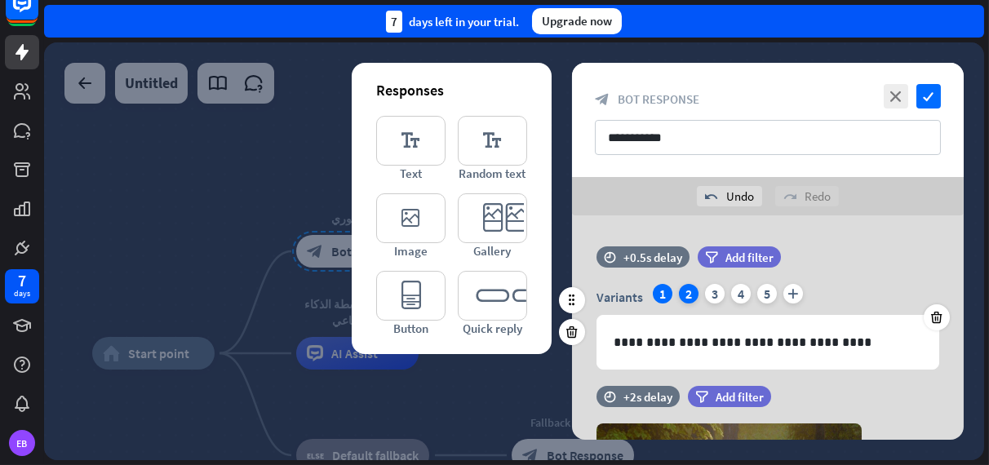
click at [685, 293] on div "2" at bounding box center [689, 294] width 20 height 20
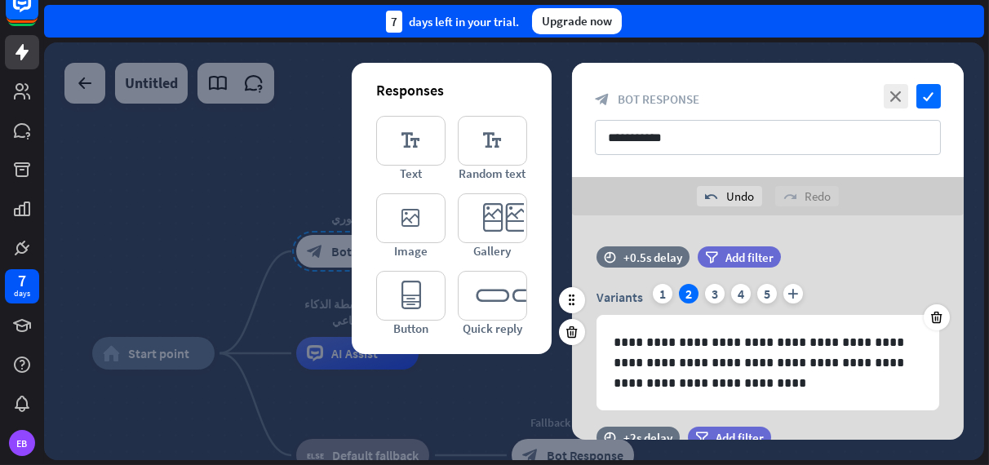
click at [832, 273] on div "filter Add filter" at bounding box center [780, 265] width 165 height 38
click at [669, 292] on div "1" at bounding box center [663, 294] width 20 height 20
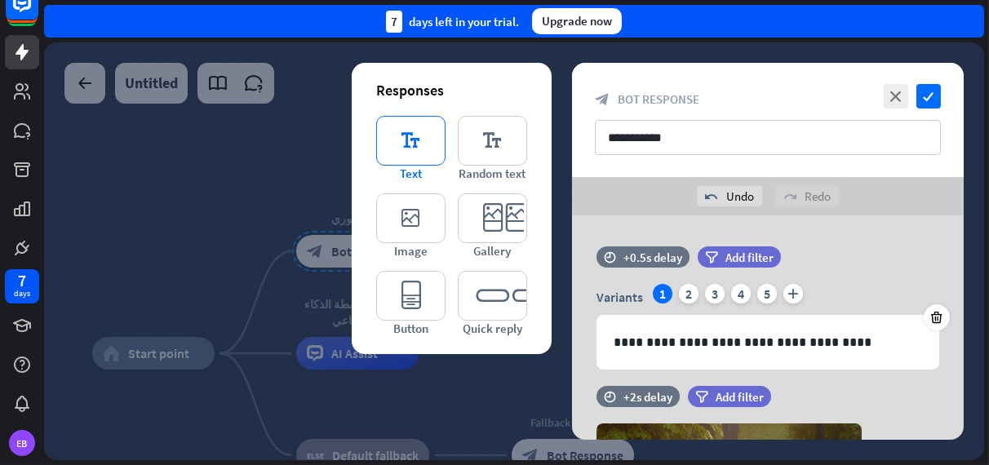
click at [414, 143] on icon "editor_text" at bounding box center [410, 141] width 69 height 50
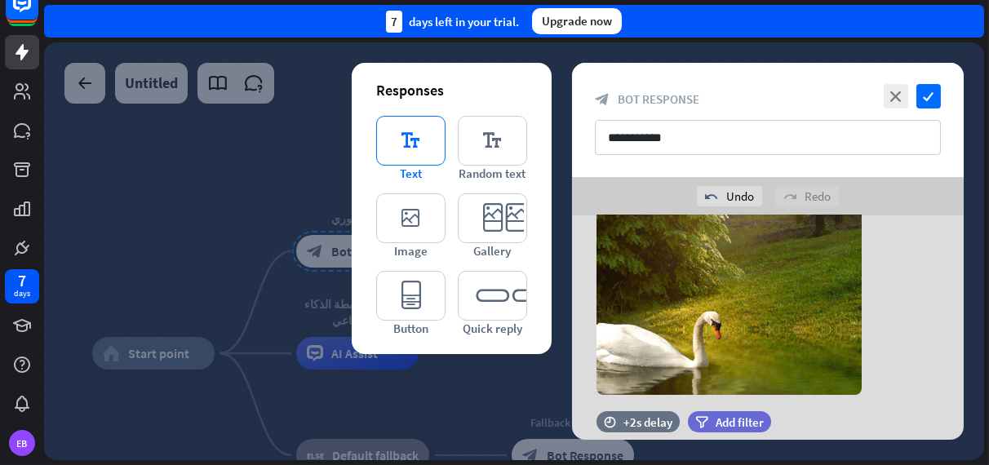
scroll to position [360, 0]
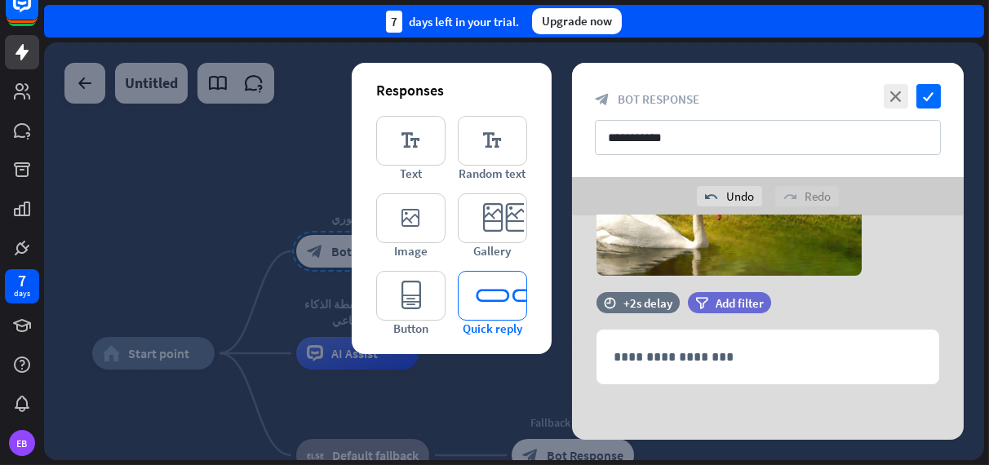
click at [516, 287] on icon "editor_quick_replies" at bounding box center [492, 296] width 69 height 50
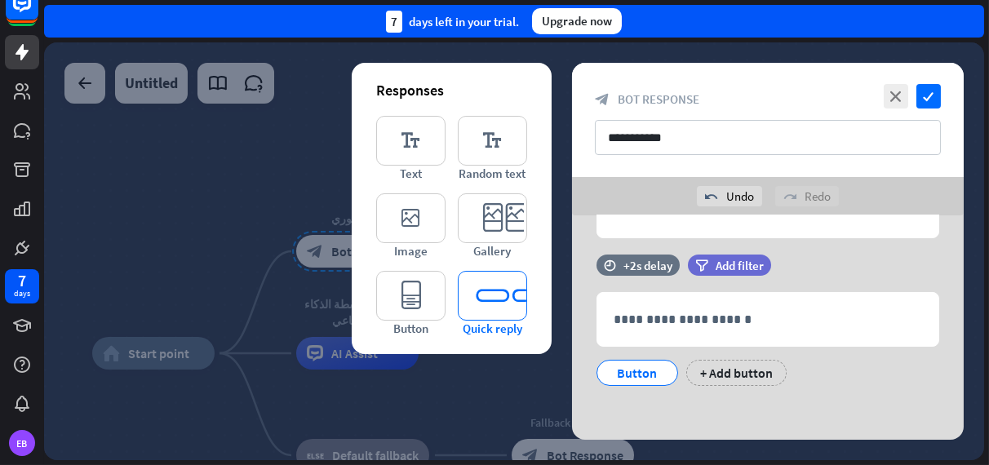
scroll to position [507, 0]
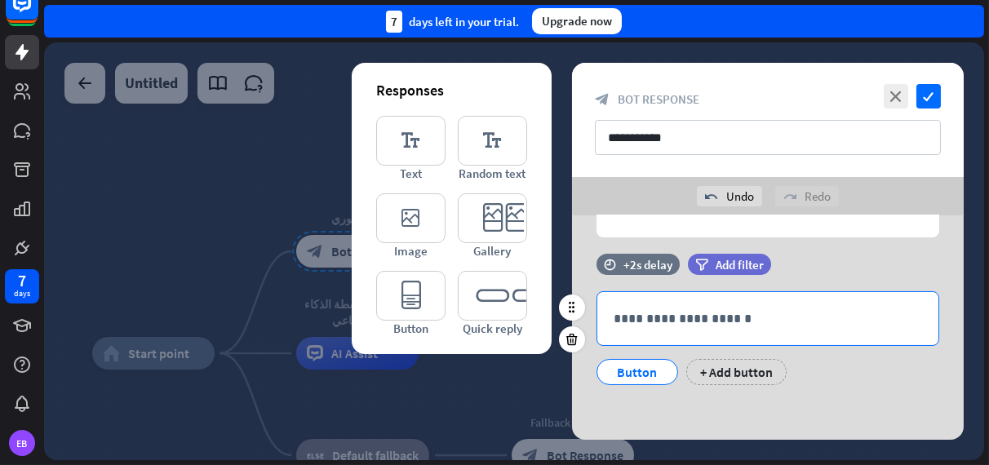
click at [691, 320] on p "**********" at bounding box center [768, 318] width 308 height 20
click at [838, 254] on div "filter Add filter" at bounding box center [770, 264] width 165 height 21
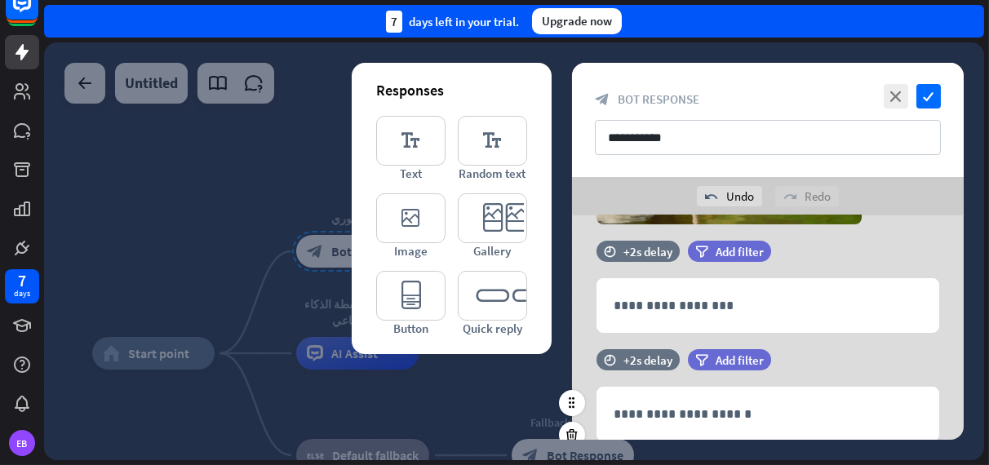
scroll to position [409, 0]
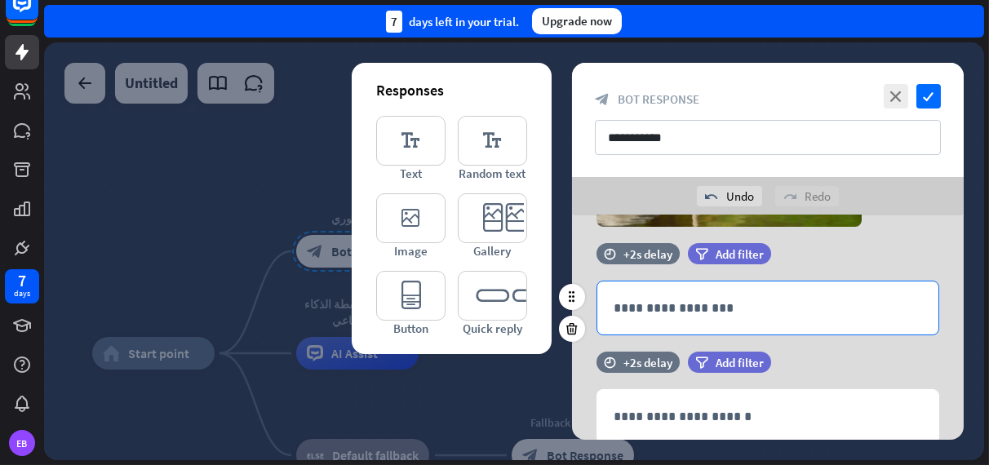
click at [795, 307] on p "**********" at bounding box center [768, 308] width 308 height 20
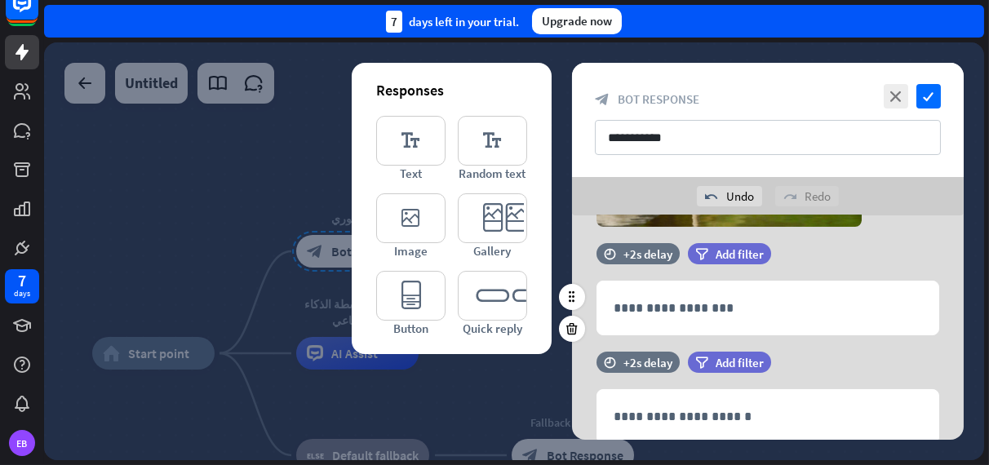
click at [927, 259] on div "time +2s delay filter Add filter" at bounding box center [768, 262] width 392 height 38
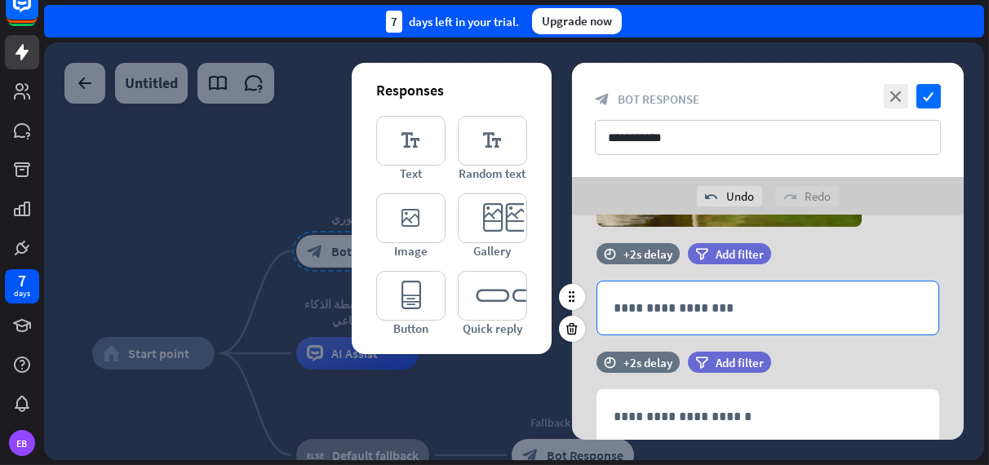
click at [761, 308] on p "**********" at bounding box center [768, 308] width 308 height 20
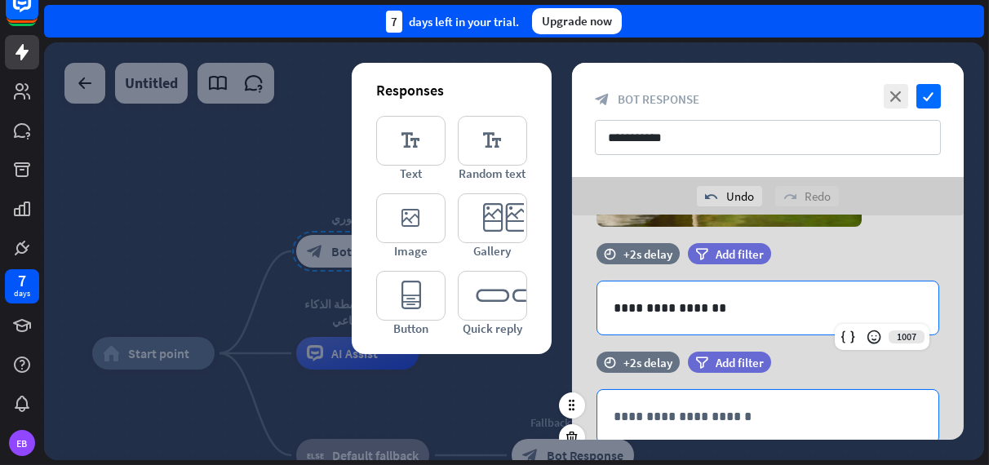
click at [744, 423] on p "**********" at bounding box center [768, 416] width 308 height 20
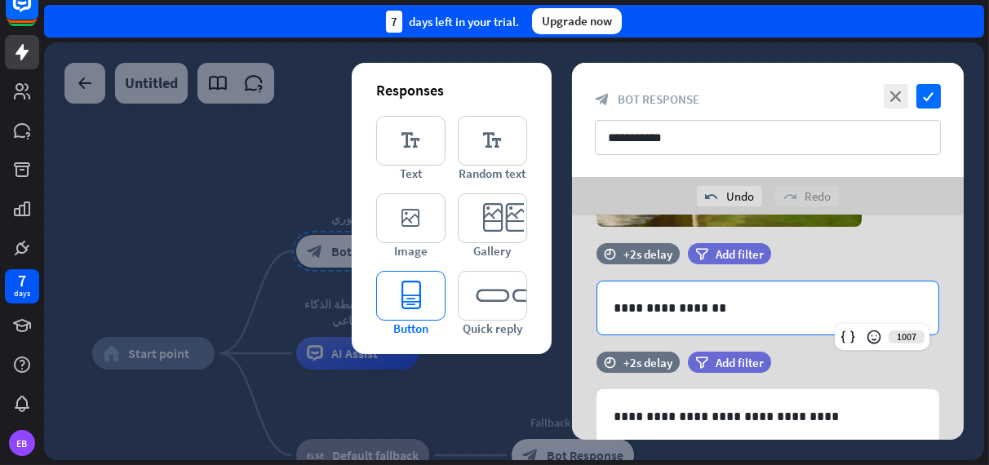
drag, startPoint x: 734, startPoint y: 308, endPoint x: 406, endPoint y: 326, distance: 329.3
click at [572, 326] on div "**********" at bounding box center [768, 174] width 392 height 734
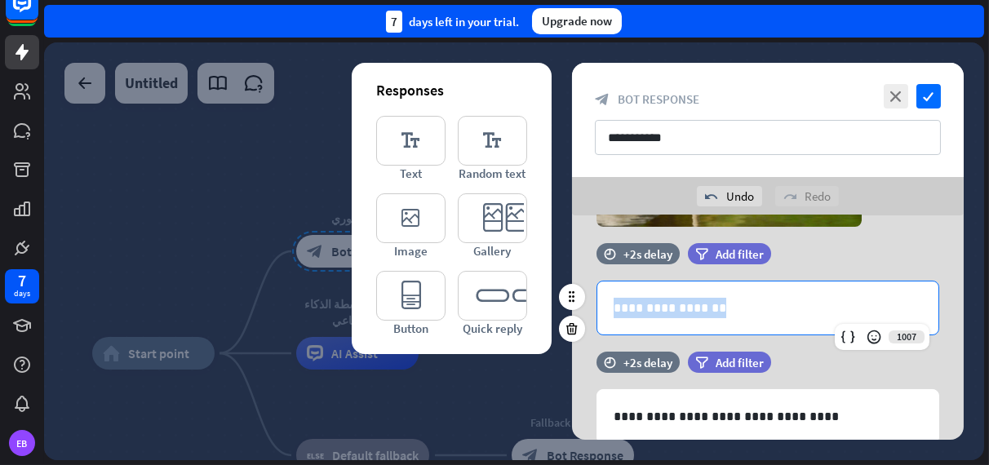
drag, startPoint x: 702, startPoint y: 308, endPoint x: 605, endPoint y: 304, distance: 96.4
click at [605, 304] on div "**********" at bounding box center [767, 308] width 341 height 53
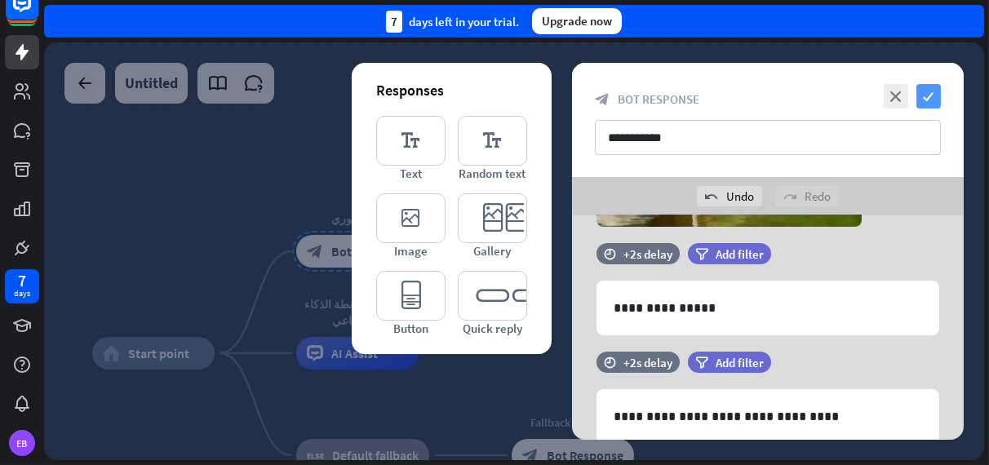
click at [940, 101] on icon "check" at bounding box center [928, 96] width 24 height 24
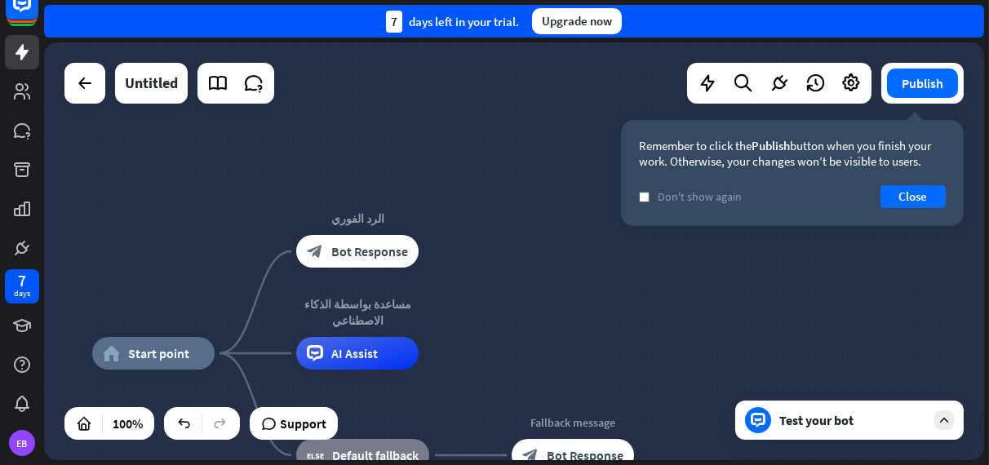
click at [473, 341] on div "home_2 Start point الرد الفوري block_bot_response Bot Response مساعدة بواسطة ال…" at bounding box center [514, 251] width 940 height 418
click at [888, 202] on button "Close" at bounding box center [912, 196] width 65 height 23
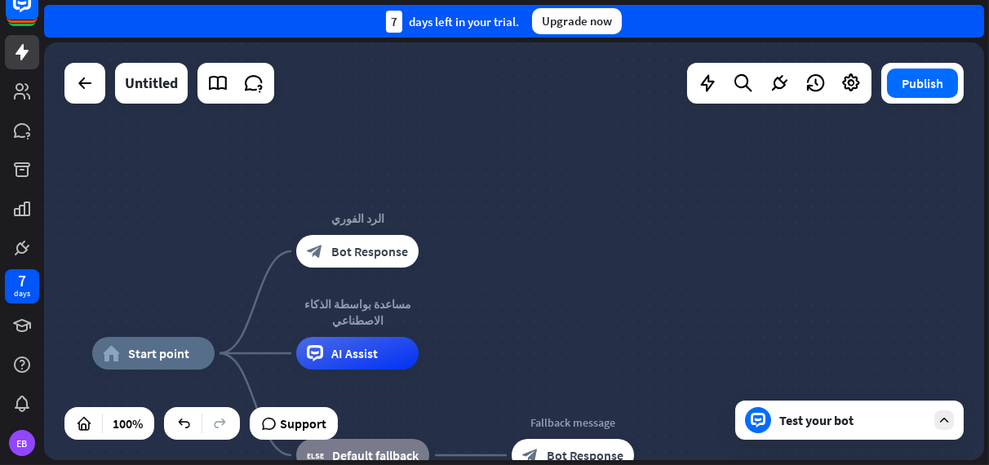
click at [888, 202] on div "home_2 Start point الرد الفوري block_bot_response Bot Response مساعدة بواسطة ال…" at bounding box center [514, 251] width 940 height 418
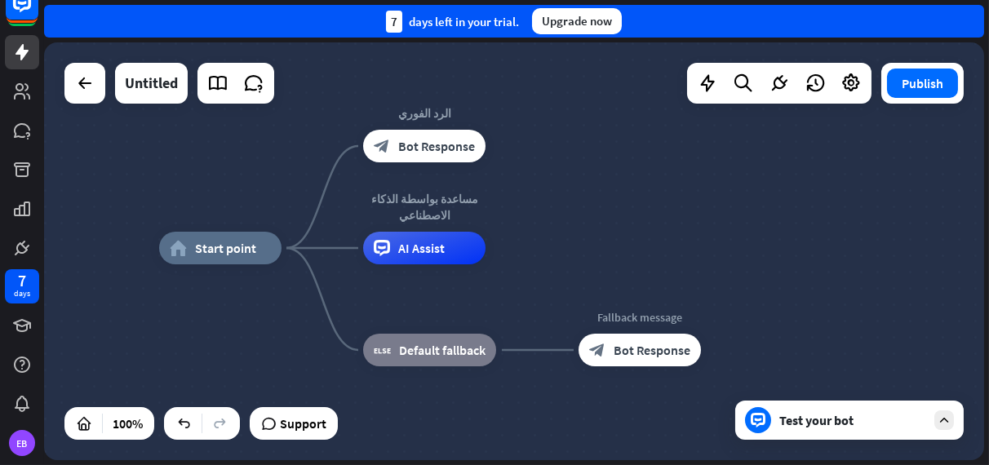
drag, startPoint x: 890, startPoint y: 259, endPoint x: 957, endPoint y: 153, distance: 125.4
click at [957, 153] on div "home_2 Start point الرد الفوري block_bot_response Bot Response مساعدة بواسطة ال…" at bounding box center [514, 251] width 940 height 418
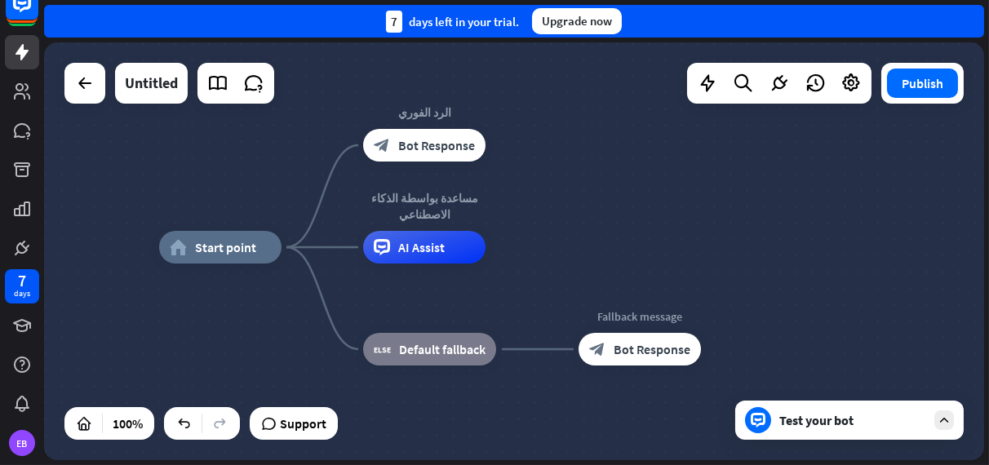
click at [834, 420] on div "Test your bot" at bounding box center [852, 420] width 147 height 16
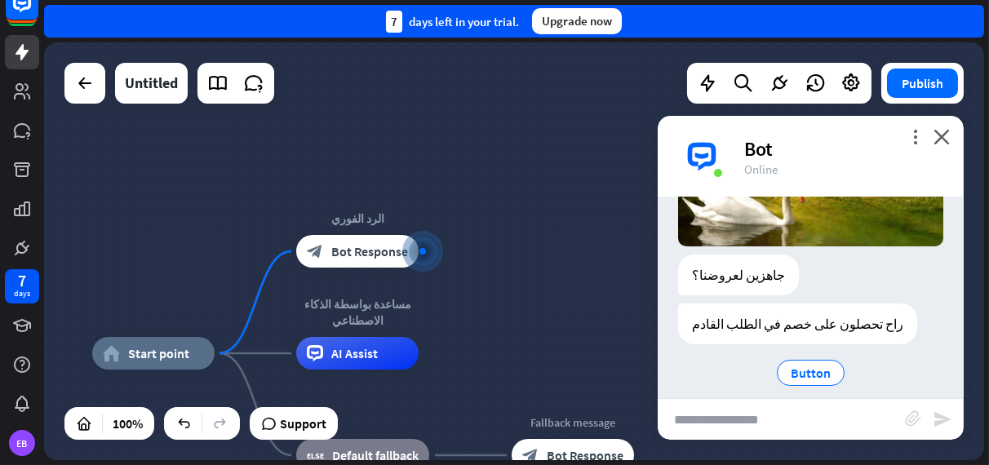
scroll to position [237, 0]
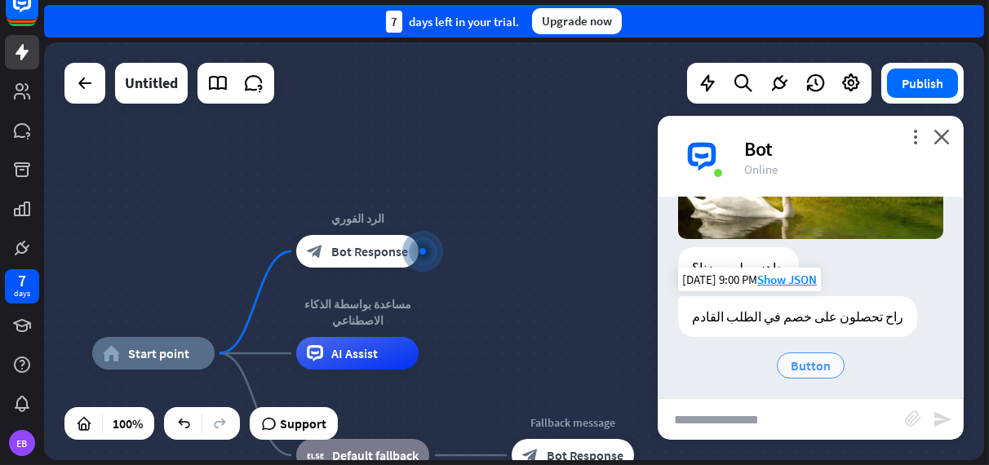
click at [806, 357] on span "Button" at bounding box center [811, 365] width 40 height 16
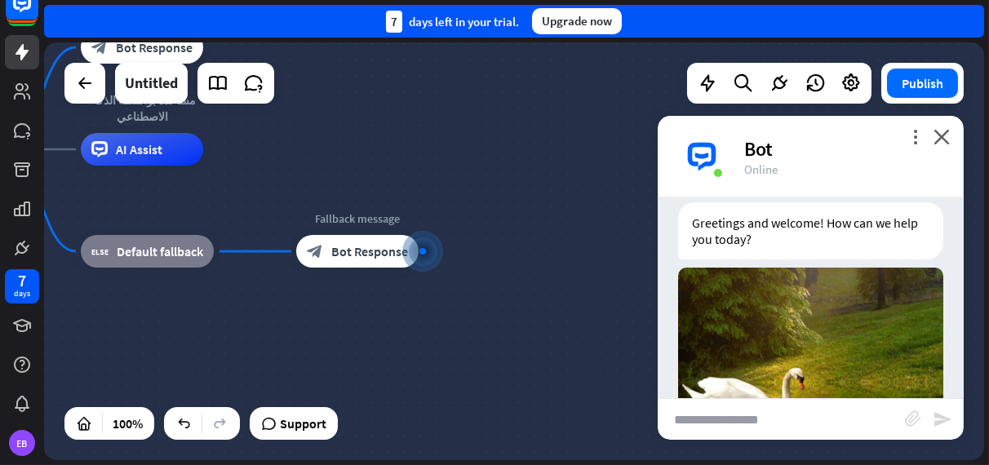
scroll to position [44, 0]
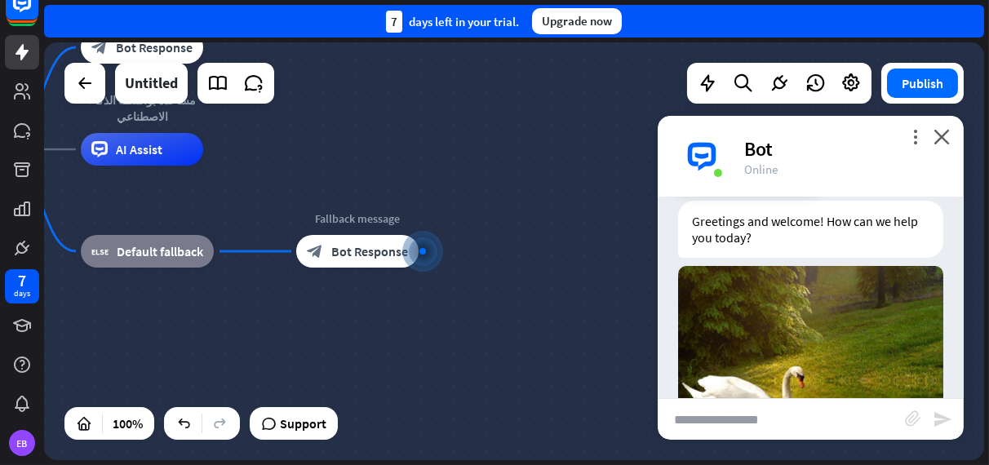
click at [852, 244] on div "Greetings and welcome! How can we help you today?" at bounding box center [810, 229] width 265 height 57
click at [920, 144] on div "Bot" at bounding box center [844, 148] width 200 height 25
click at [907, 140] on icon "more_vert" at bounding box center [915, 137] width 16 height 16
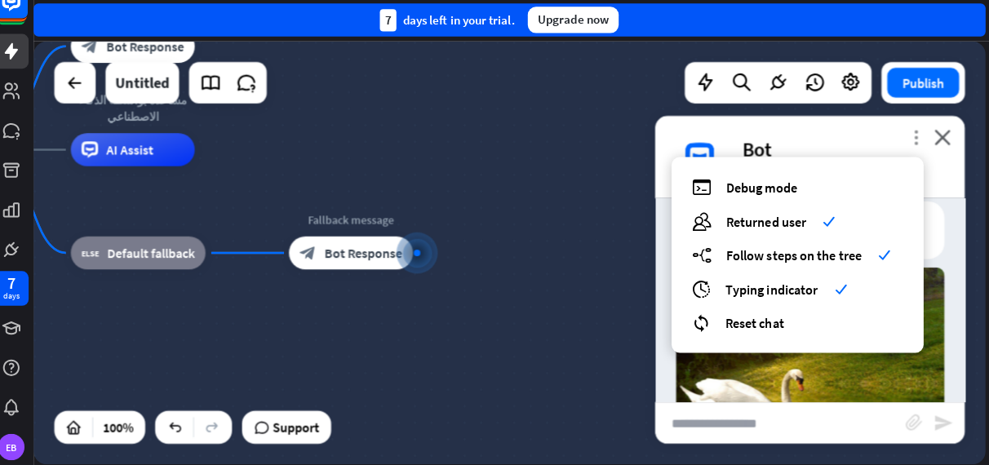
scroll to position [0, 0]
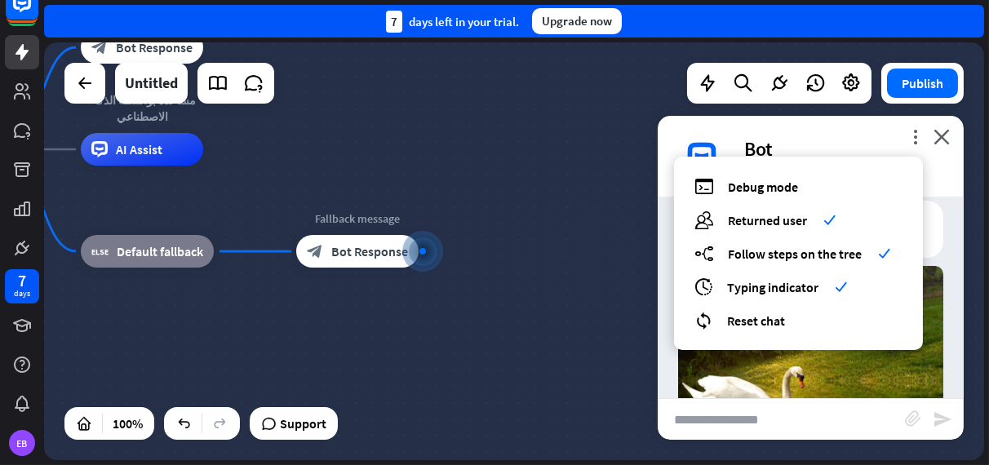
click at [560, 173] on div "home_2 Start point الرد الفوري block_bot_response Bot Response مساعدة بواسطة ال…" at bounding box center [347, 358] width 940 height 418
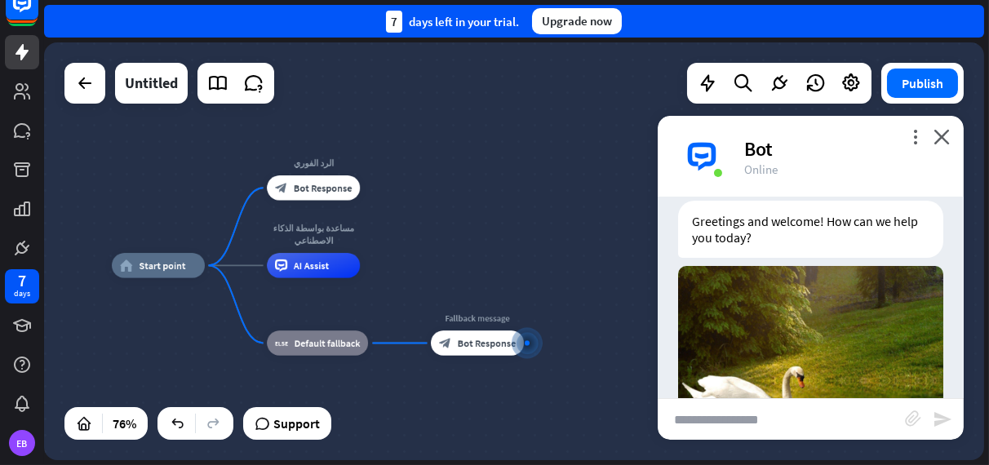
drag, startPoint x: 568, startPoint y: 222, endPoint x: 636, endPoint y: 314, distance: 114.9
click at [636, 314] on div "home_2 Start point الرد الفوري block_bot_response Bot Response مساعدة بواسطة ال…" at bounding box center [469, 424] width 715 height 318
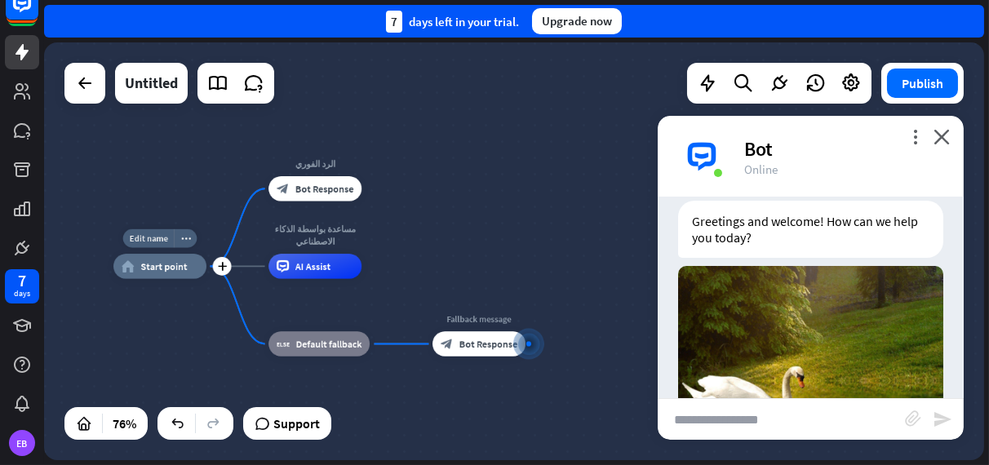
click at [161, 262] on span "Start point" at bounding box center [163, 266] width 47 height 12
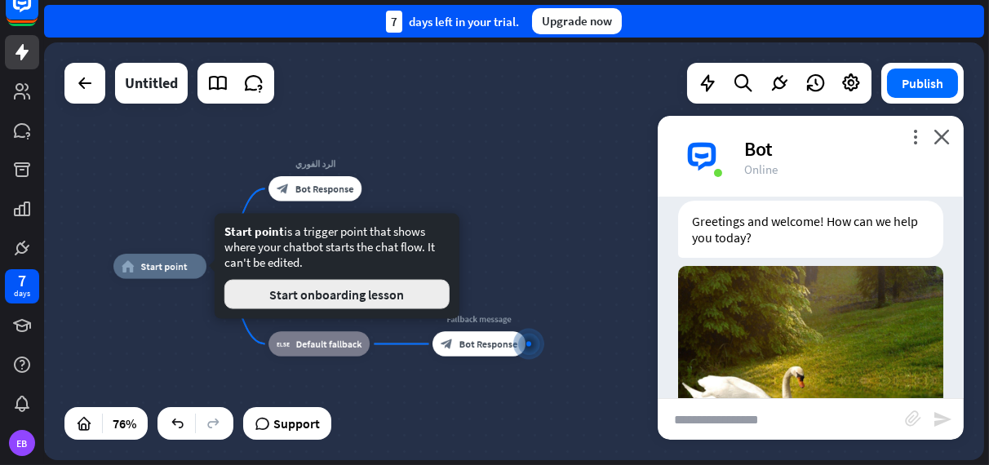
click at [355, 299] on button "Start onboarding lesson" at bounding box center [336, 294] width 225 height 29
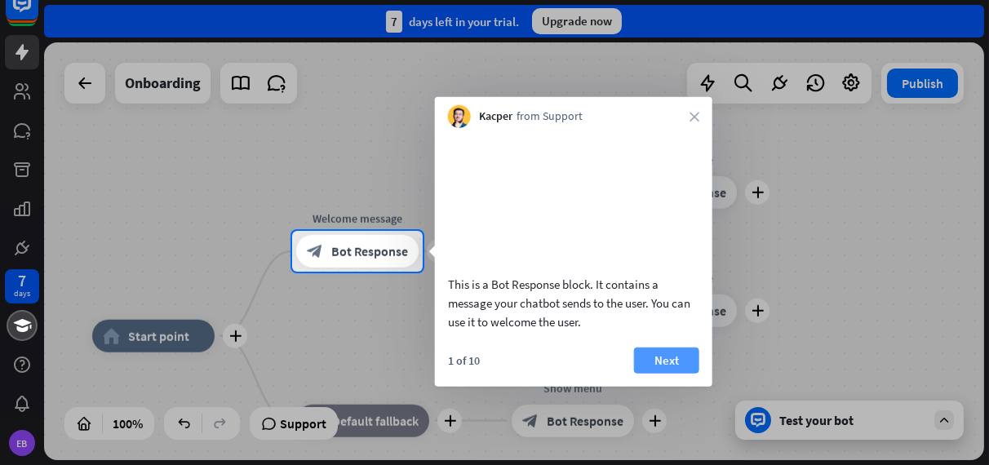
click at [665, 373] on button "Next" at bounding box center [666, 360] width 65 height 26
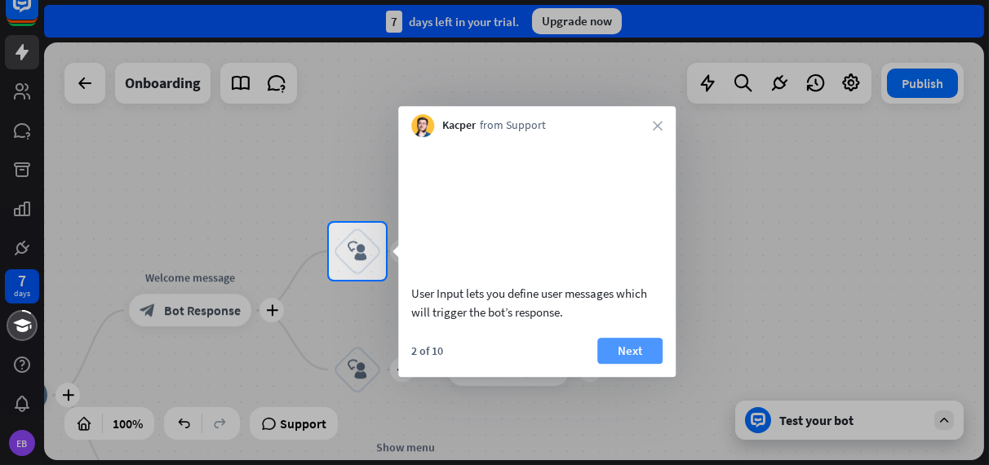
click at [620, 364] on button "Next" at bounding box center [629, 351] width 65 height 26
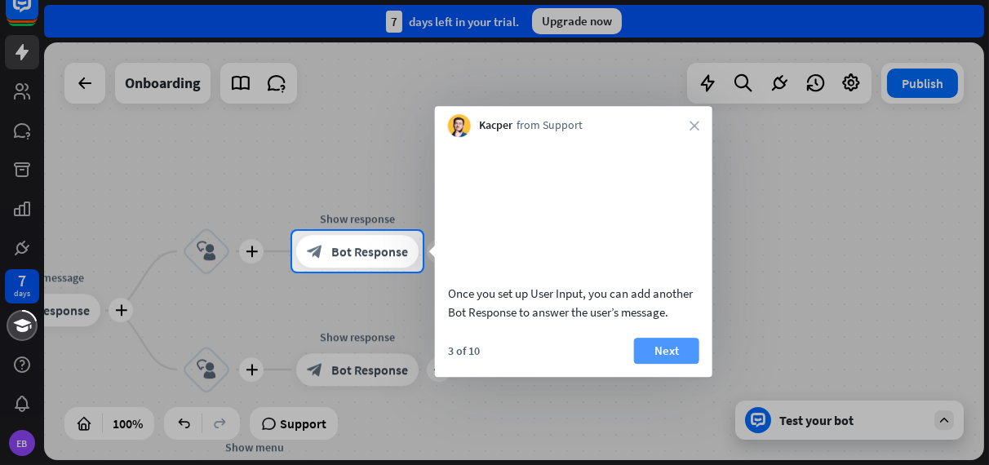
click at [660, 364] on button "Next" at bounding box center [666, 351] width 65 height 26
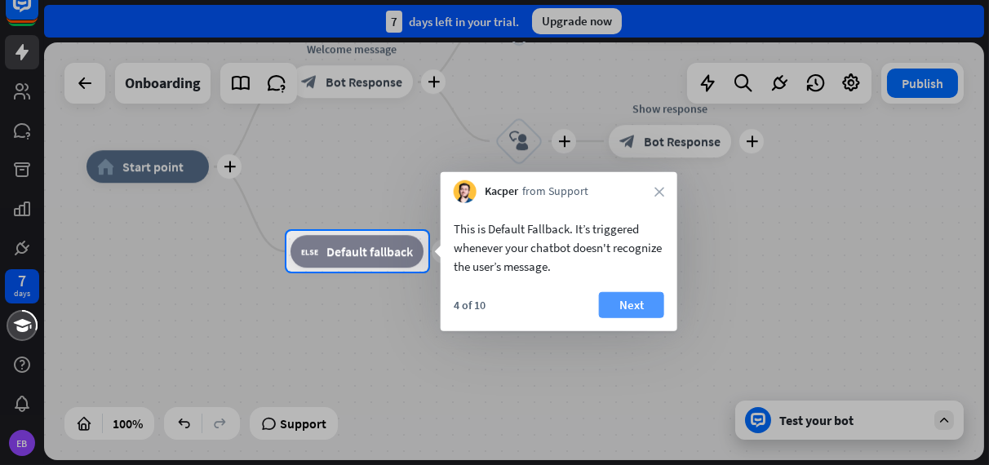
click at [626, 307] on button "Next" at bounding box center [631, 305] width 65 height 26
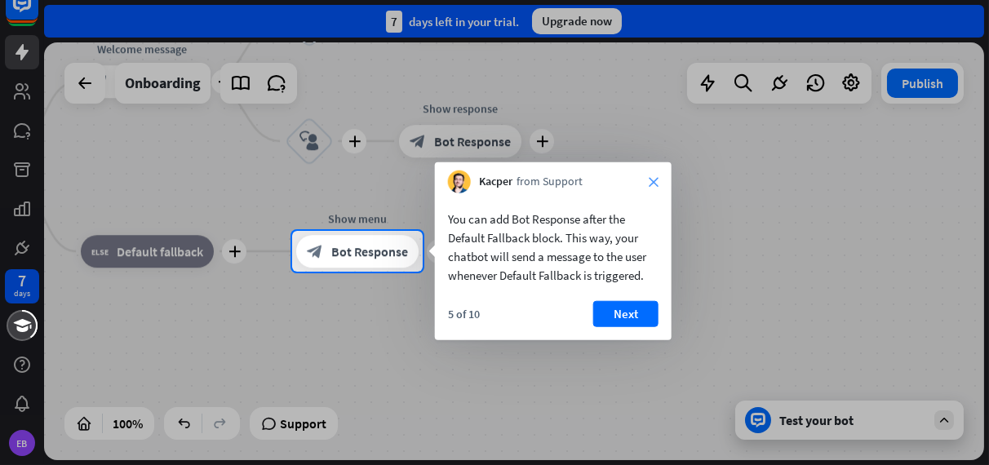
click at [649, 184] on icon "close" at bounding box center [654, 182] width 10 height 10
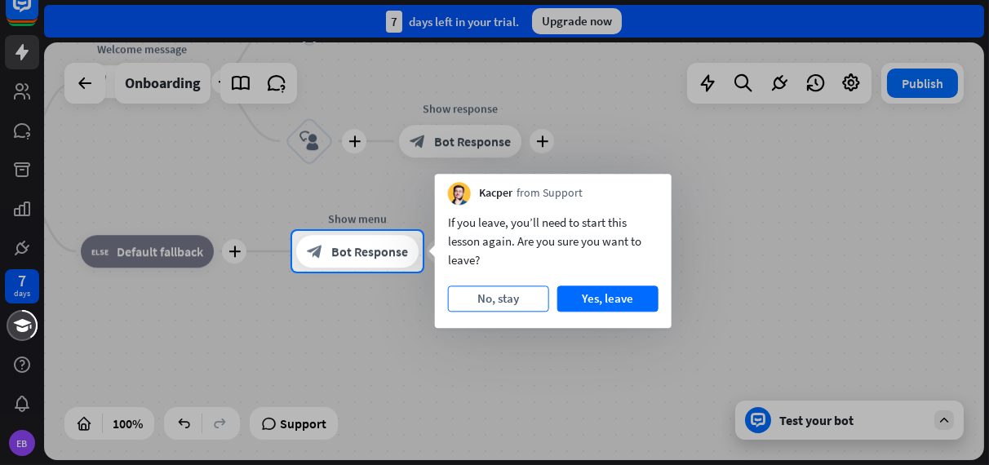
click at [508, 294] on button "No, stay" at bounding box center [498, 299] width 101 height 26
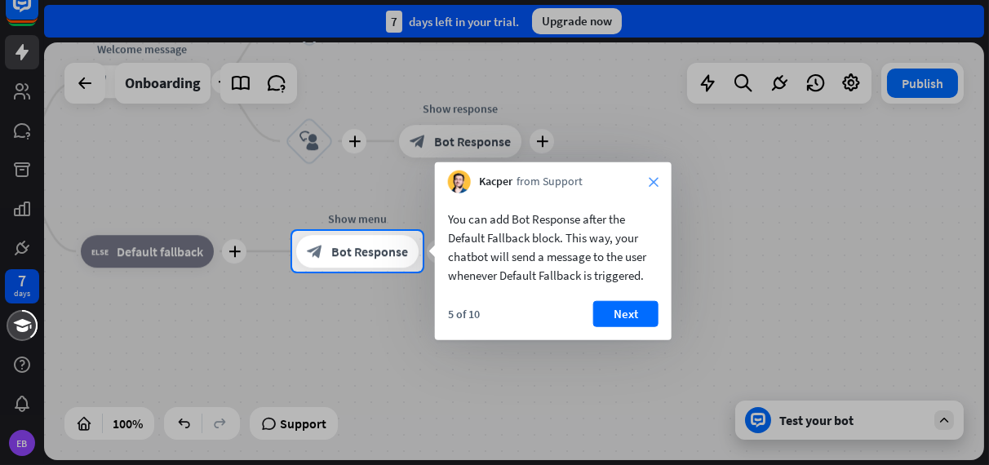
click at [650, 184] on icon "close" at bounding box center [654, 182] width 10 height 10
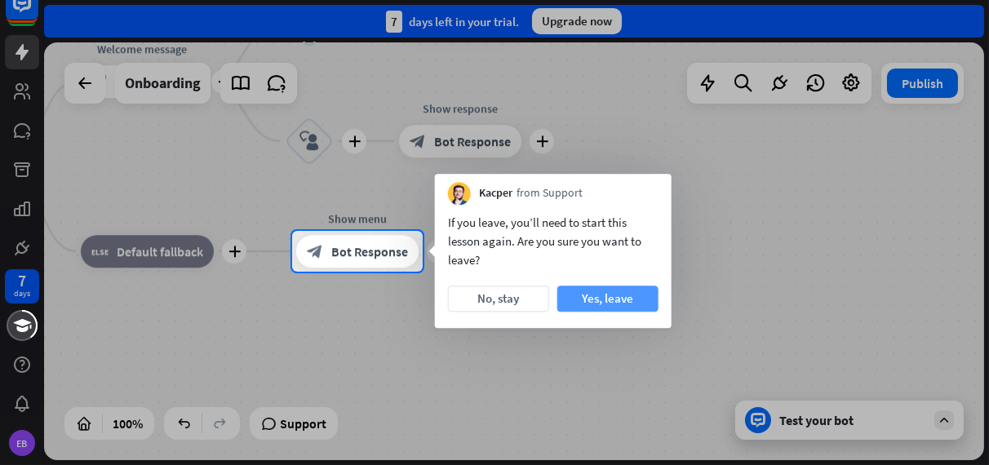
click at [603, 301] on button "Yes, leave" at bounding box center [607, 299] width 101 height 26
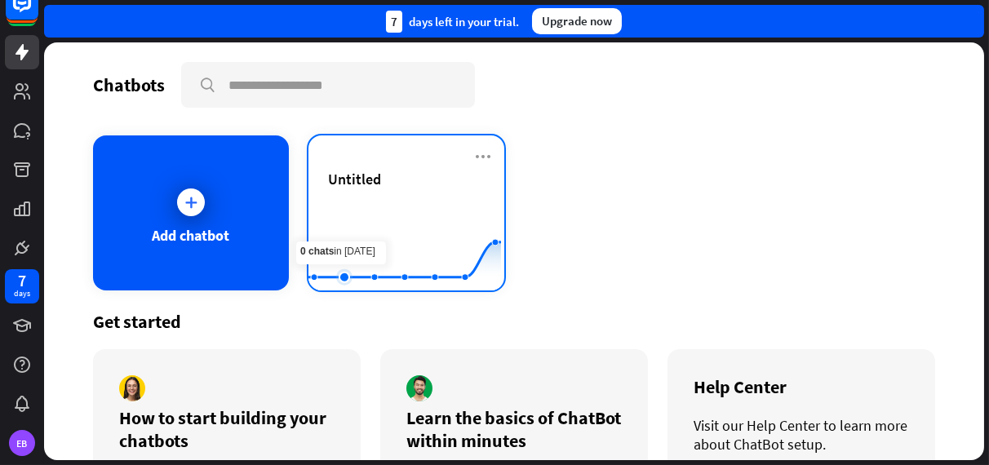
click at [356, 215] on rect at bounding box center [404, 250] width 193 height 102
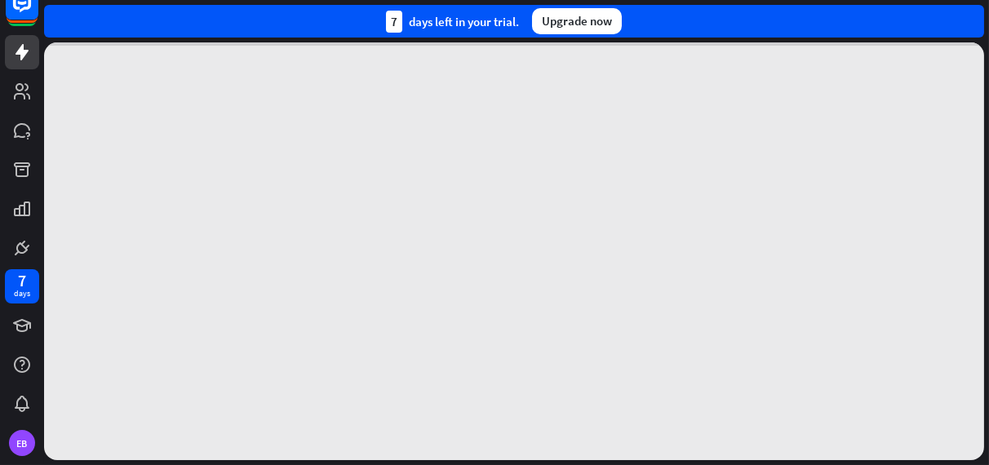
click at [356, 215] on div at bounding box center [514, 251] width 940 height 418
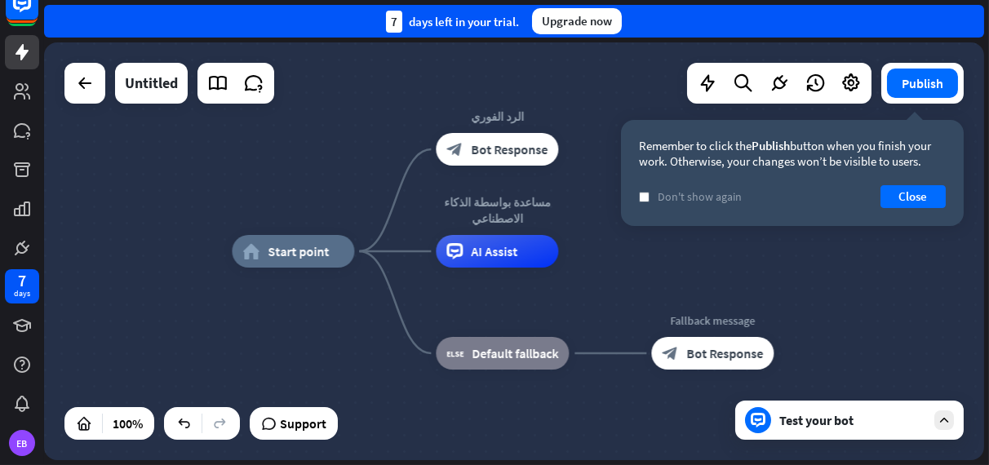
click at [574, 407] on div "home_2 Start point الرد الفوري block_bot_response Bot Response مساعدة بواسطة ال…" at bounding box center [702, 460] width 940 height 418
click at [920, 199] on button "Close" at bounding box center [912, 196] width 65 height 23
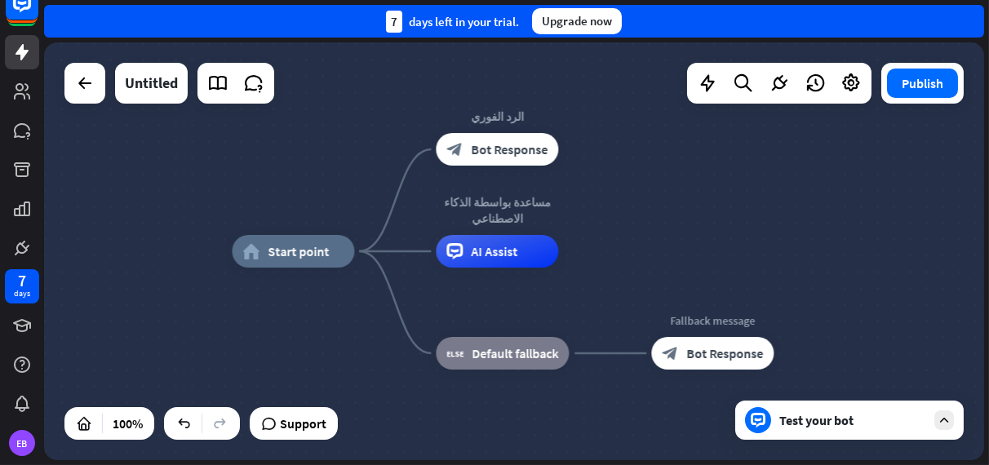
click at [819, 428] on div "Test your bot" at bounding box center [852, 420] width 147 height 16
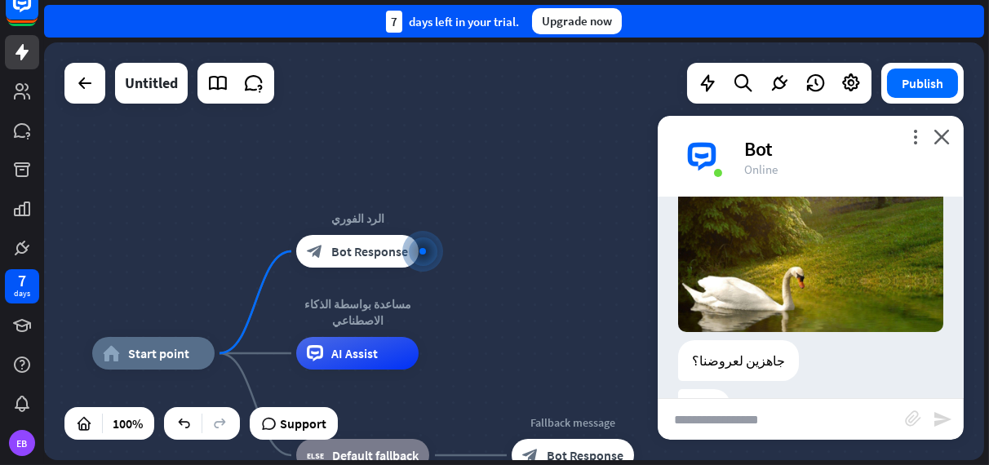
scroll to position [208, 0]
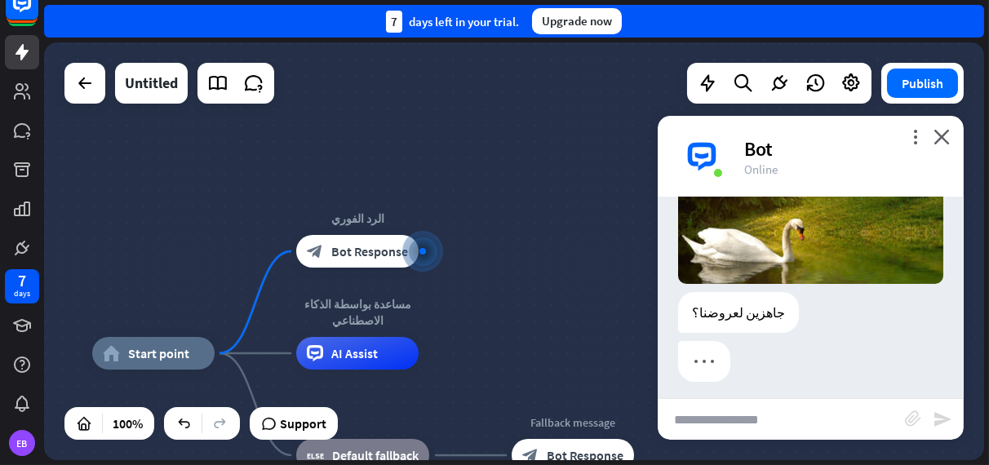
click at [563, 326] on div "home_2 Start point الرد الفوري block_bot_response Bot Response مساعدة بواسطة ال…" at bounding box center [514, 251] width 940 height 418
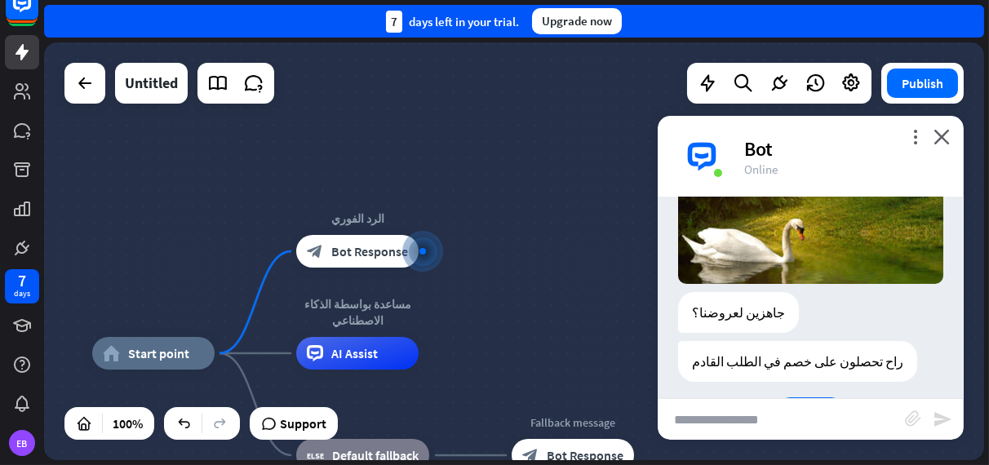
scroll to position [252, 0]
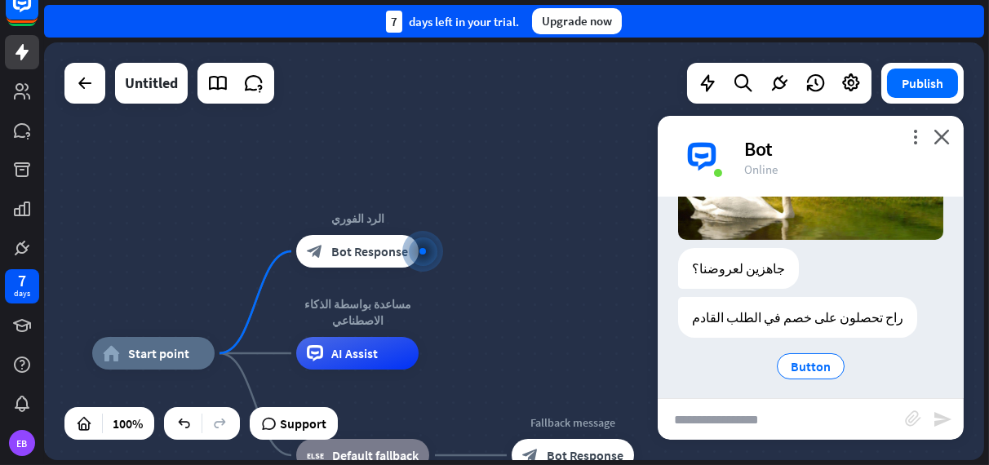
click at [563, 326] on div "home_2 Start point الرد الفوري block_bot_response Bot Response مساعدة بواسطة ال…" at bounding box center [514, 251] width 940 height 418
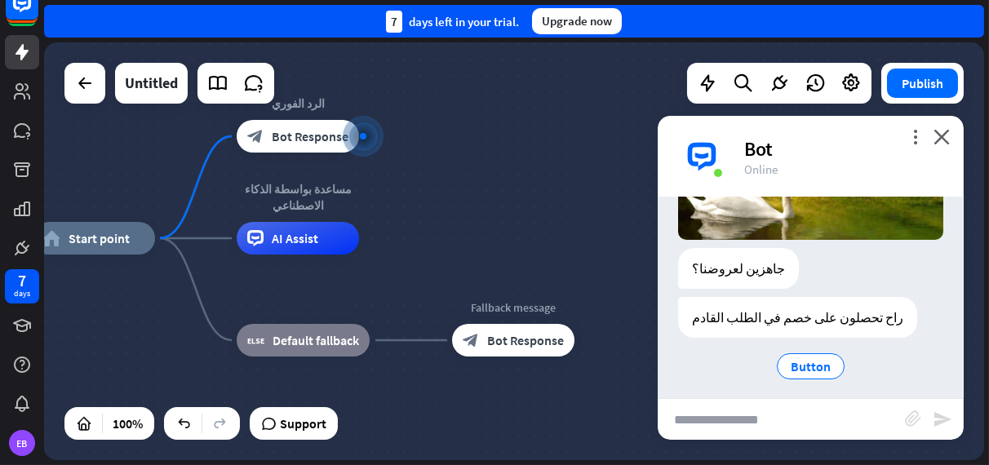
drag, startPoint x: 573, startPoint y: 301, endPoint x: 432, endPoint y: 211, distance: 167.7
click at [432, 211] on div "home_2 Start point الرد الفوري block_bot_response Bot Response مساعدة بواسطة ال…" at bounding box center [514, 251] width 940 height 418
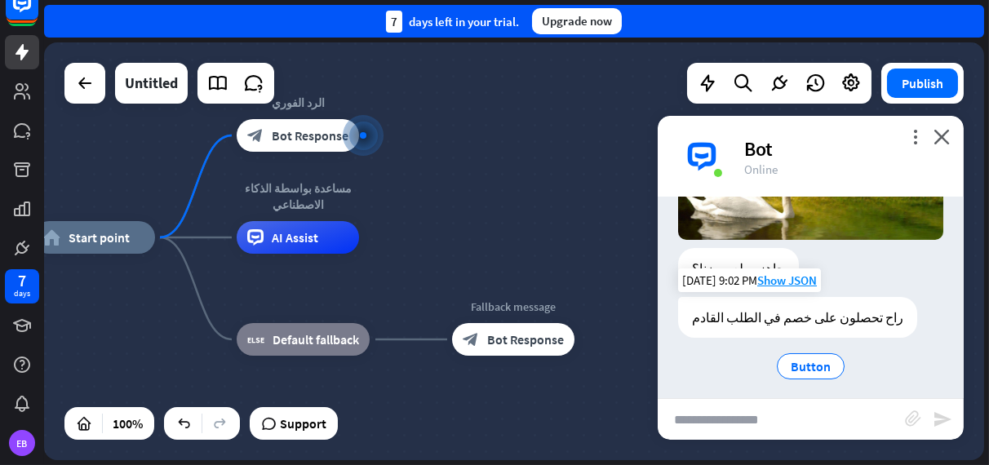
click at [749, 305] on div "راح تحصلون على خصم في الطلب القادم" at bounding box center [797, 317] width 239 height 41
click at [805, 358] on span "Button" at bounding box center [811, 366] width 40 height 16
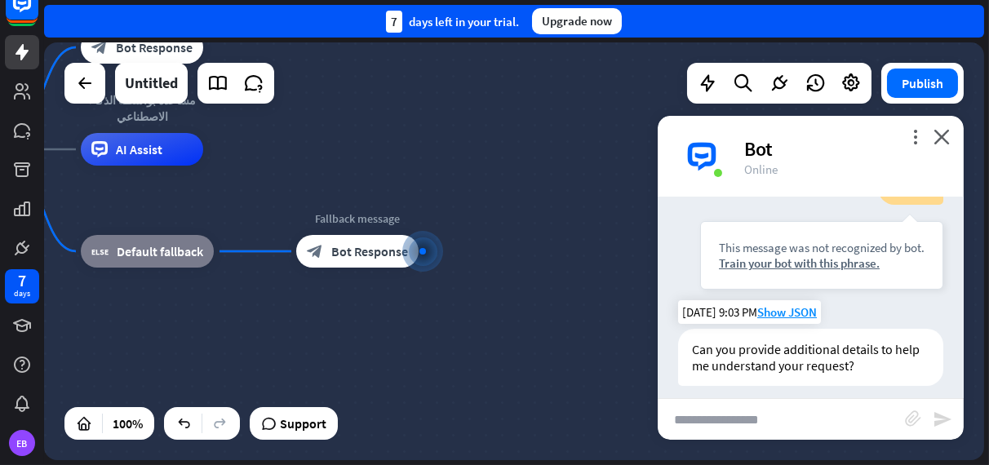
scroll to position [468, 0]
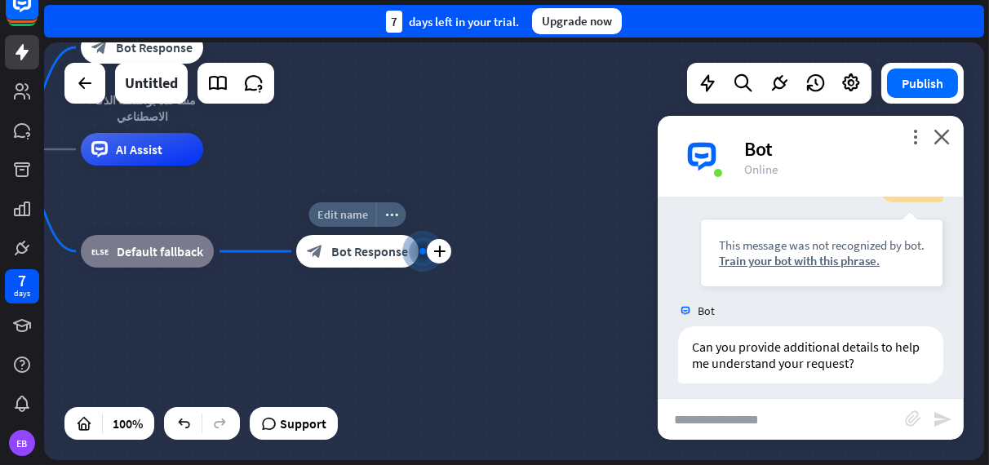
click at [351, 216] on span "Edit name" at bounding box center [342, 214] width 51 height 15
type input "*"
type input "**********"
click at [446, 336] on div "**********" at bounding box center [514, 251] width 940 height 418
click at [384, 256] on span "Bot Response" at bounding box center [369, 251] width 77 height 16
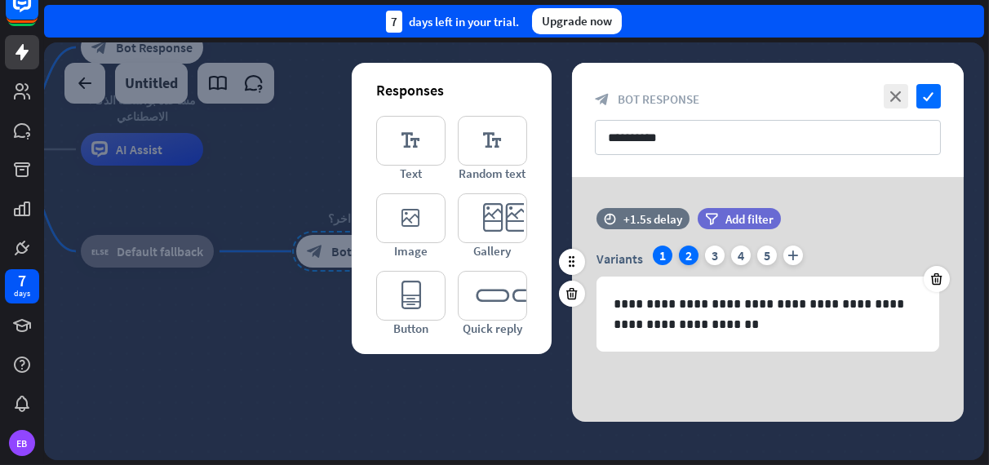
click at [687, 259] on div "2" at bounding box center [689, 256] width 20 height 20
click at [716, 259] on div "3" at bounding box center [715, 256] width 20 height 20
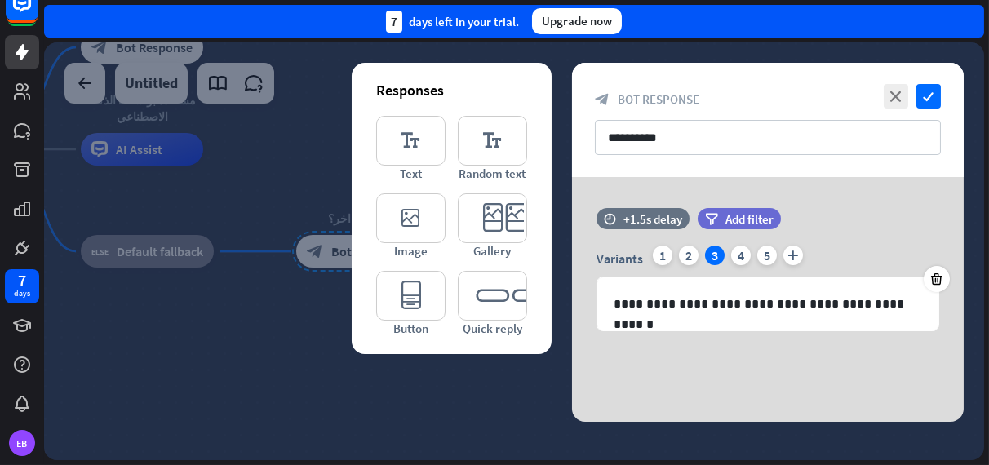
click at [473, 387] on div at bounding box center [514, 251] width 940 height 418
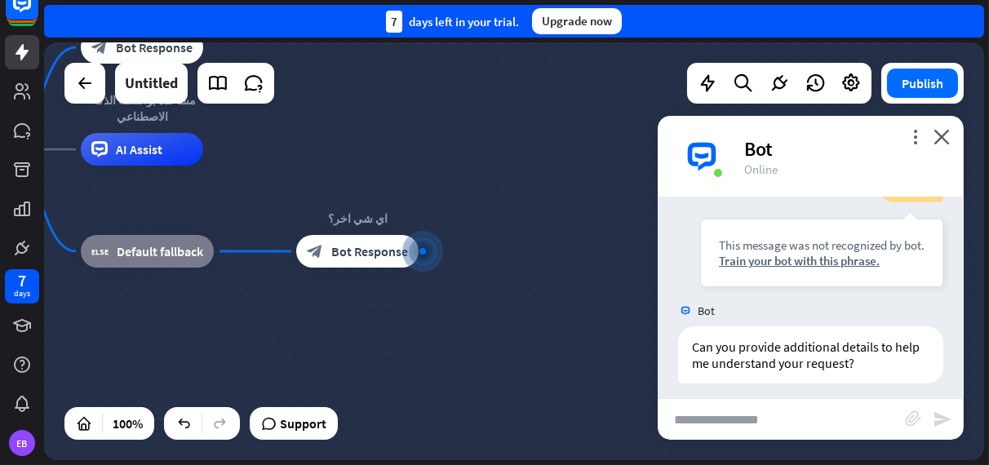
scroll to position [460, 0]
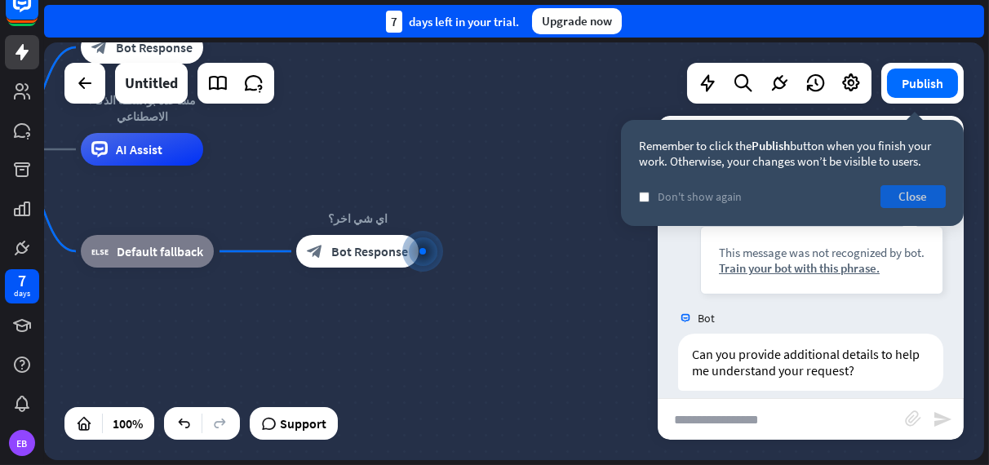
click at [917, 202] on button "Close" at bounding box center [912, 196] width 65 height 23
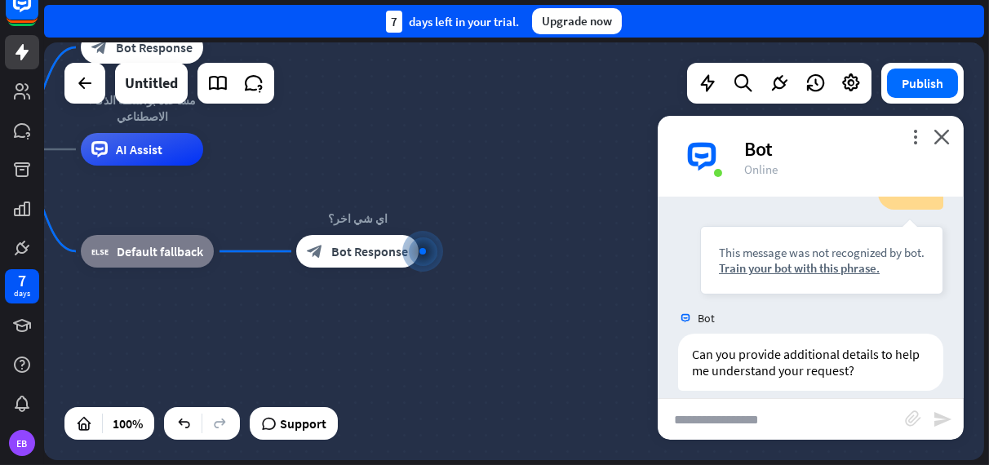
click at [561, 345] on div "home_2 Start point الرد الفوري block_bot_response Bot Response مساعدة بواسطة ال…" at bounding box center [347, 358] width 940 height 418
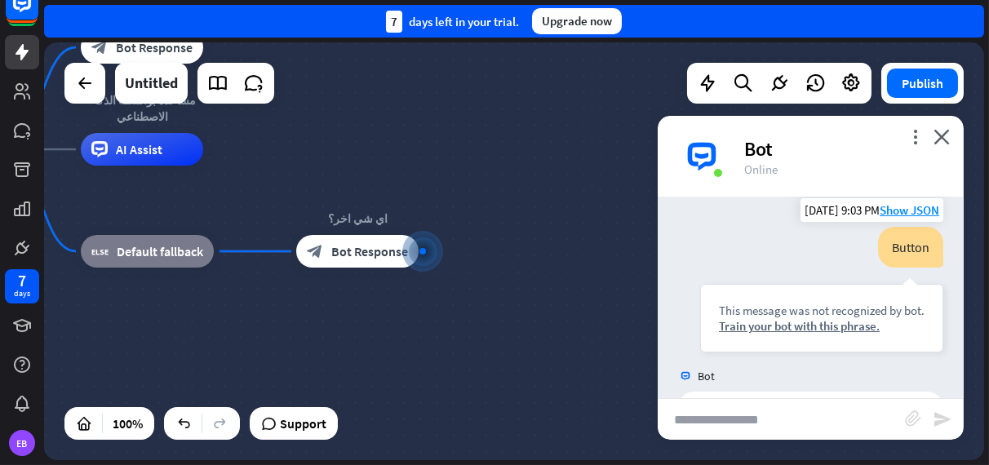
scroll to position [400, 0]
click at [894, 237] on div "Button" at bounding box center [910, 249] width 65 height 41
click at [801, 321] on div "Train your bot with this phrase." at bounding box center [822, 329] width 206 height 16
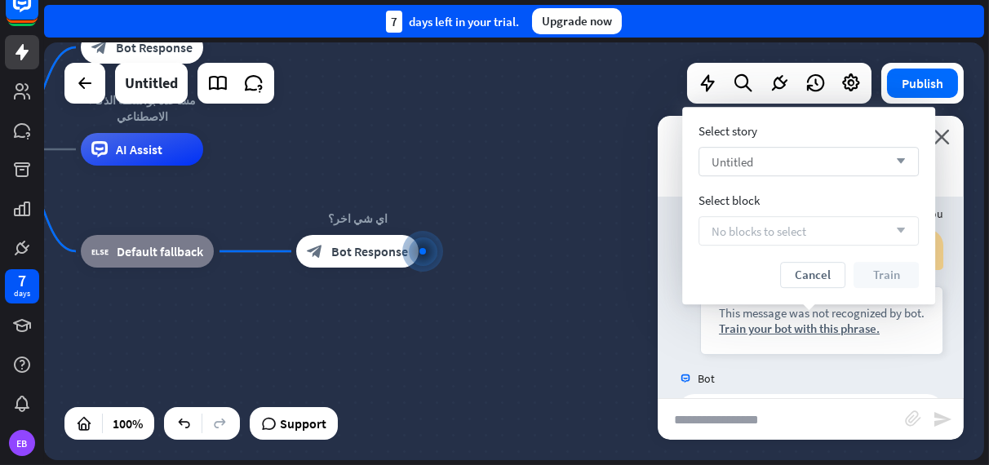
click at [797, 166] on div "Untitled arrow_down" at bounding box center [808, 161] width 220 height 29
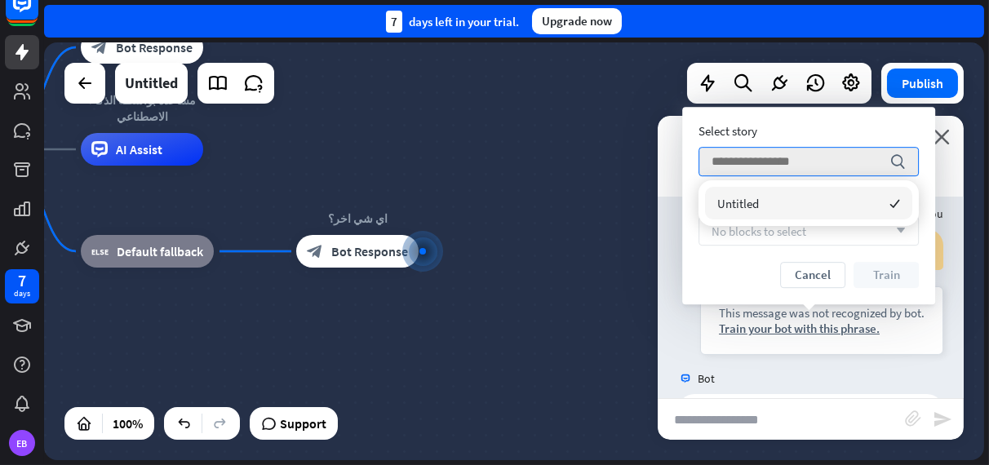
click at [762, 199] on div "Untitled checked" at bounding box center [808, 203] width 207 height 33
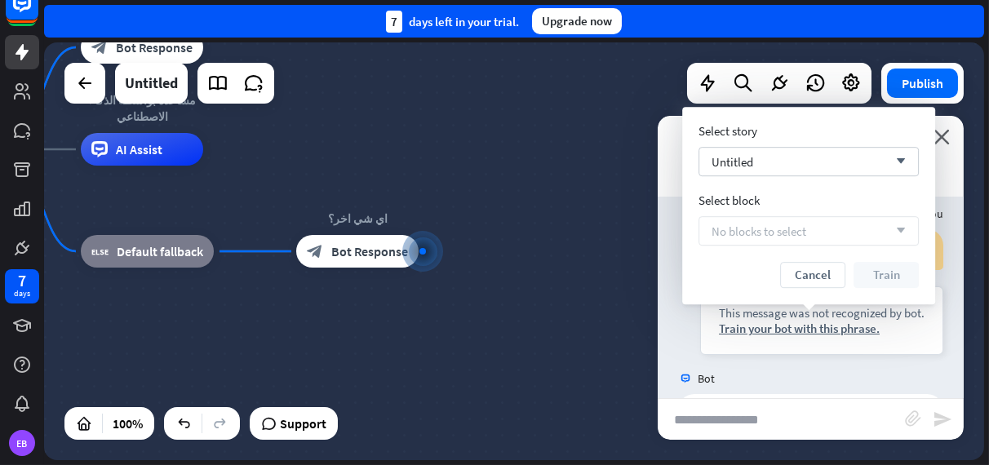
click at [754, 230] on span "No blocks to select" at bounding box center [759, 232] width 95 height 16
click at [758, 149] on div "Untitled arrow_down" at bounding box center [808, 161] width 220 height 29
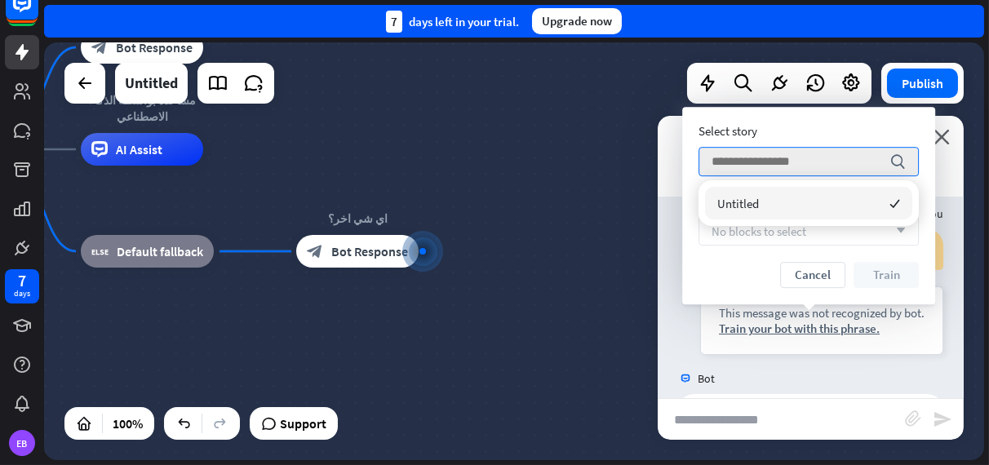
click at [622, 182] on div "home_2 Start point الرد الفوري block_bot_response Bot Response مساعدة بواسطة ال…" at bounding box center [347, 358] width 940 height 418
